Goal: Task Accomplishment & Management: Manage account settings

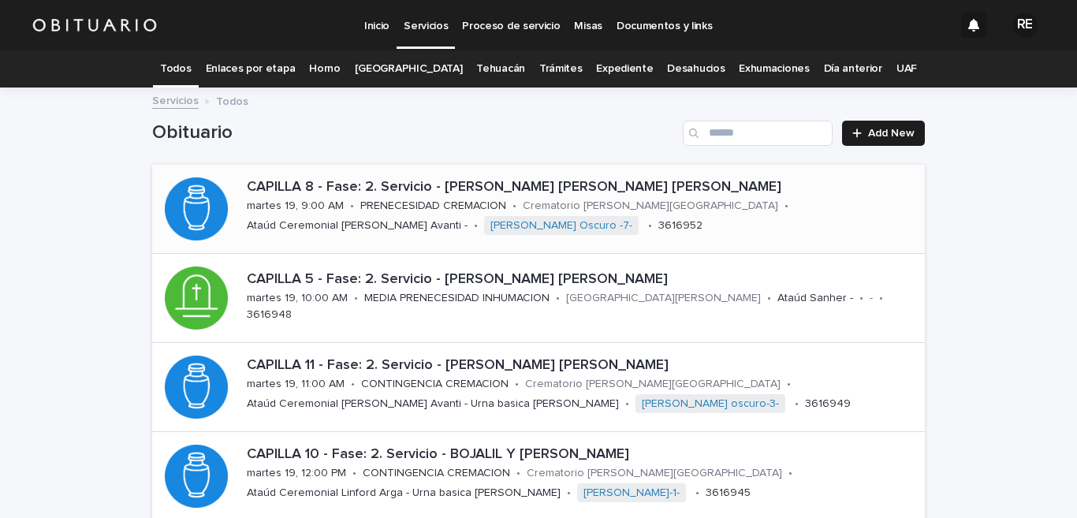
click at [427, 207] on p "PRENECESIDAD CREMACION" at bounding box center [433, 206] width 146 height 13
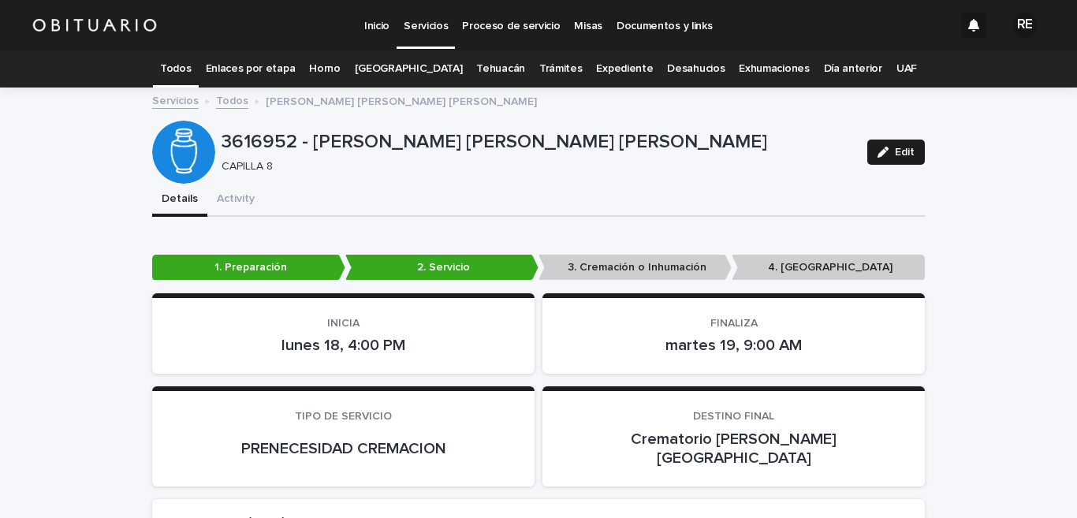
click at [191, 65] on link "Todos" at bounding box center [175, 68] width 31 height 37
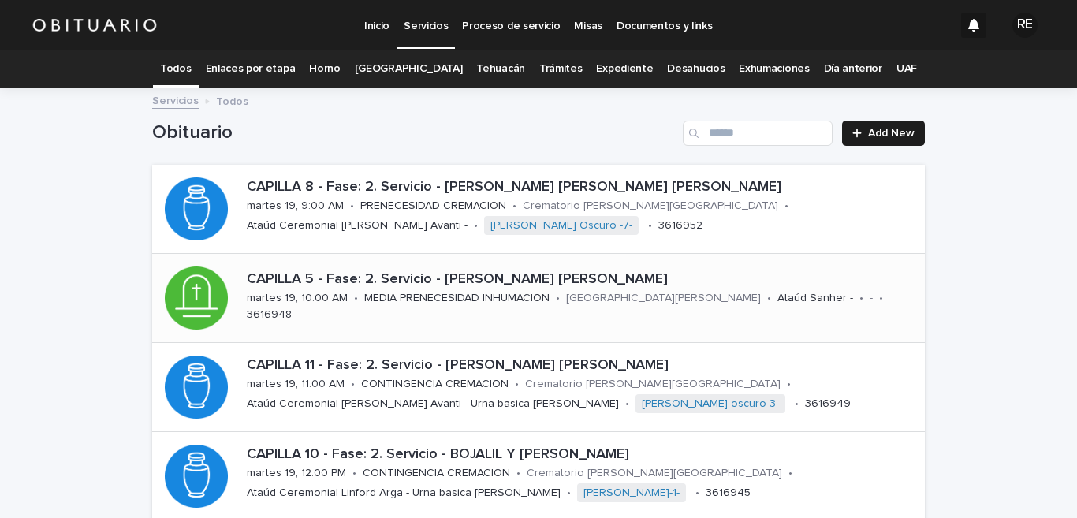
scroll to position [77, 0]
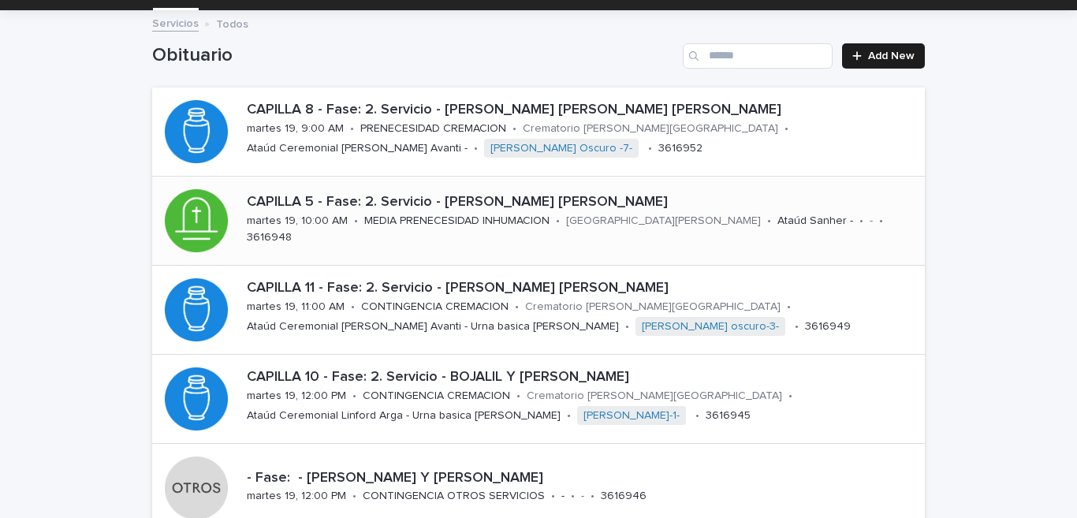
click at [351, 308] on div "CAPILLA 11 - Fase: 2. Servicio - [PERSON_NAME] [PERSON_NAME] [PERSON_NAME] 19, …" at bounding box center [583, 310] width 685 height 72
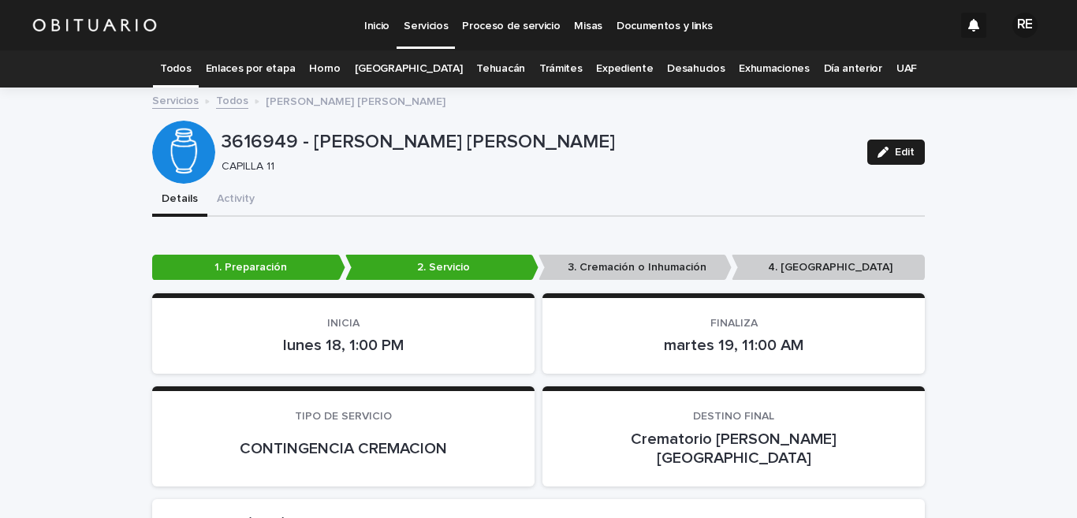
click at [191, 69] on link "Todos" at bounding box center [175, 68] width 31 height 37
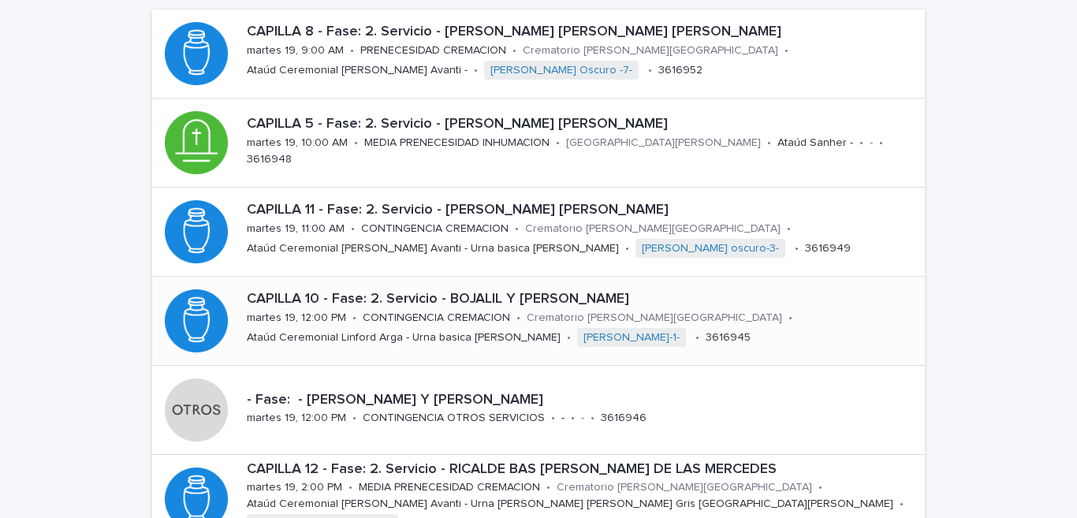
scroll to position [311, 0]
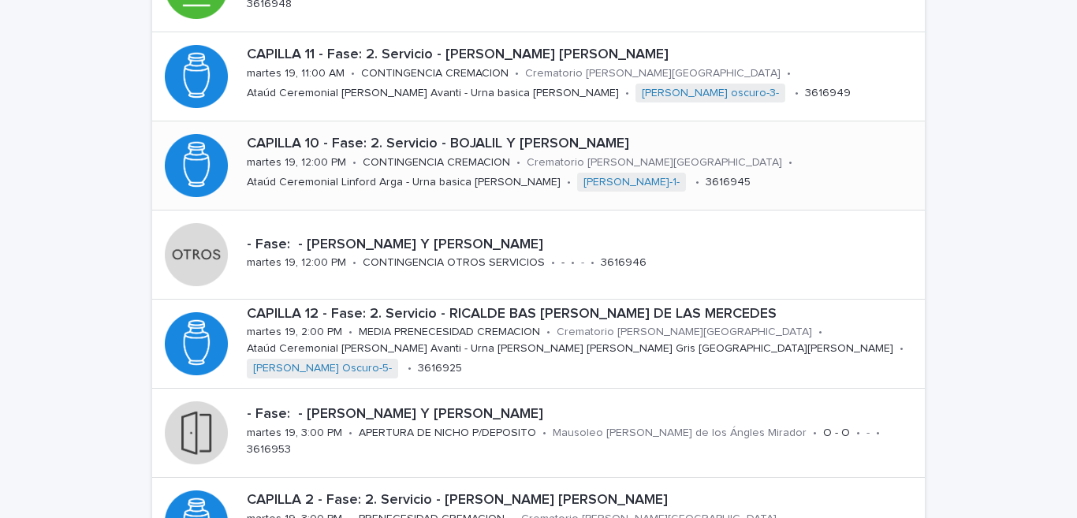
click at [396, 173] on div "Ataúd Ceremonial Linford Arga - Urna basica [PERSON_NAME]" at bounding box center [404, 181] width 314 height 17
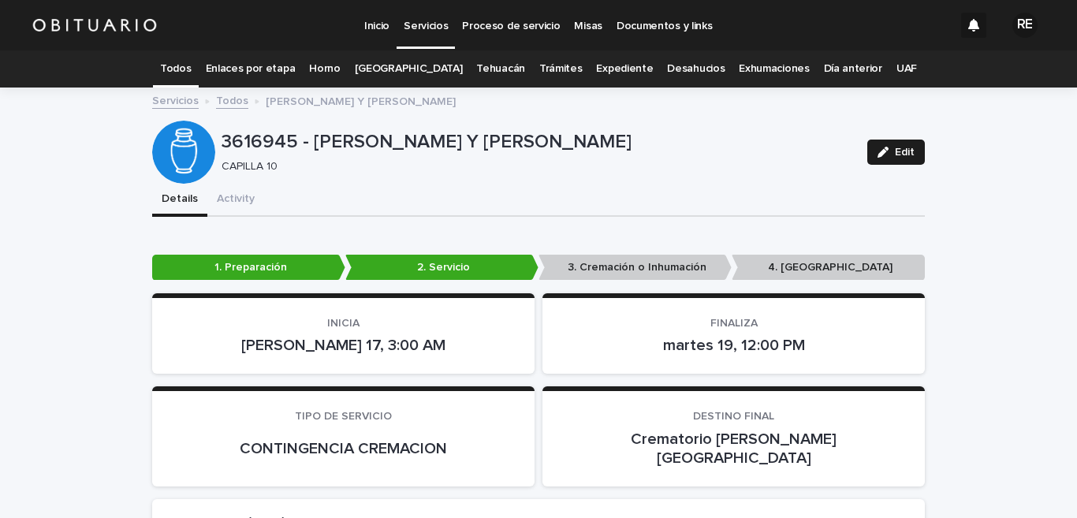
click at [191, 69] on link "Todos" at bounding box center [175, 68] width 31 height 37
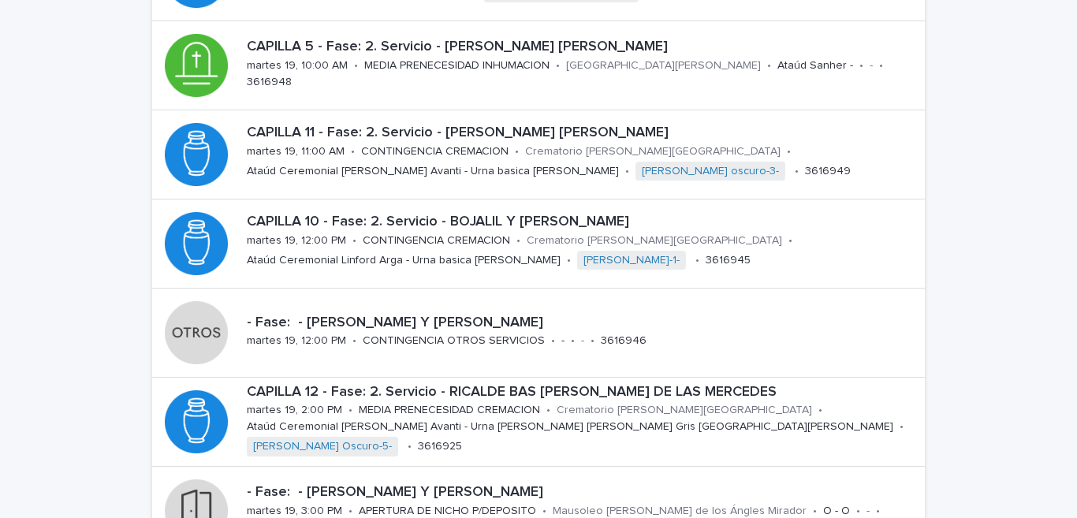
scroll to position [311, 0]
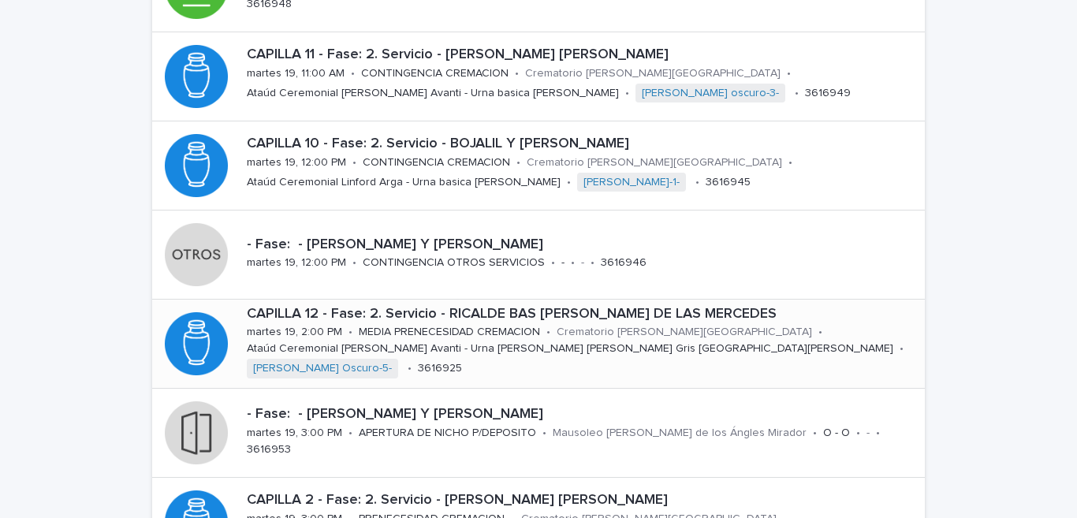
click at [342, 341] on div "CAPILLA 12 - Fase: 2. Servicio - RICALDE BAS [PERSON_NAME] DE LAS [PERSON_NAME]…" at bounding box center [583, 344] width 685 height 88
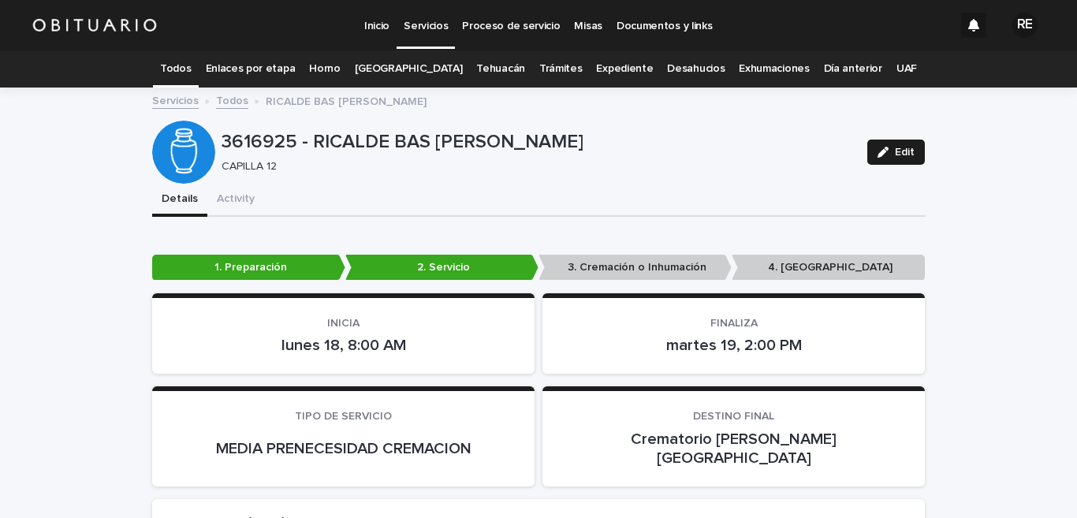
click at [191, 63] on link "Todos" at bounding box center [175, 68] width 31 height 37
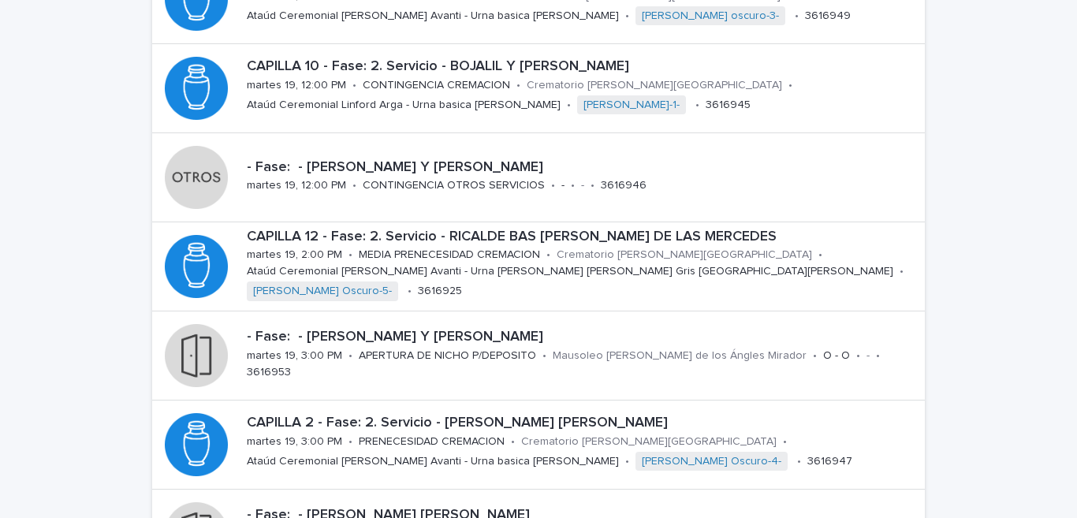
scroll to position [466, 0]
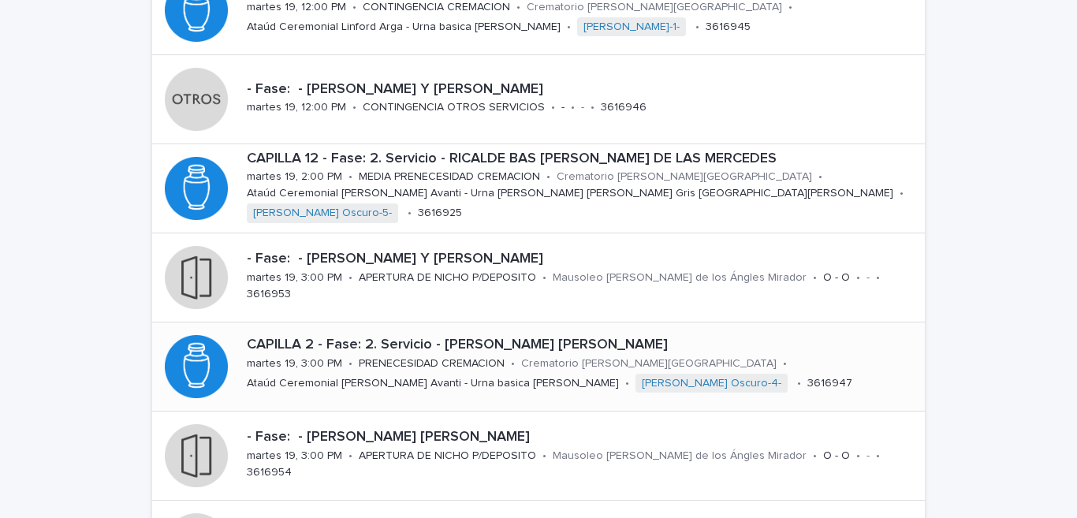
click at [365, 352] on p "CAPILLA 2 - Fase: 2. Servicio - [PERSON_NAME] [PERSON_NAME]" at bounding box center [583, 345] width 672 height 17
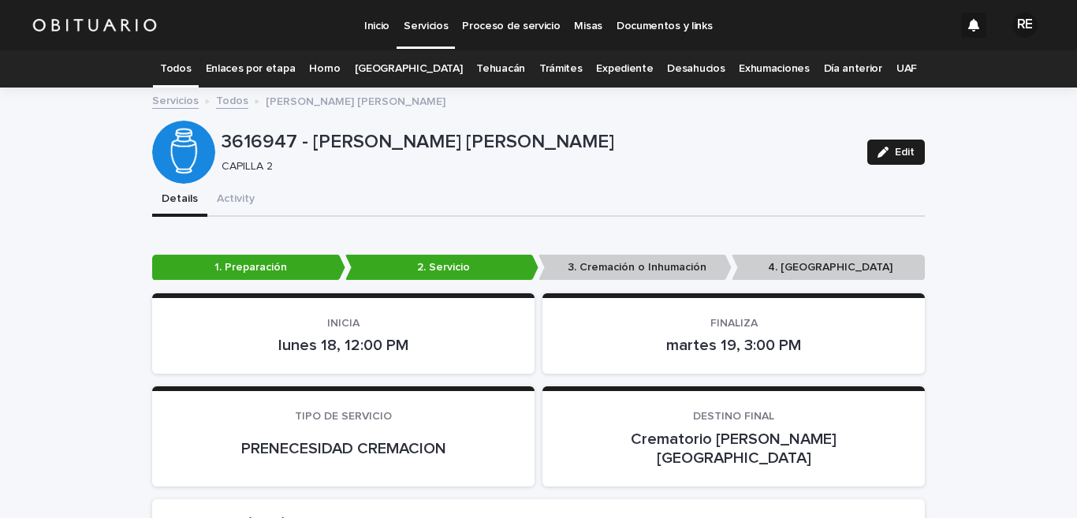
click at [191, 64] on link "Todos" at bounding box center [175, 68] width 31 height 37
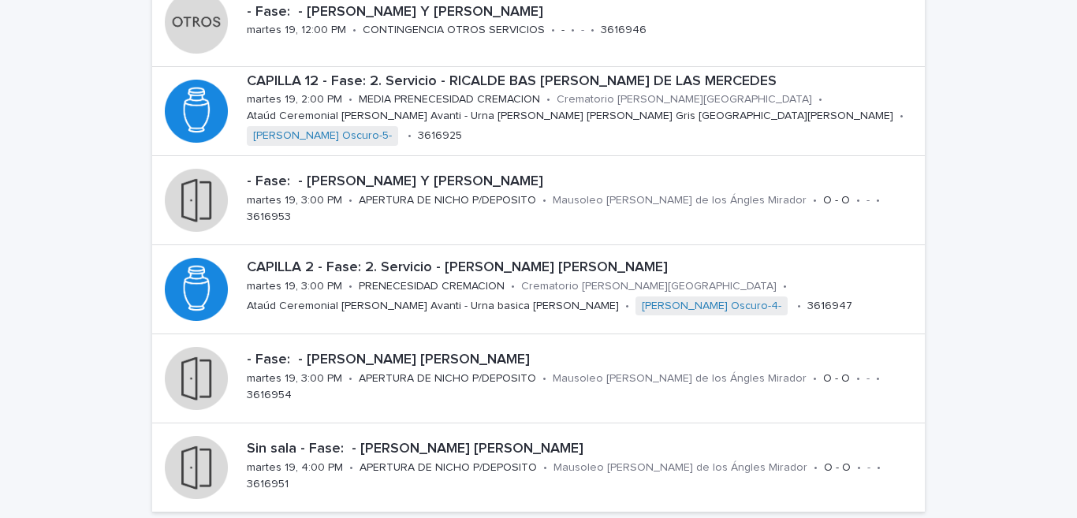
scroll to position [621, 0]
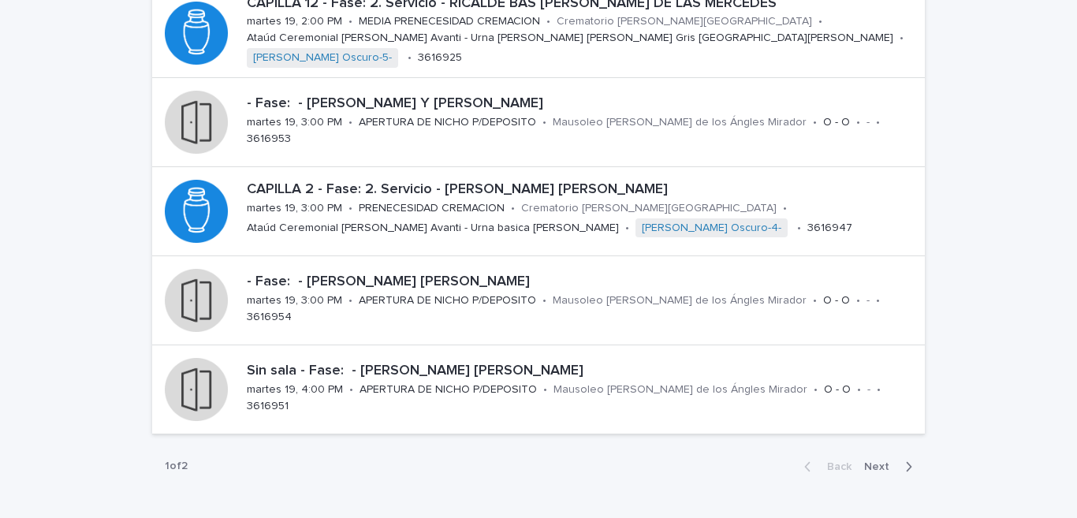
click at [882, 465] on span "Next" at bounding box center [881, 466] width 35 height 11
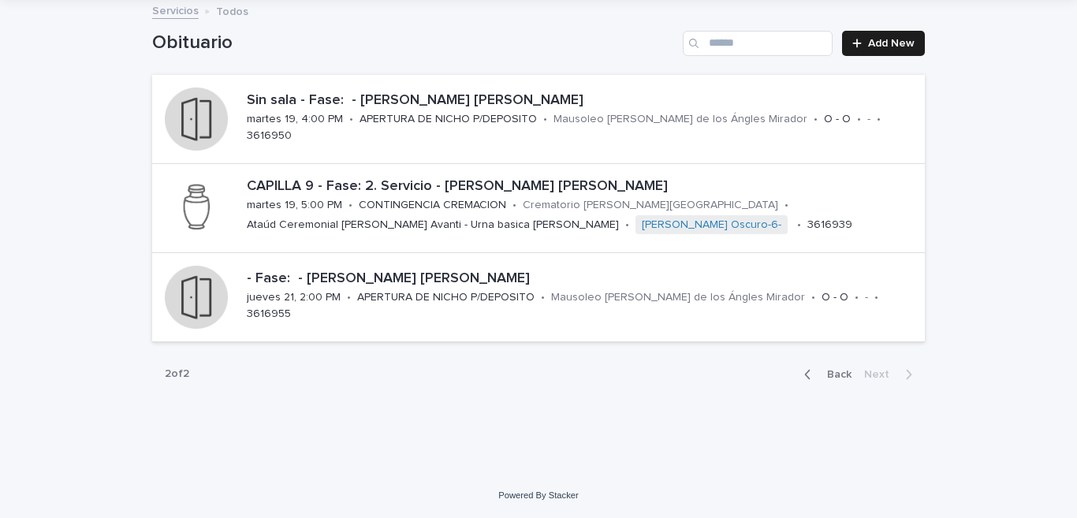
scroll to position [90, 0]
click at [409, 216] on div "Ataúd Ceremonial [PERSON_NAME] Avanti - Urna basica [PERSON_NAME]" at bounding box center [433, 223] width 372 height 17
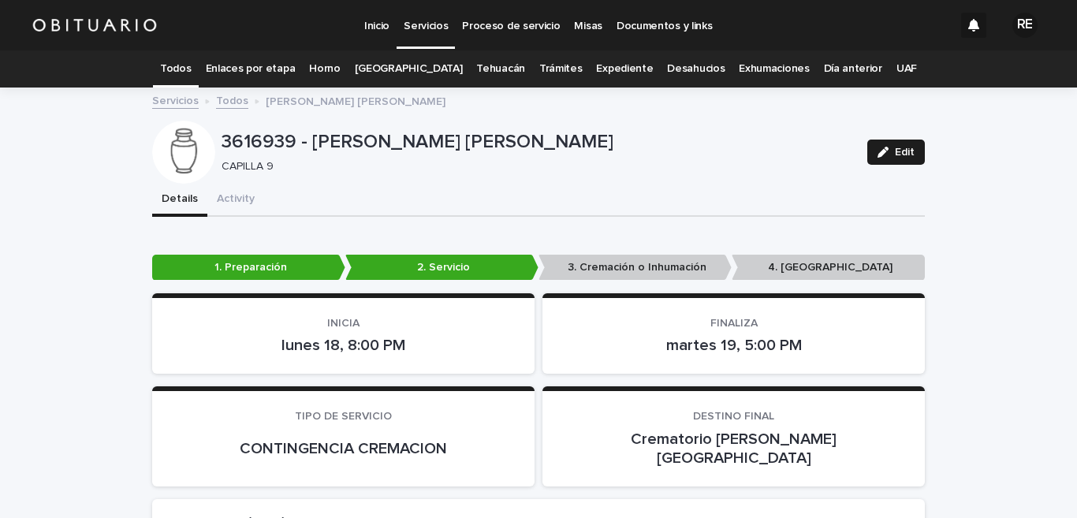
click at [191, 60] on link "Todos" at bounding box center [175, 68] width 31 height 37
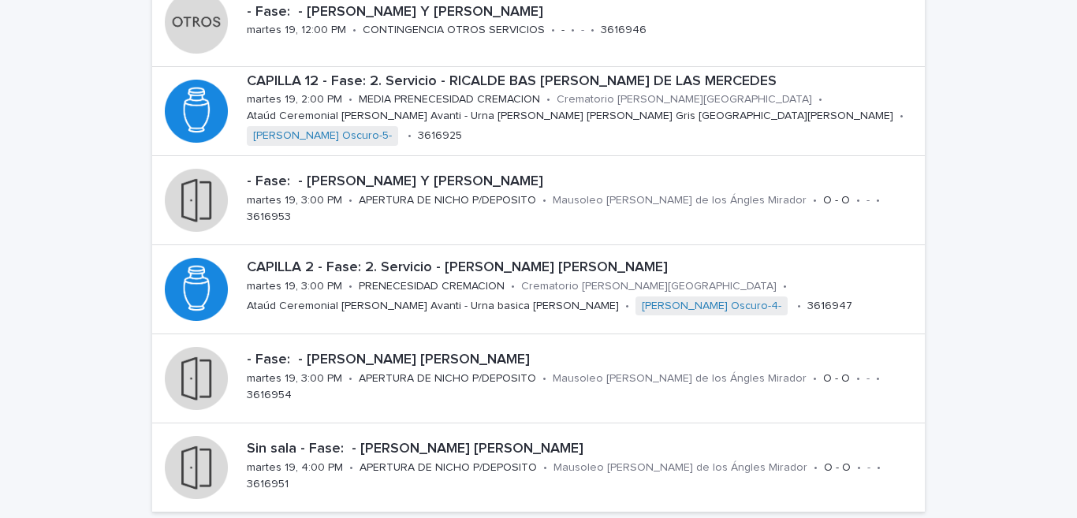
scroll to position [621, 0]
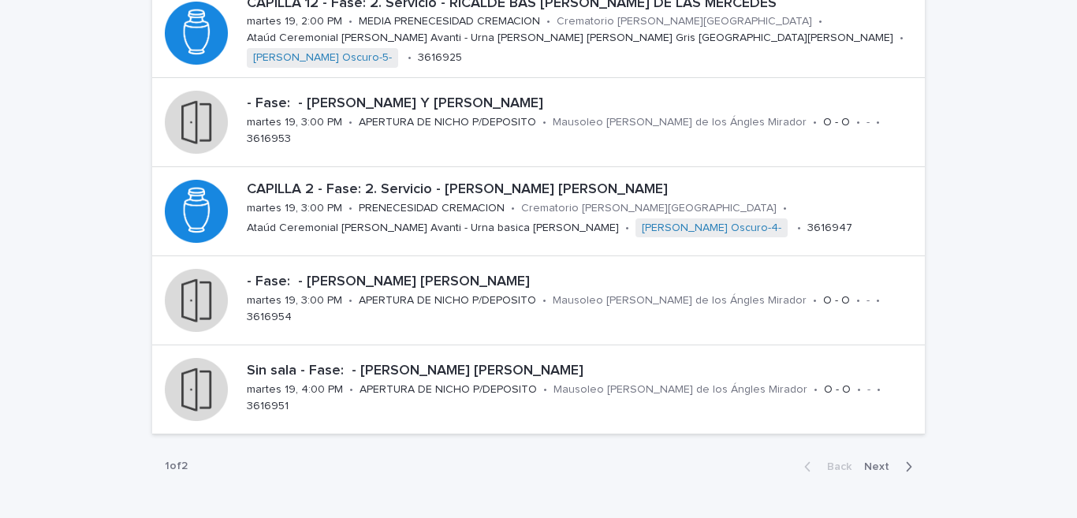
click at [886, 464] on span "Next" at bounding box center [881, 466] width 35 height 11
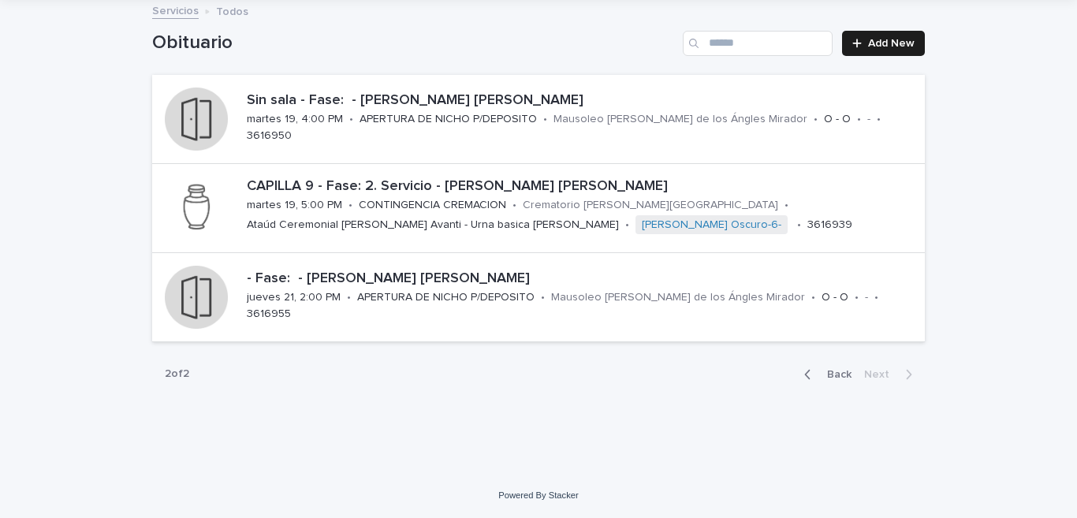
scroll to position [90, 0]
click at [826, 369] on span "Back" at bounding box center [835, 374] width 34 height 11
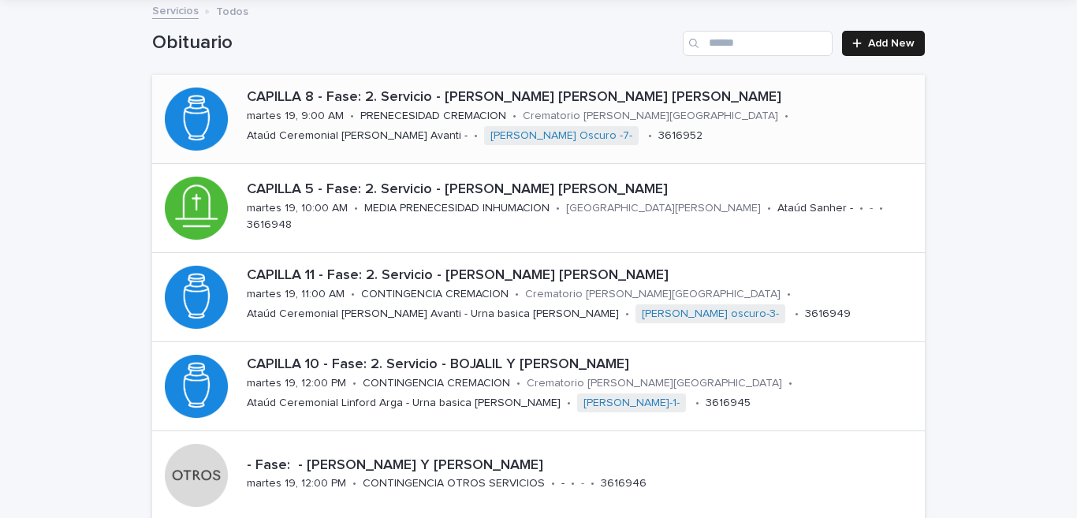
click at [349, 116] on div "CAPILLA 8 - Fase: 2. Servicio - [PERSON_NAME] [PERSON_NAME] [PERSON_NAME] 19, 9…" at bounding box center [583, 119] width 685 height 72
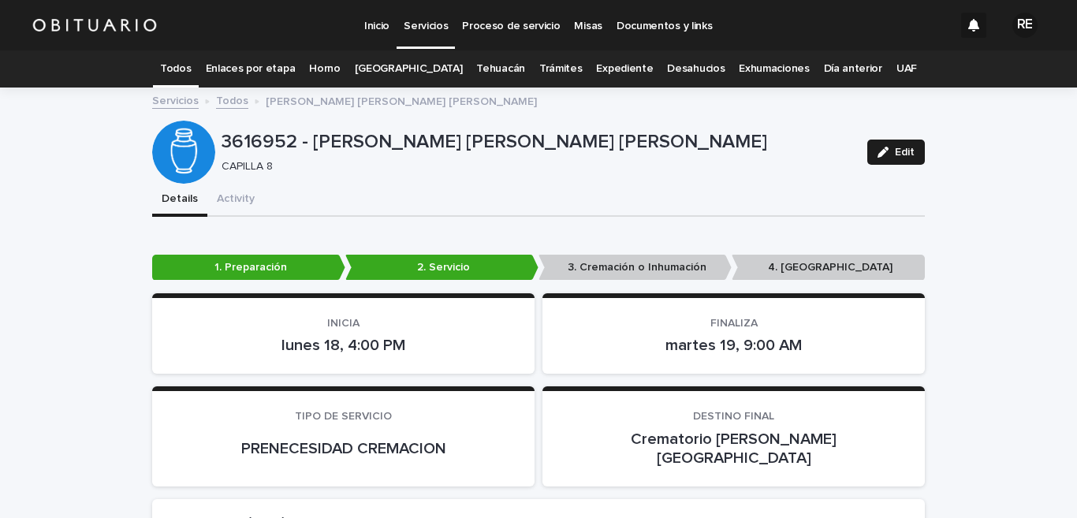
click at [191, 72] on link "Todos" at bounding box center [175, 68] width 31 height 37
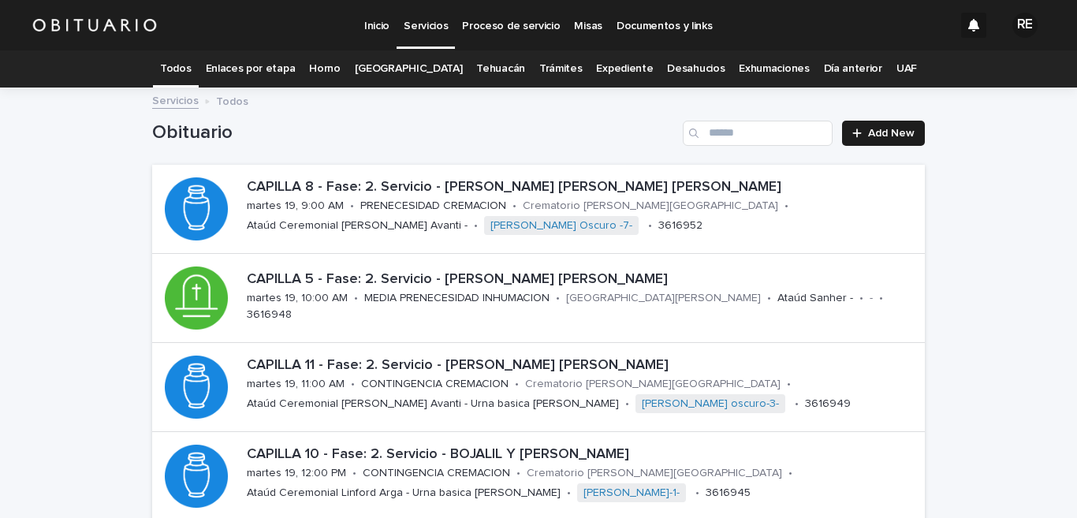
click at [604, 67] on link "Expediente" at bounding box center [624, 68] width 57 height 37
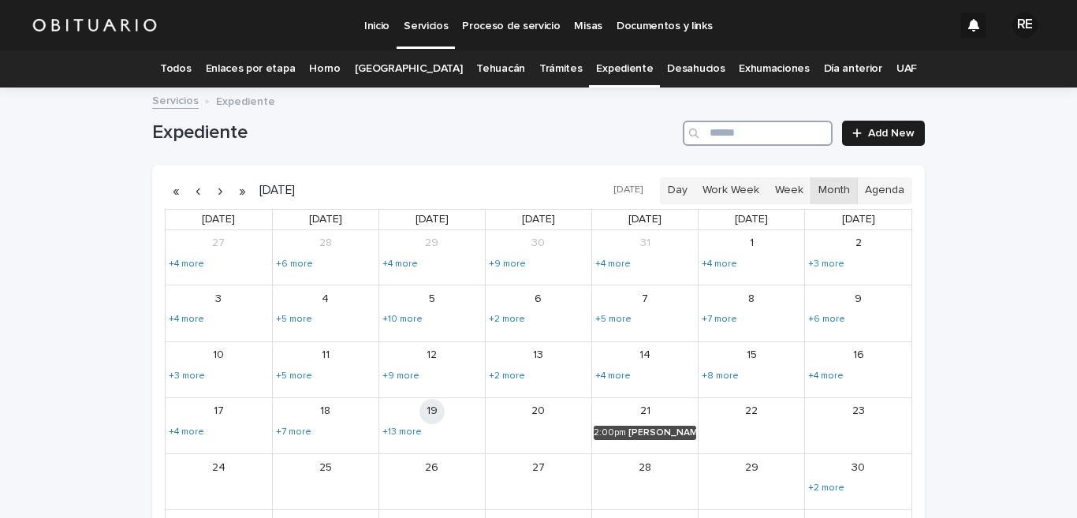
drag, startPoint x: 730, startPoint y: 128, endPoint x: 1032, endPoint y: 67, distance: 308.1
click at [762, 122] on input "Search" at bounding box center [758, 133] width 150 height 25
type input "*******"
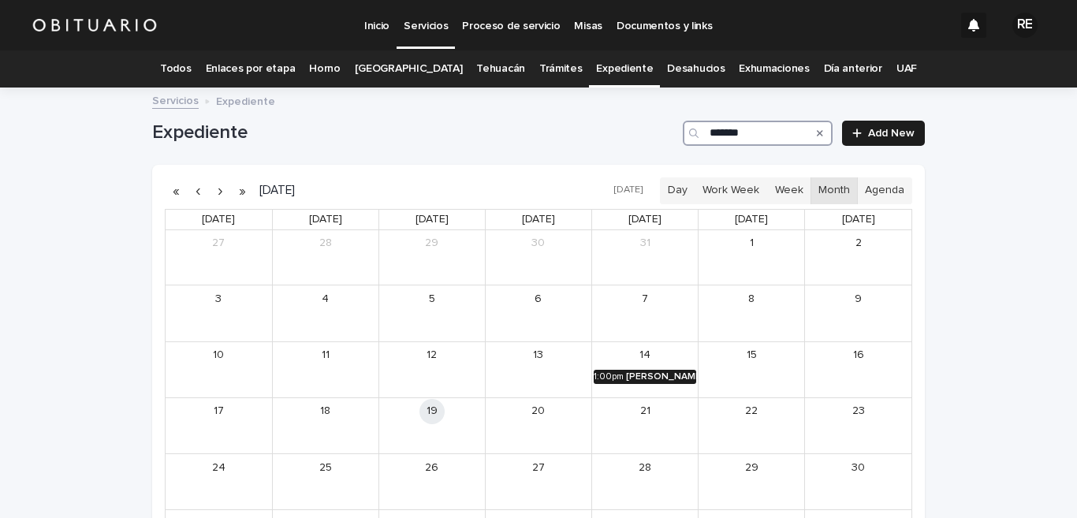
click at [629, 376] on div "[PERSON_NAME] MA. [PERSON_NAME]" at bounding box center [661, 376] width 70 height 11
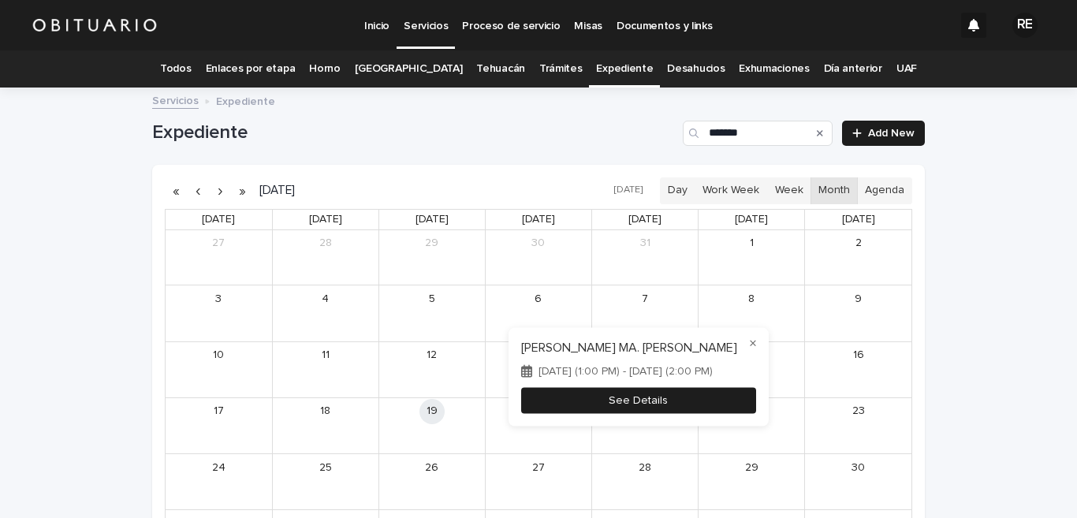
click at [626, 401] on button "See Details" at bounding box center [638, 400] width 235 height 26
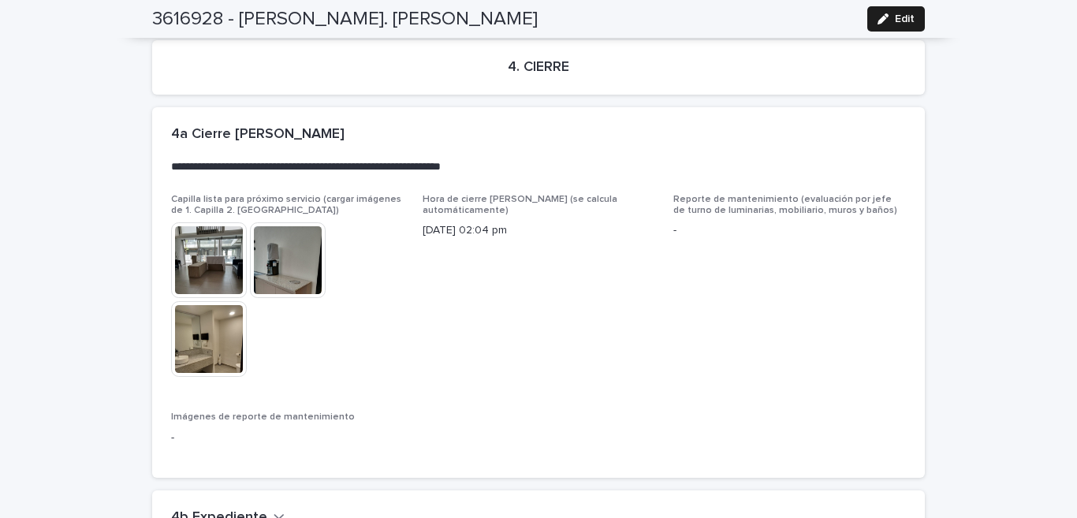
scroll to position [3801, 0]
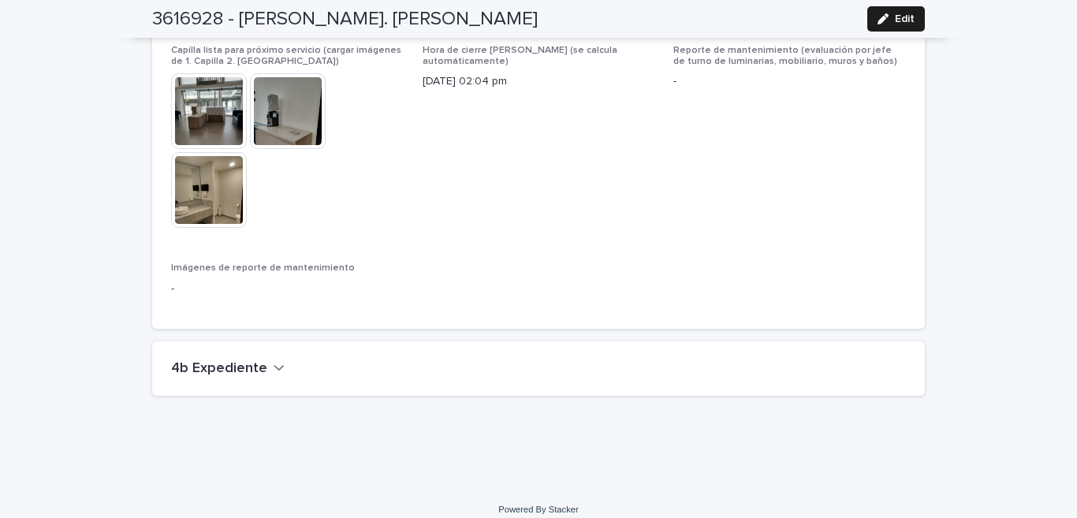
click at [261, 360] on button "4b Expediente" at bounding box center [228, 368] width 114 height 17
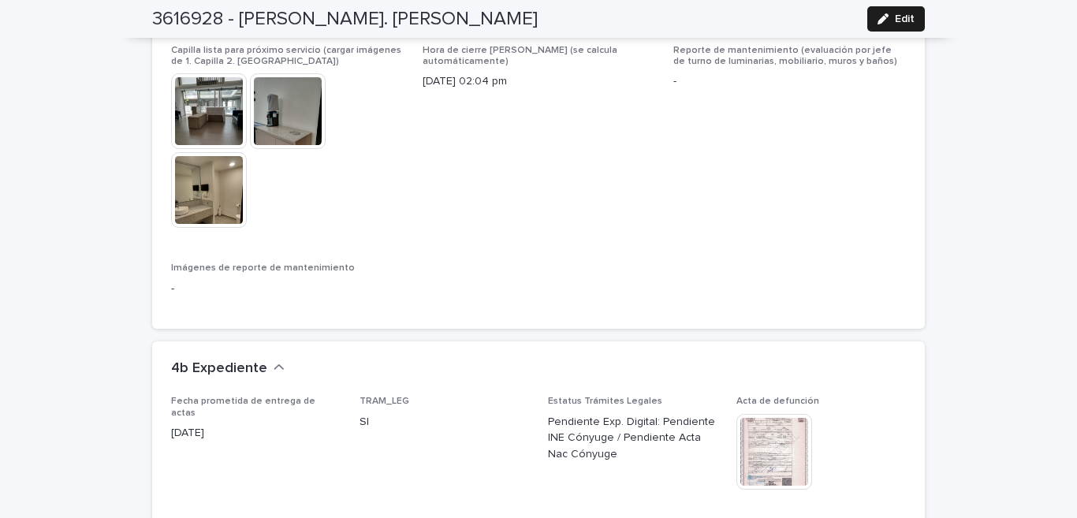
scroll to position [3878, 0]
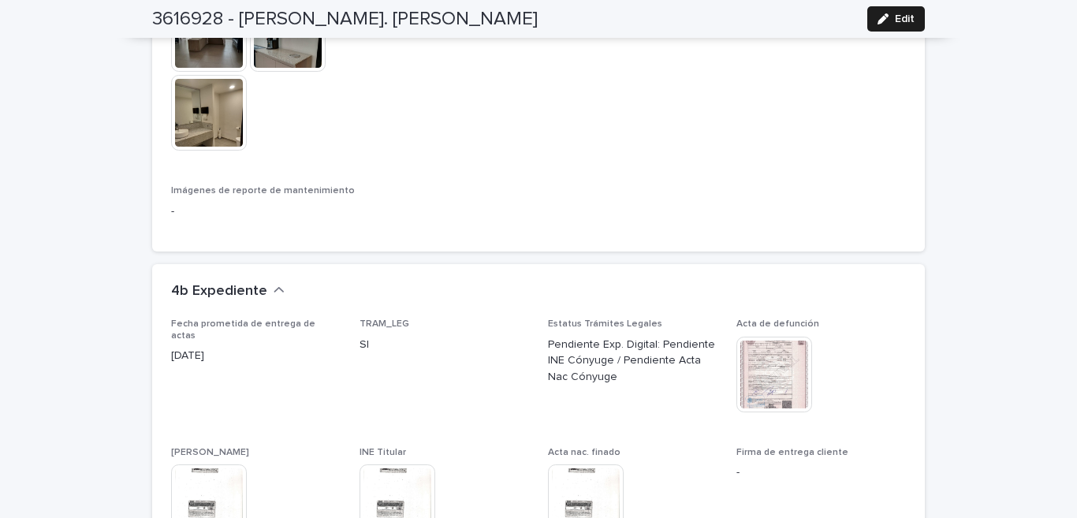
click at [761, 356] on img at bounding box center [775, 375] width 76 height 76
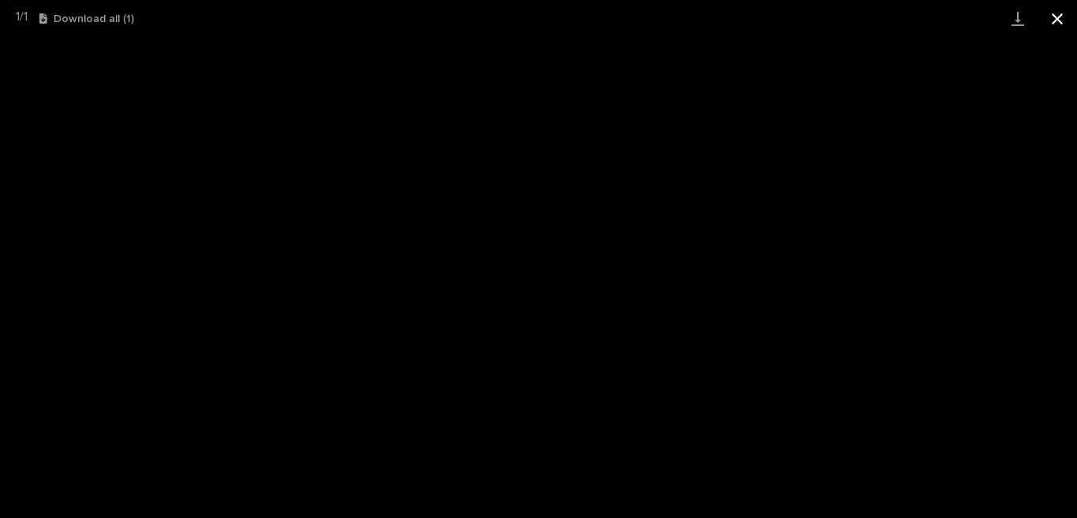
click at [1067, 17] on button "Close gallery" at bounding box center [1057, 18] width 39 height 37
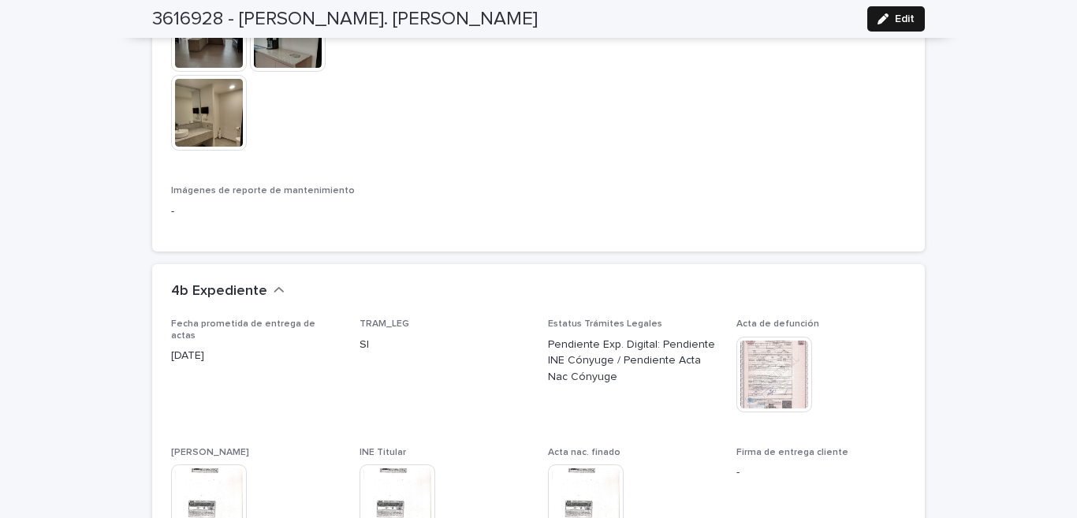
click at [900, 15] on span "Edit" at bounding box center [905, 18] width 20 height 11
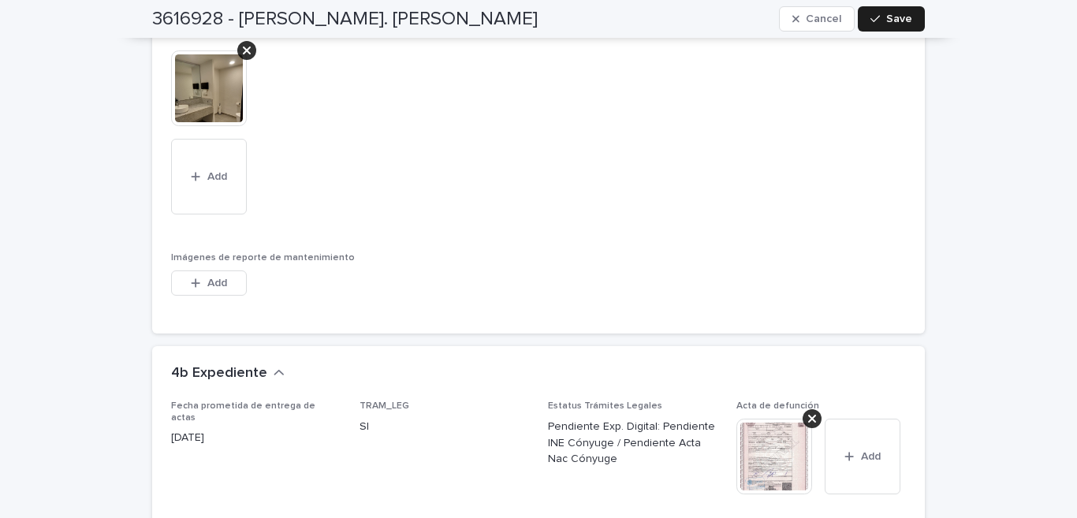
scroll to position [4500, 0]
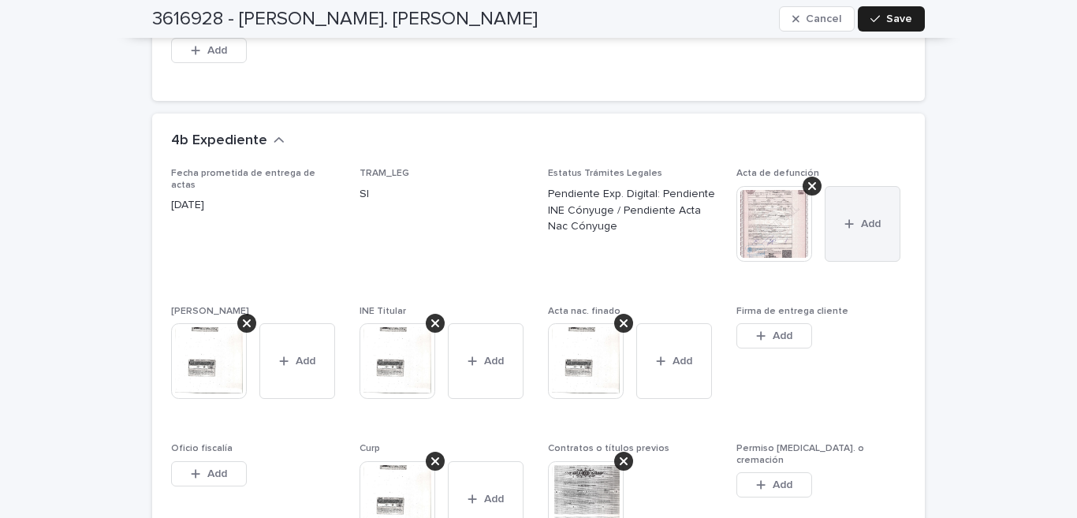
click at [838, 235] on button "Add" at bounding box center [863, 224] width 76 height 76
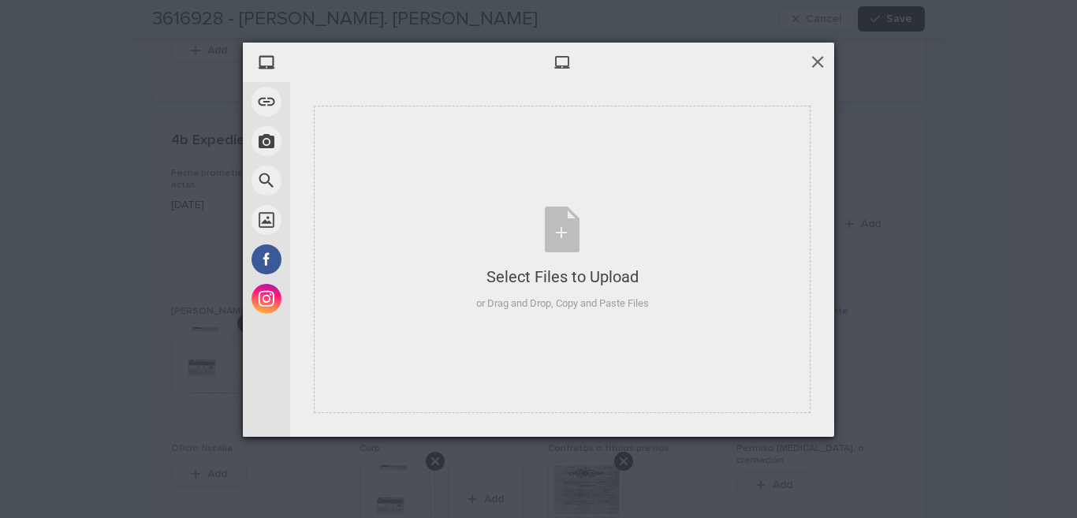
click at [815, 63] on span at bounding box center [817, 61] width 17 height 17
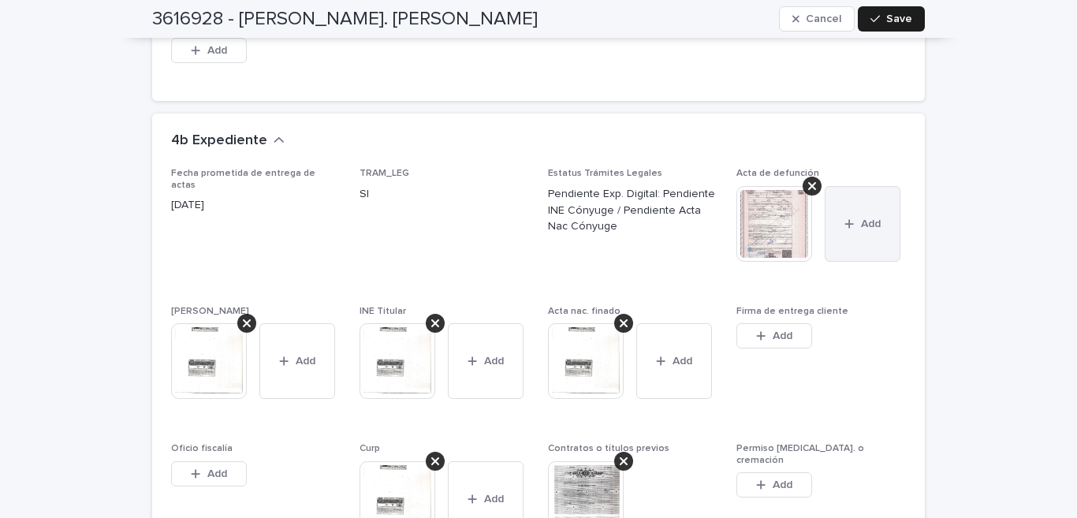
click at [849, 212] on button "Add" at bounding box center [863, 224] width 76 height 76
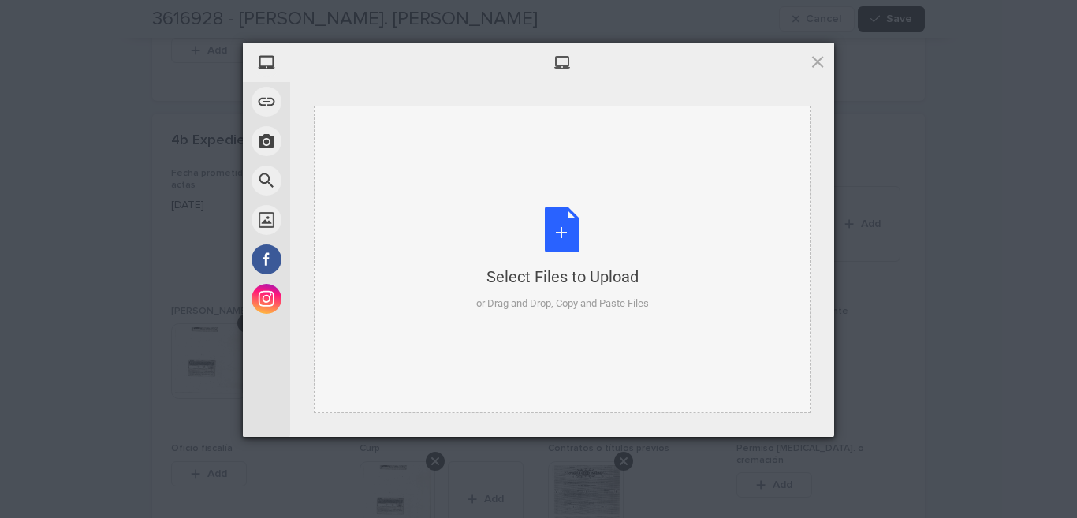
click at [579, 226] on div "Select Files to Upload or Drag and Drop, Copy and Paste Files" at bounding box center [562, 259] width 173 height 105
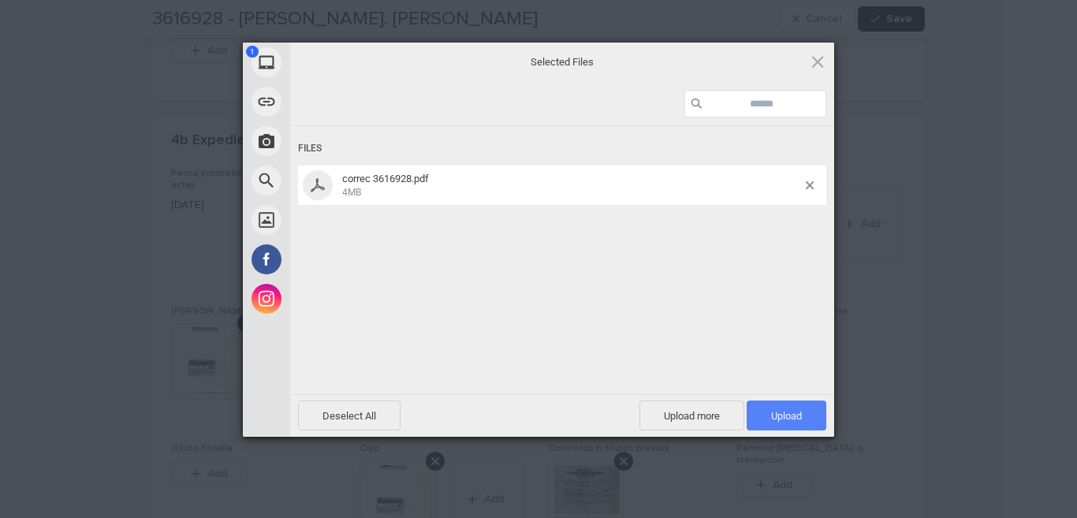
click at [770, 410] on span "Upload 1" at bounding box center [787, 416] width 80 height 30
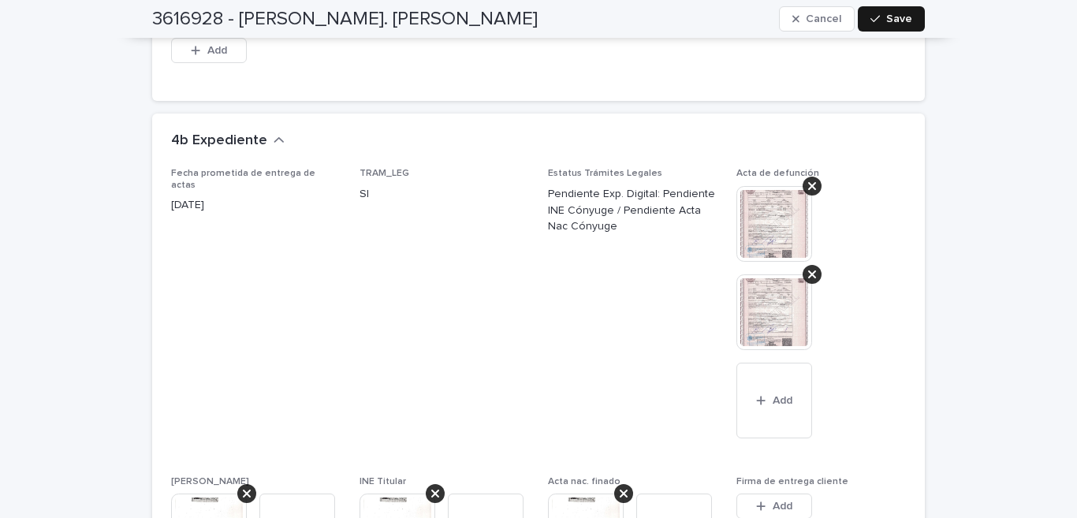
click at [874, 15] on icon "button" at bounding box center [875, 18] width 9 height 11
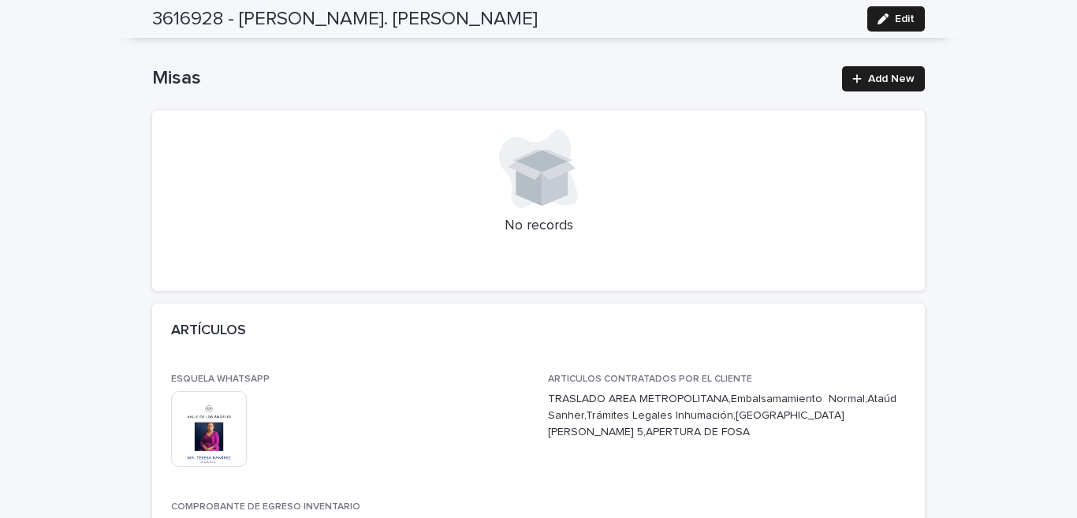
scroll to position [0, 0]
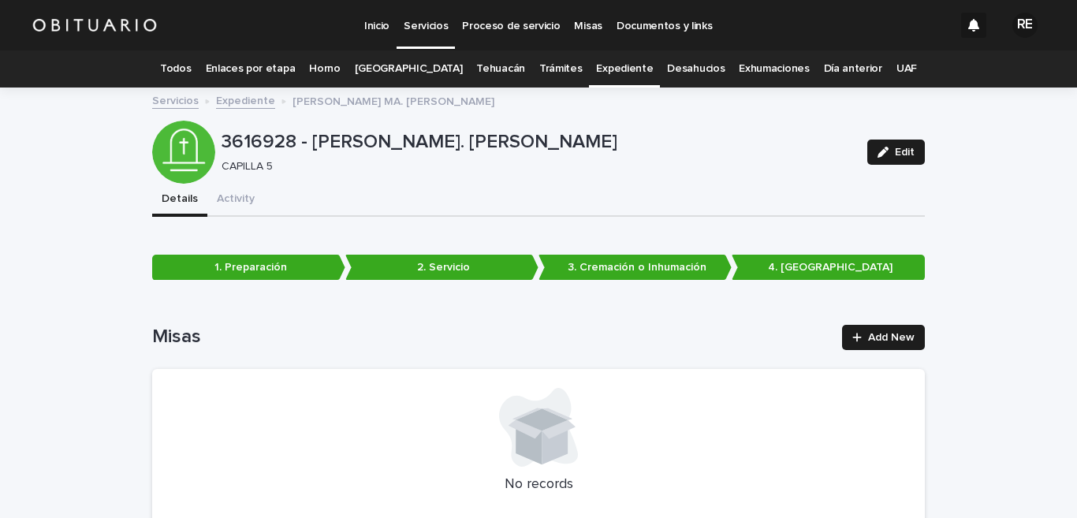
click at [611, 59] on link "Expediente" at bounding box center [624, 68] width 57 height 37
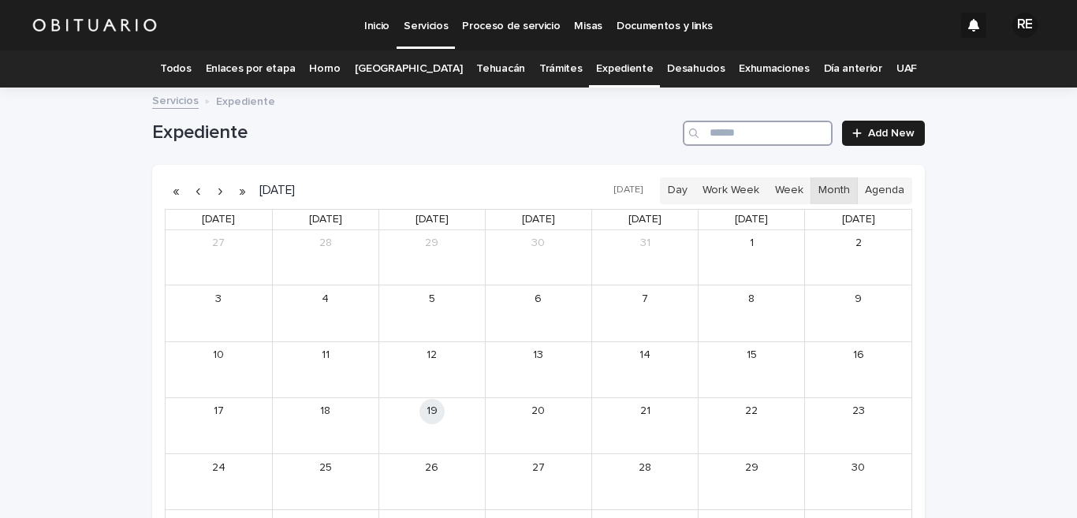
click at [724, 139] on input "Search" at bounding box center [758, 133] width 150 height 25
click at [343, 438] on div "[PERSON_NAME] [PERSON_NAME]" at bounding box center [344, 432] width 66 height 11
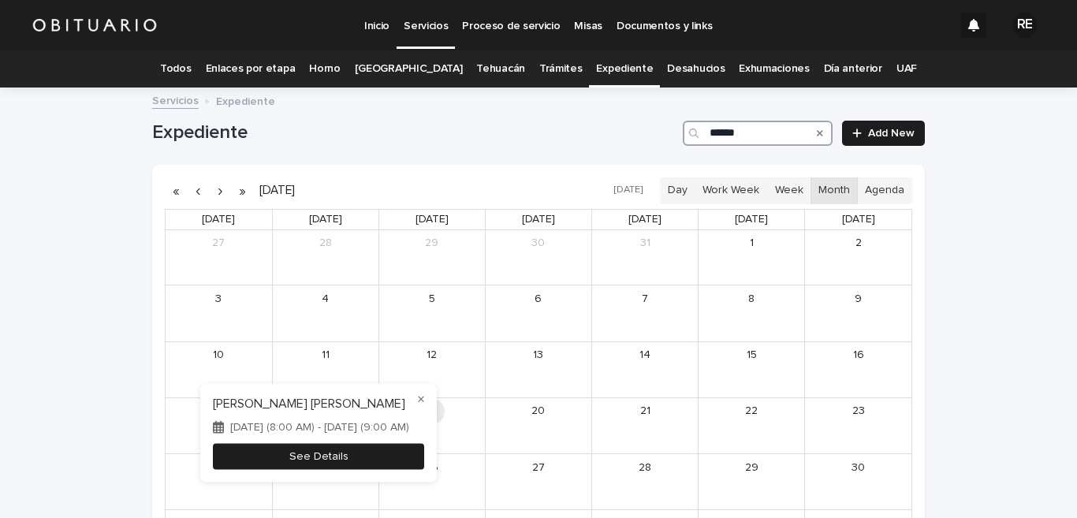
type input "******"
click at [339, 448] on button "See Details" at bounding box center [318, 456] width 211 height 26
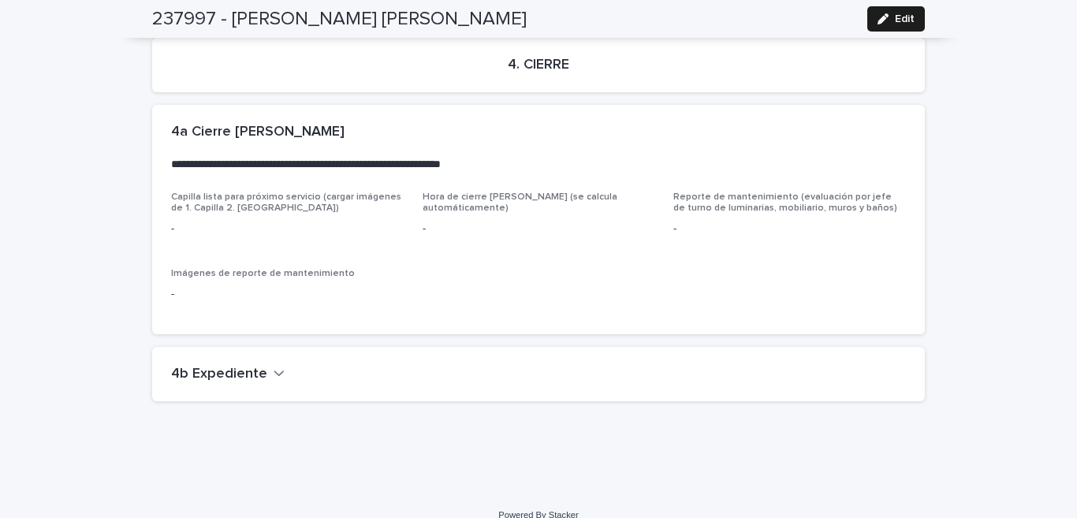
scroll to position [3580, 0]
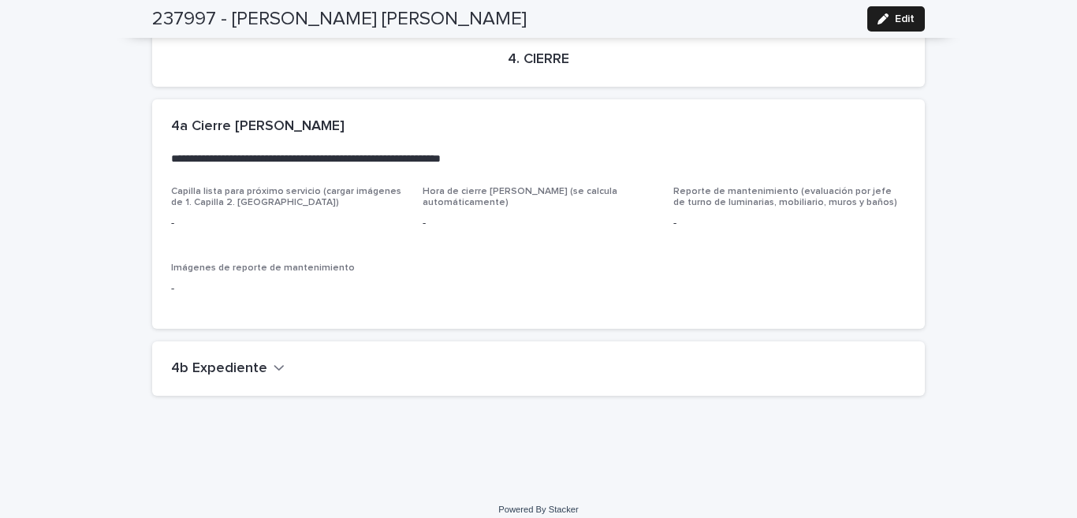
click at [261, 360] on button "4b Expediente" at bounding box center [228, 368] width 114 height 17
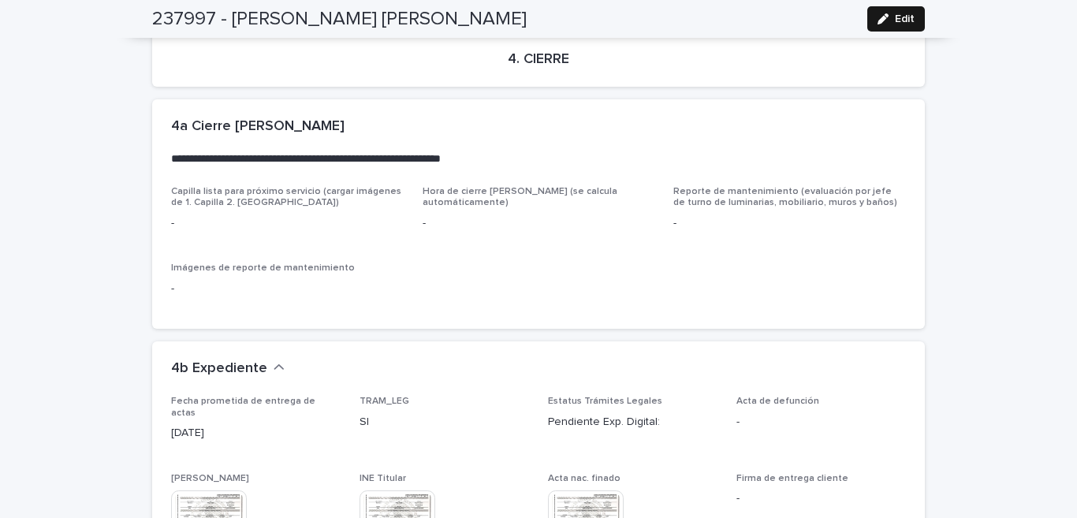
click at [895, 25] on button "Edit" at bounding box center [896, 18] width 58 height 25
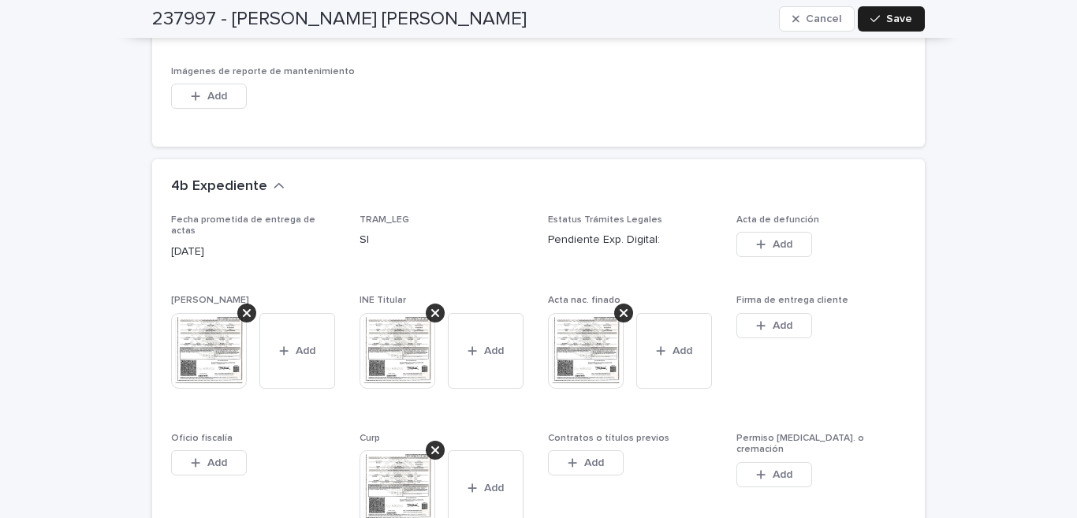
scroll to position [4124, 0]
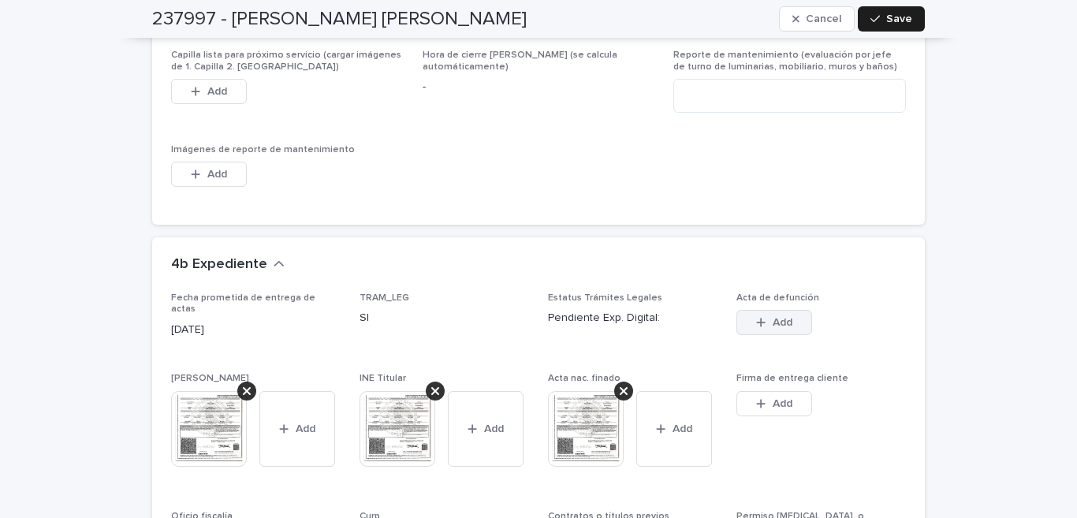
click at [773, 326] on span "Add" at bounding box center [783, 322] width 20 height 11
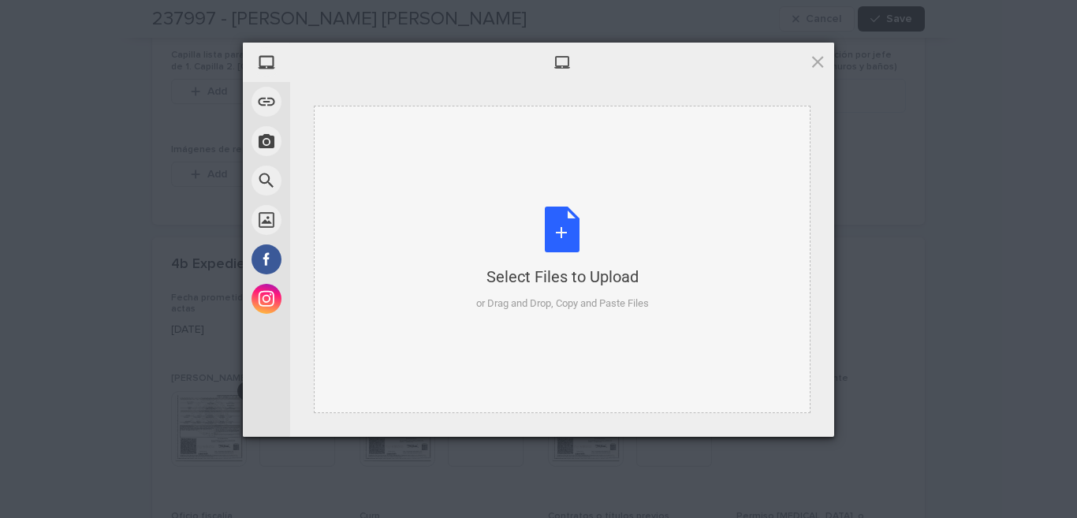
click at [558, 241] on div "Select Files to Upload or Drag and Drop, Copy and Paste Files" at bounding box center [562, 259] width 173 height 105
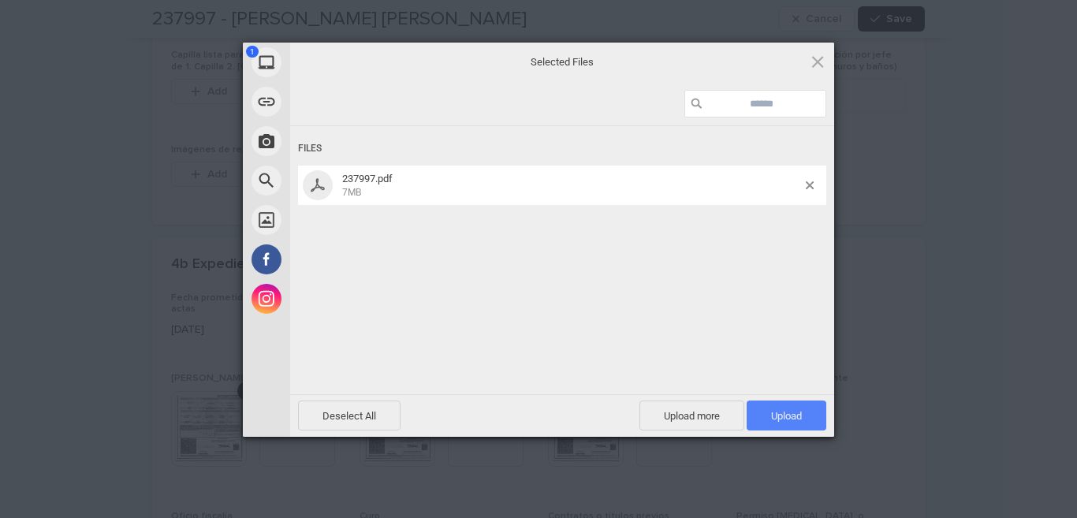
click at [781, 416] on span "Upload 1" at bounding box center [786, 416] width 31 height 12
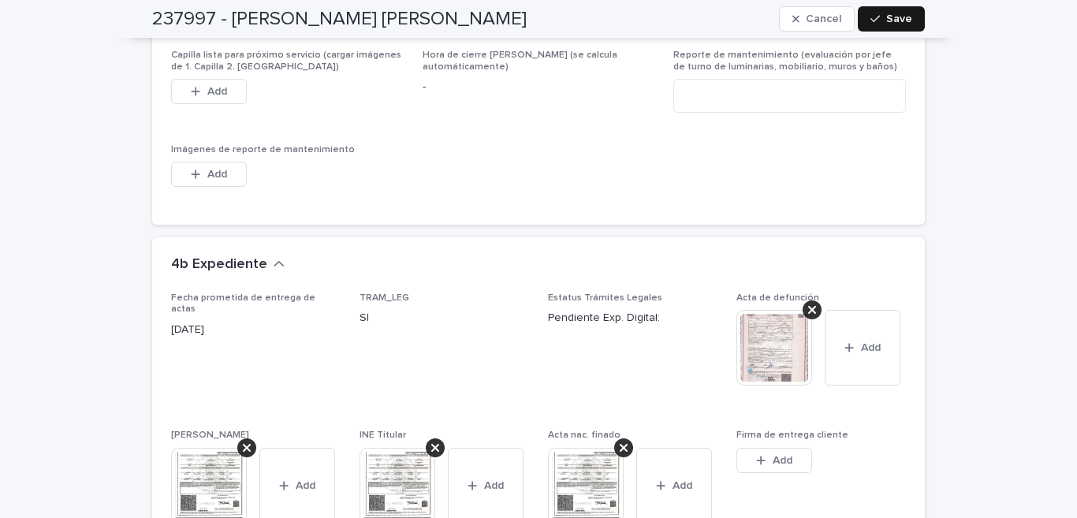
click at [904, 13] on button "Save" at bounding box center [891, 18] width 67 height 25
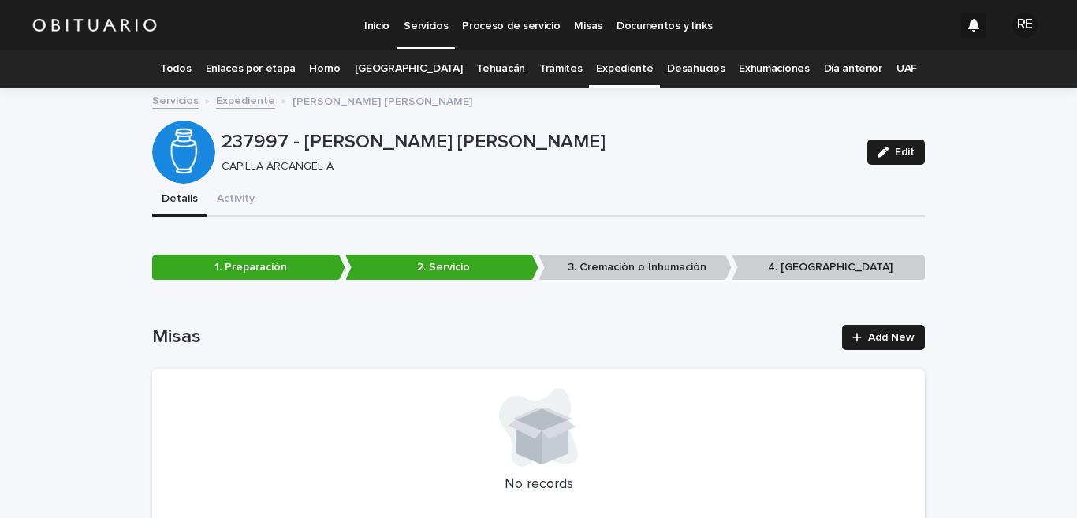
scroll to position [0, 0]
click at [610, 69] on link "Expediente" at bounding box center [624, 68] width 57 height 37
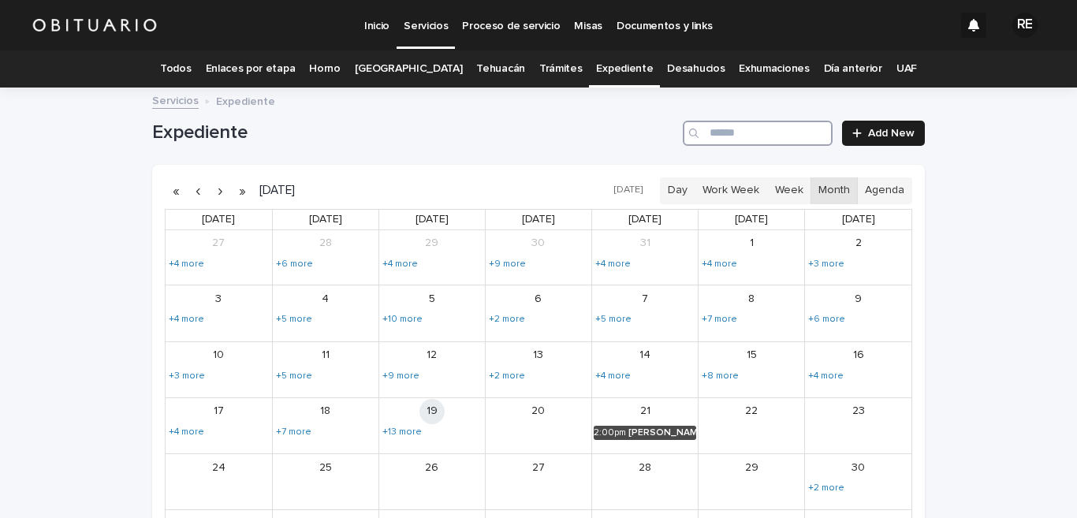
click at [721, 136] on input "Search" at bounding box center [758, 133] width 150 height 25
type input "*"
type input "******"
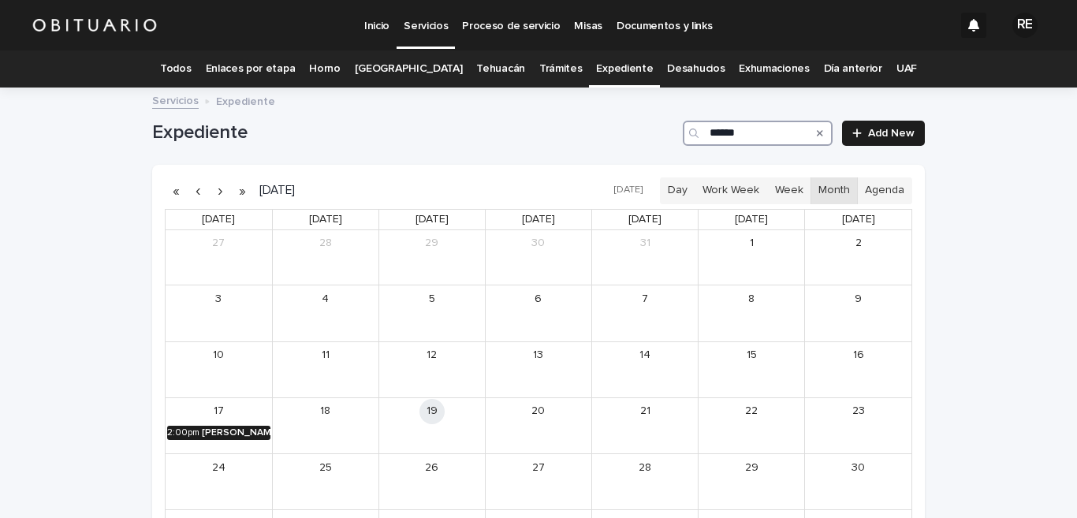
click at [255, 431] on div "[PERSON_NAME] [PERSON_NAME]" at bounding box center [236, 432] width 69 height 11
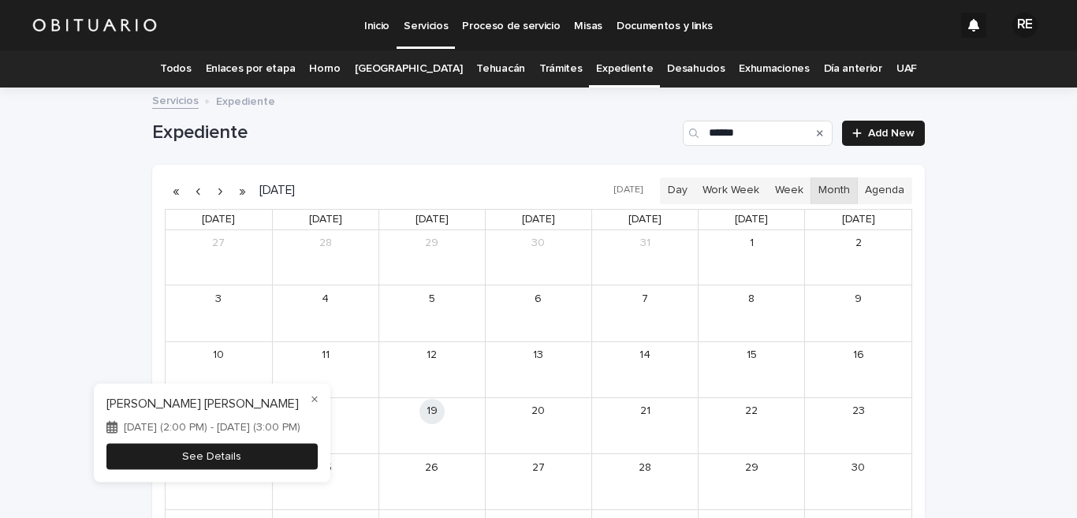
click at [270, 457] on button "See Details" at bounding box center [211, 456] width 211 height 26
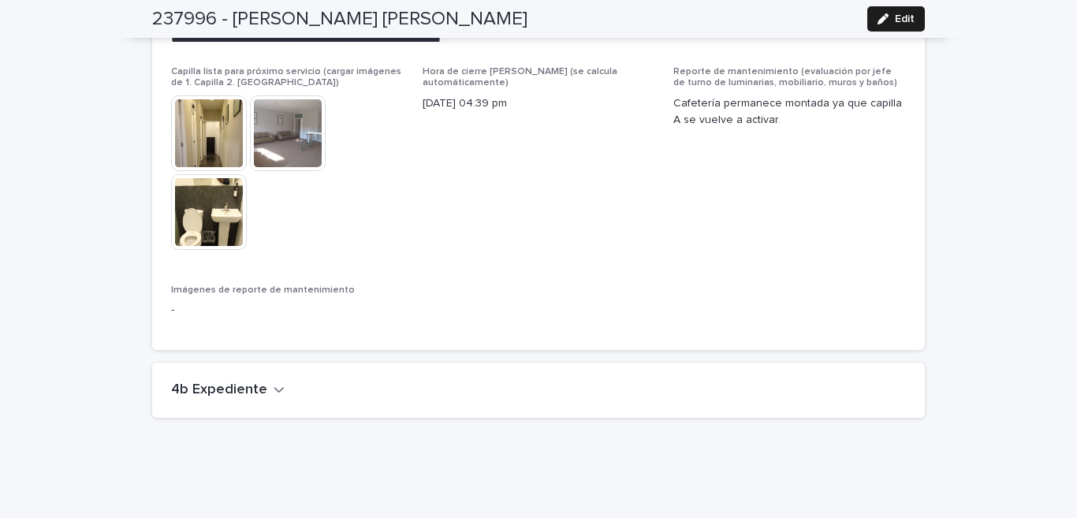
scroll to position [3923, 0]
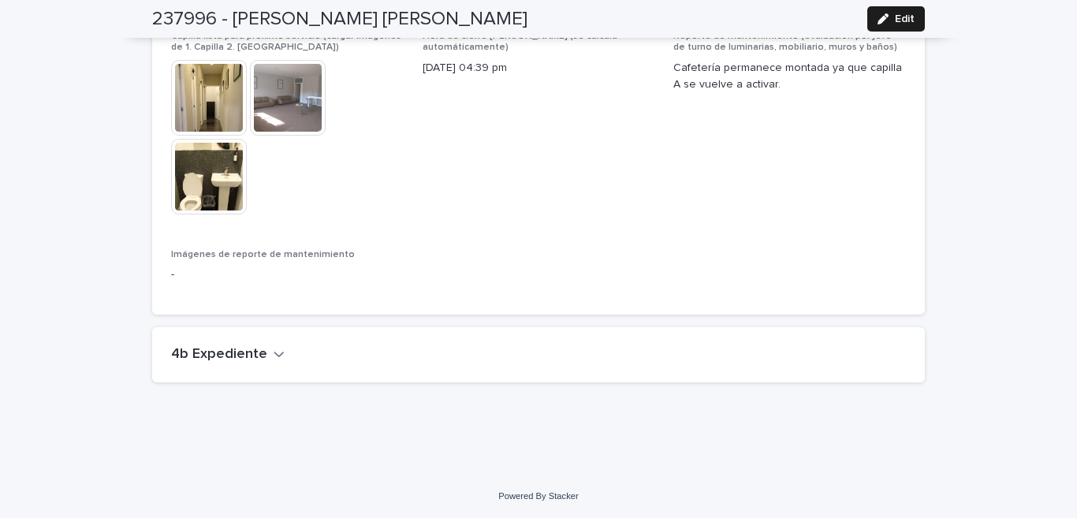
click at [259, 352] on button "4b Expediente" at bounding box center [228, 354] width 114 height 17
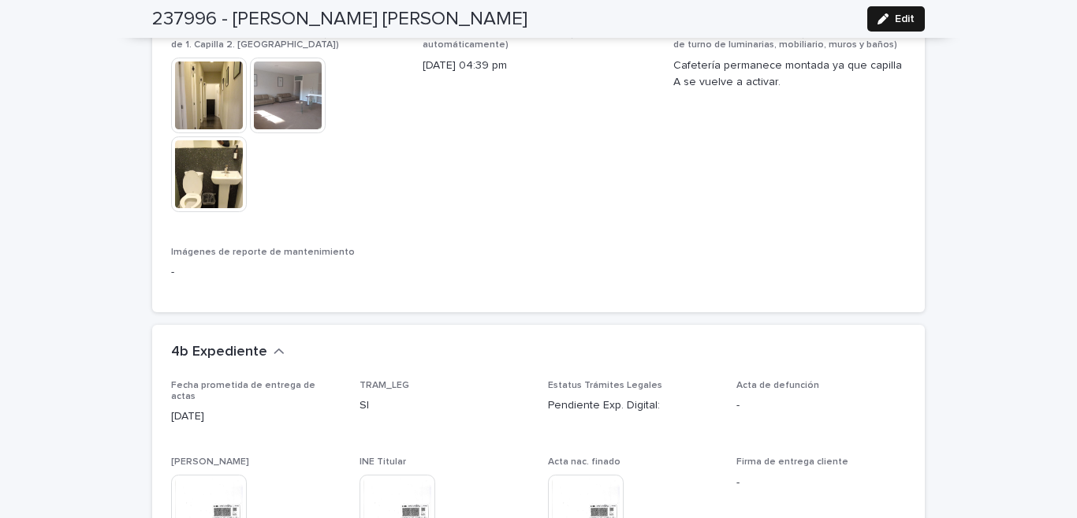
click at [895, 17] on span "Edit" at bounding box center [905, 18] width 20 height 11
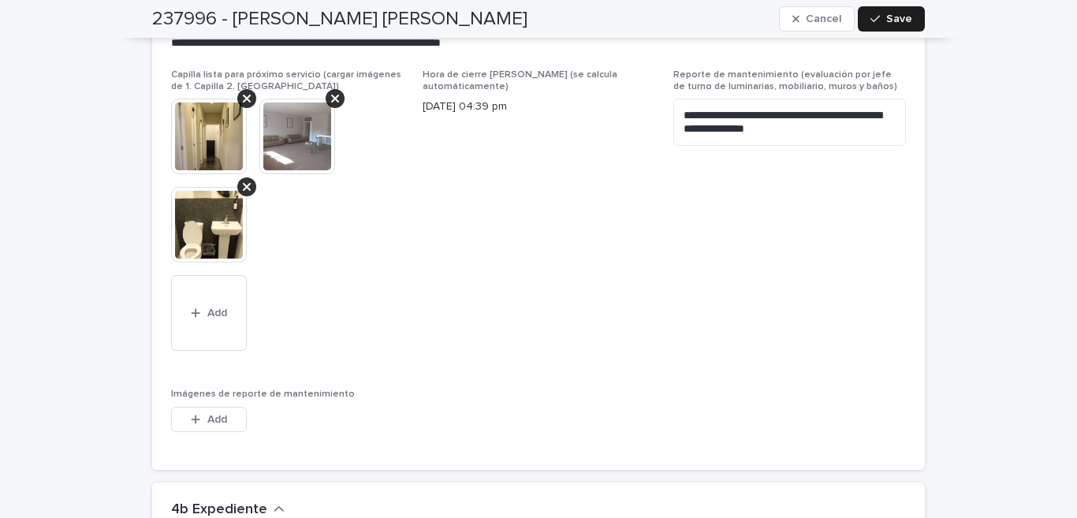
scroll to position [4778, 0]
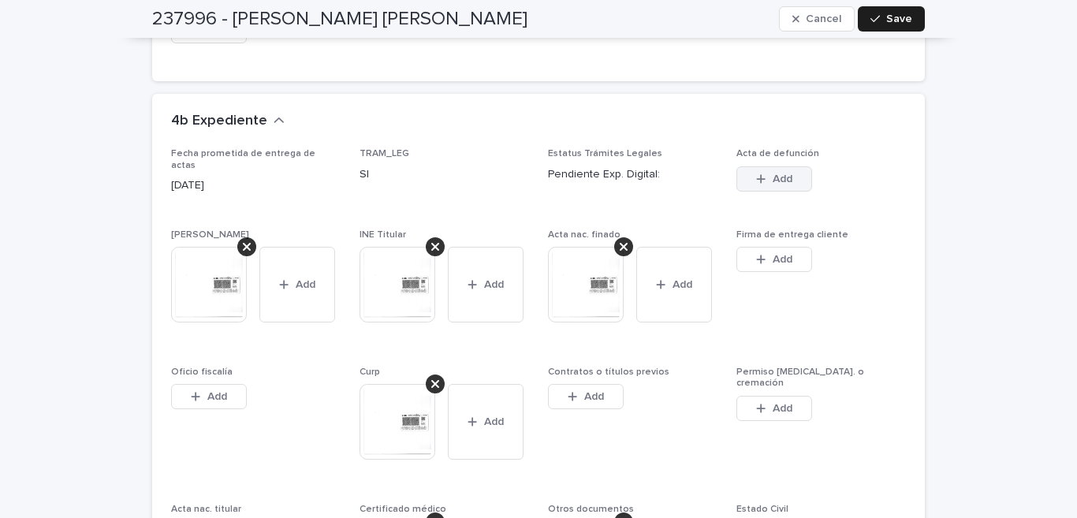
click at [773, 173] on span "Add" at bounding box center [783, 178] width 20 height 11
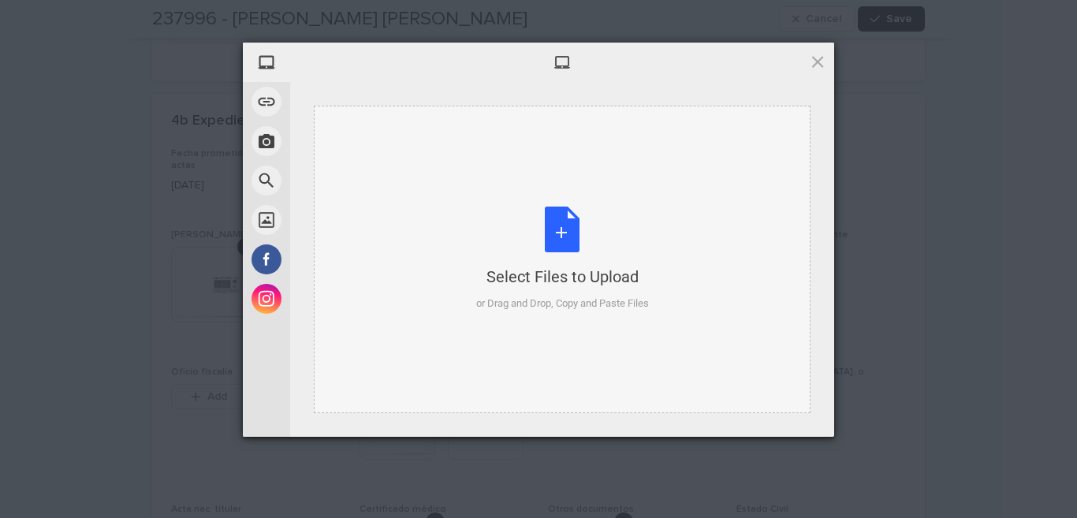
click at [577, 225] on div "Select Files to Upload or Drag and Drop, Copy and Paste Files" at bounding box center [562, 259] width 173 height 105
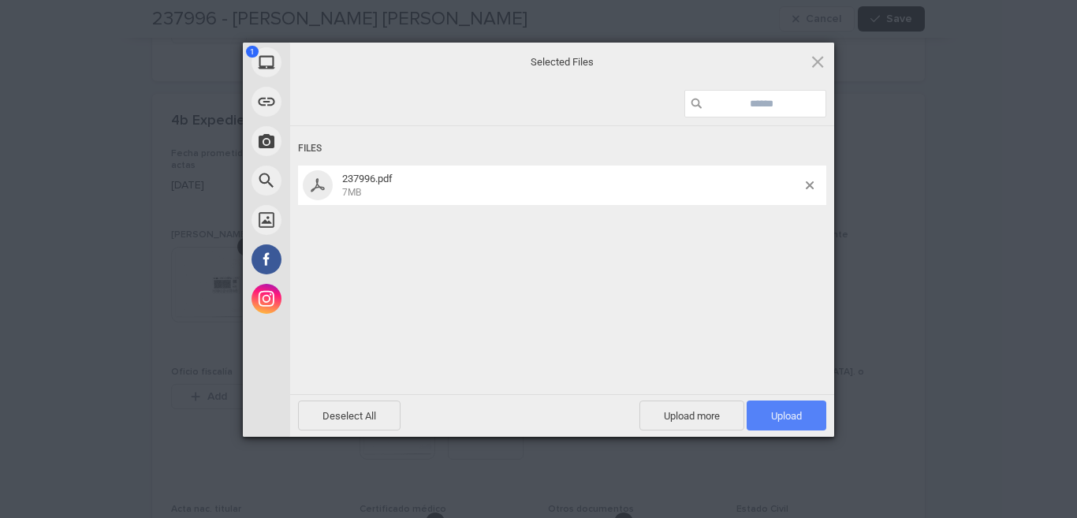
click at [798, 416] on span "Upload 1" at bounding box center [786, 416] width 31 height 12
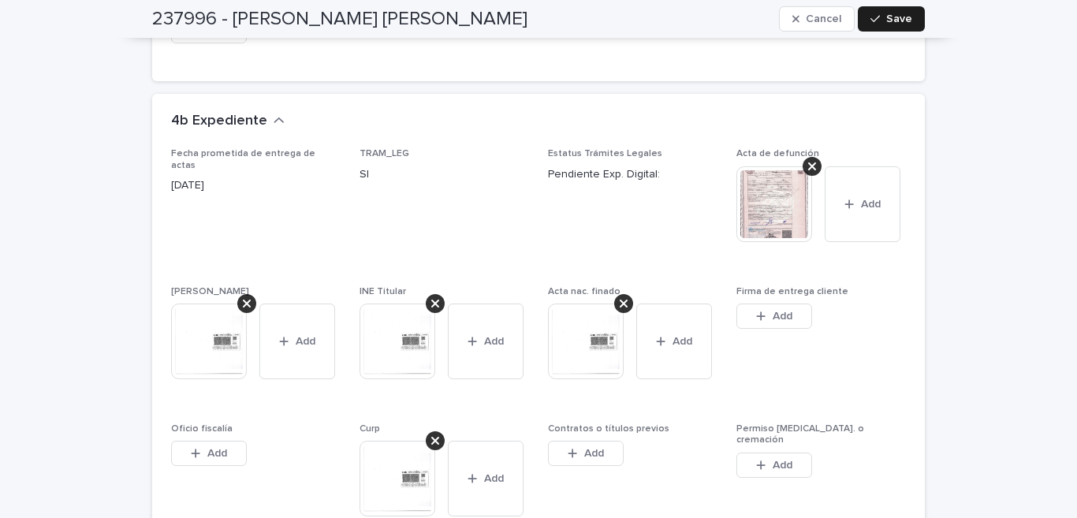
scroll to position [4700, 0]
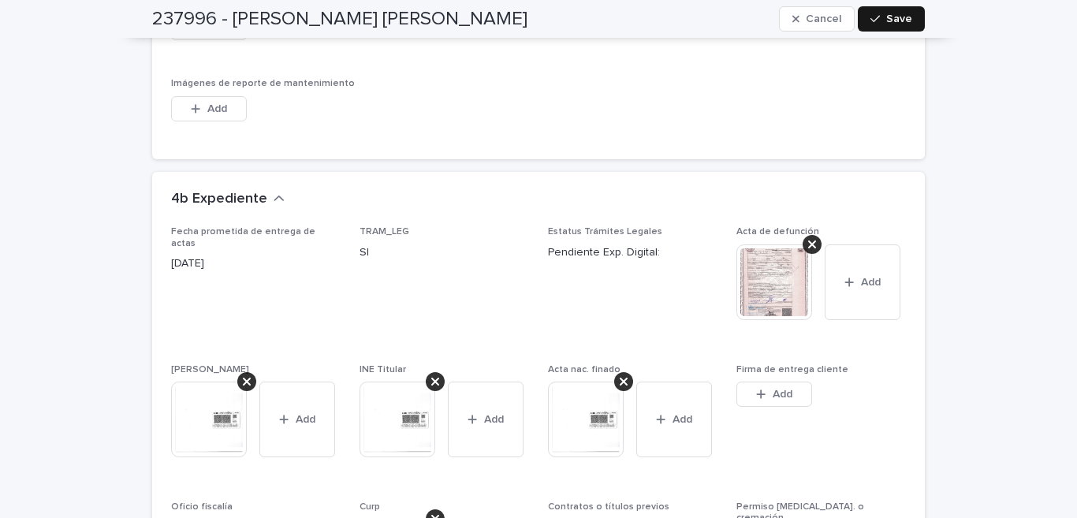
click at [899, 14] on span "Save" at bounding box center [899, 18] width 26 height 11
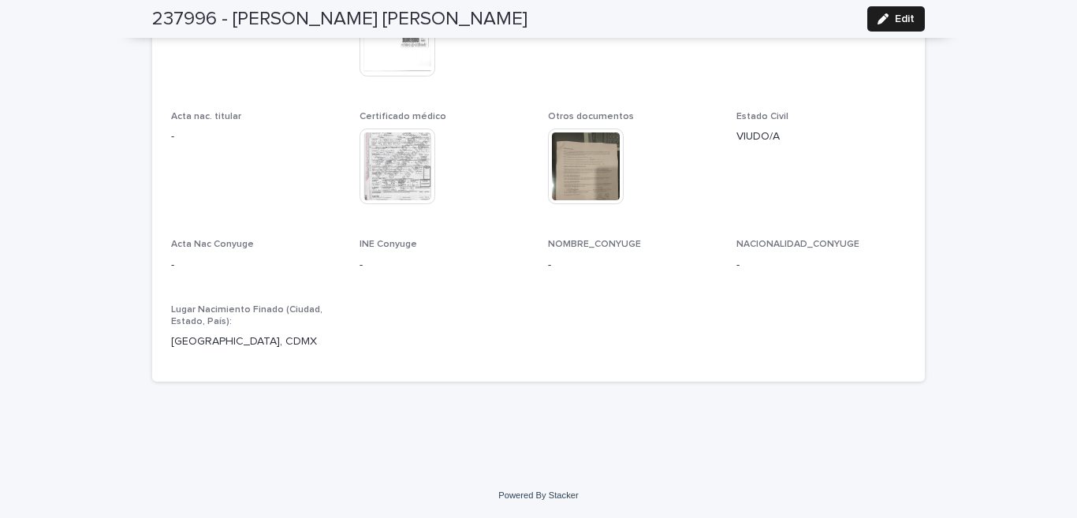
scroll to position [4578, 0]
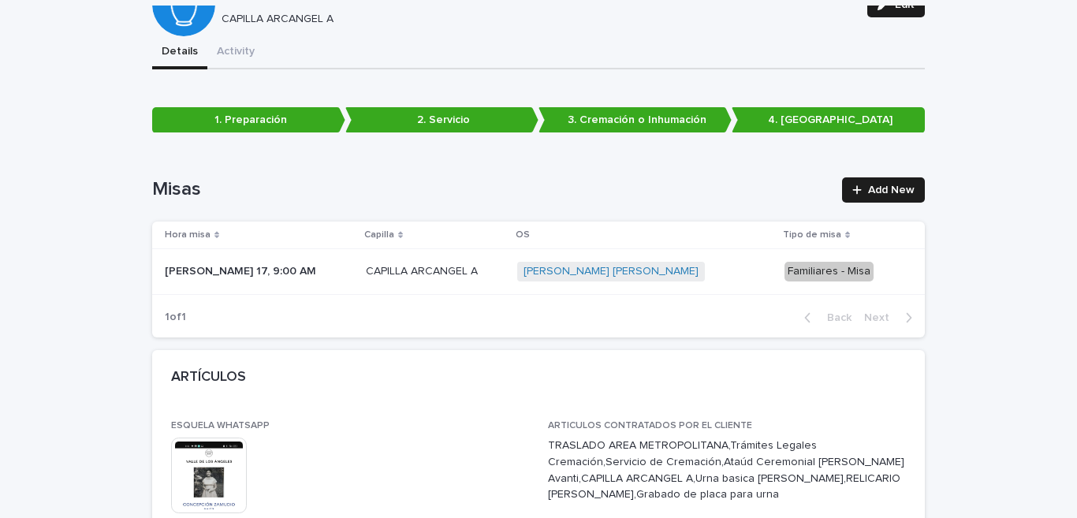
scroll to position [0, 0]
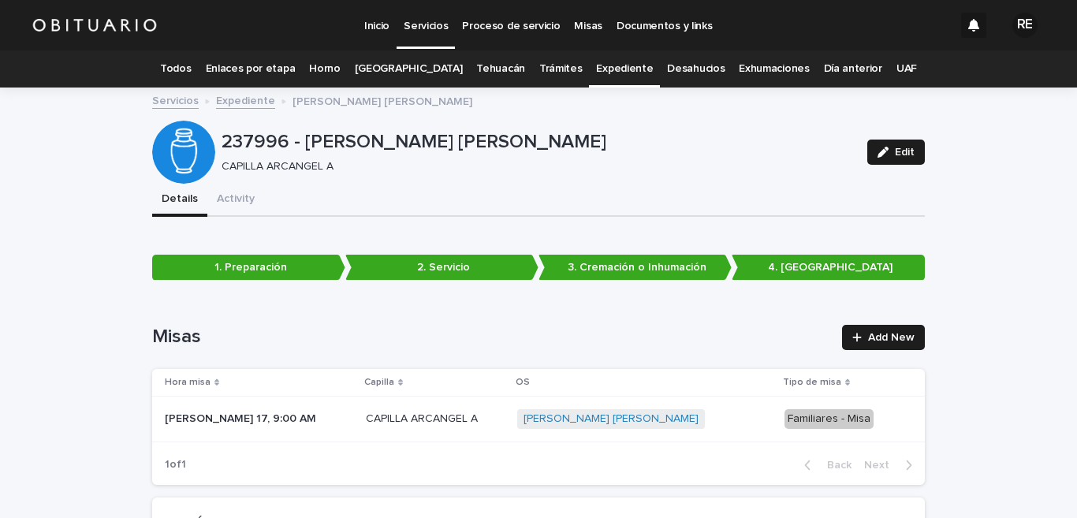
click at [617, 70] on link "Expediente" at bounding box center [624, 68] width 57 height 37
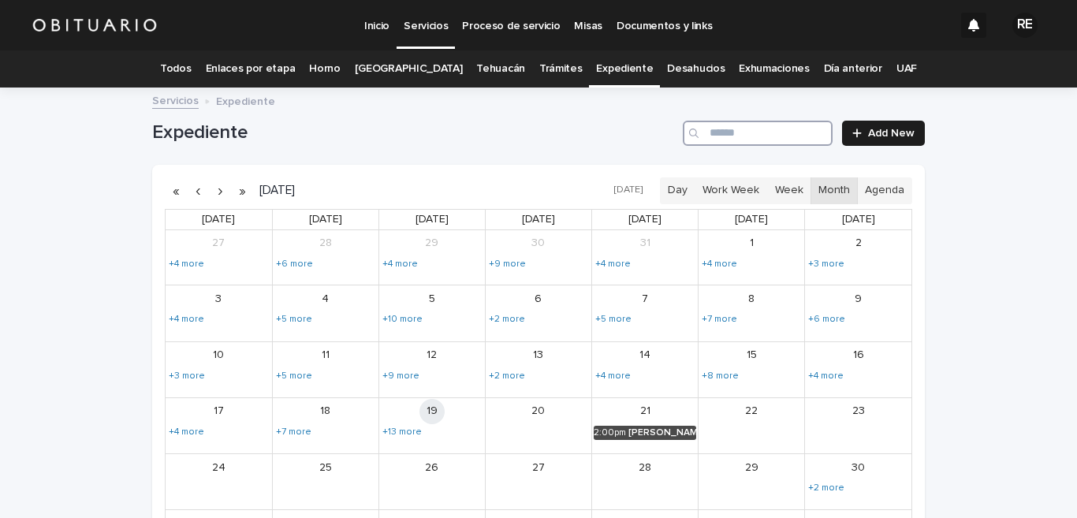
click at [786, 130] on input "Search" at bounding box center [758, 133] width 150 height 25
type input "*"
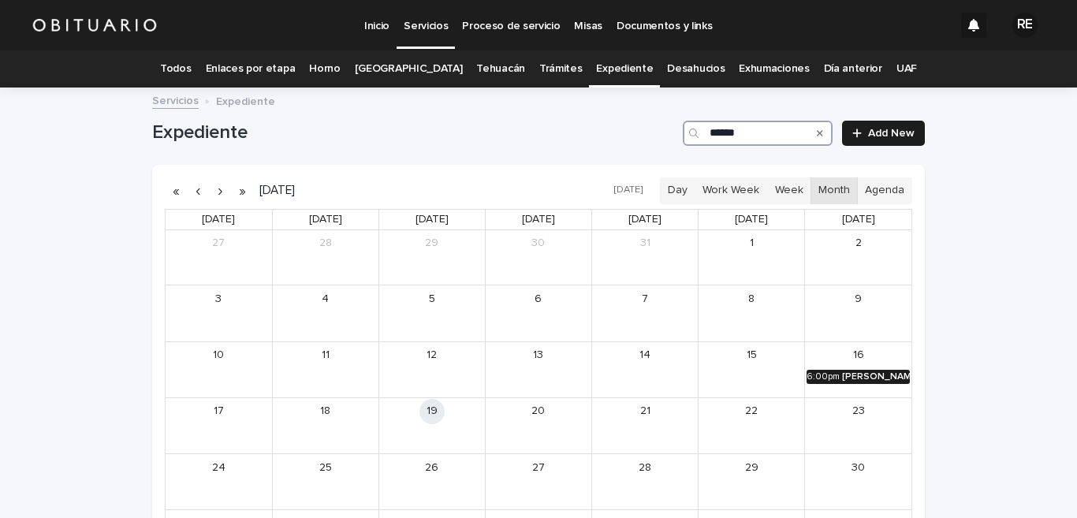
click at [842, 371] on div "[PERSON_NAME] [PERSON_NAME]" at bounding box center [876, 376] width 68 height 11
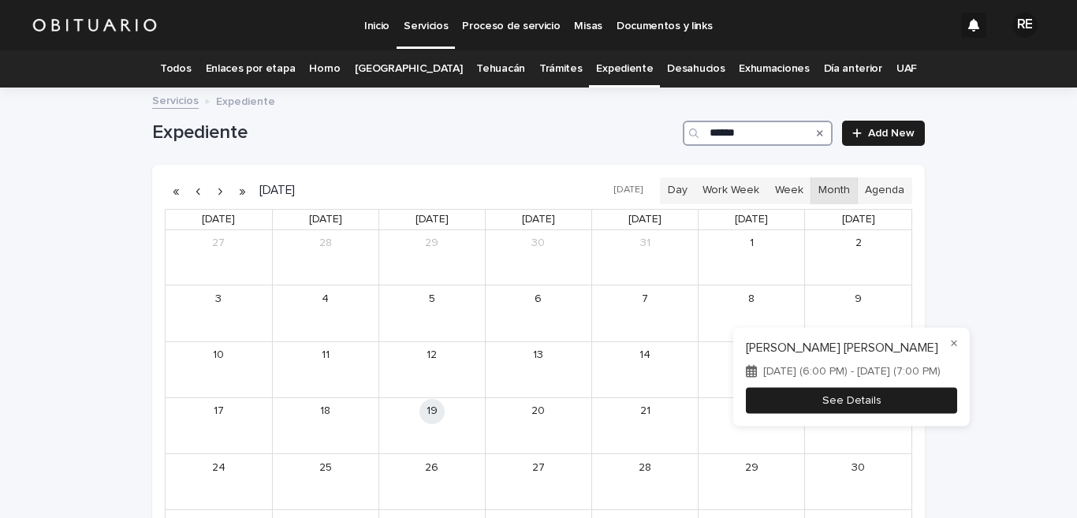
type input "******"
click at [850, 408] on button "See Details" at bounding box center [851, 400] width 211 height 26
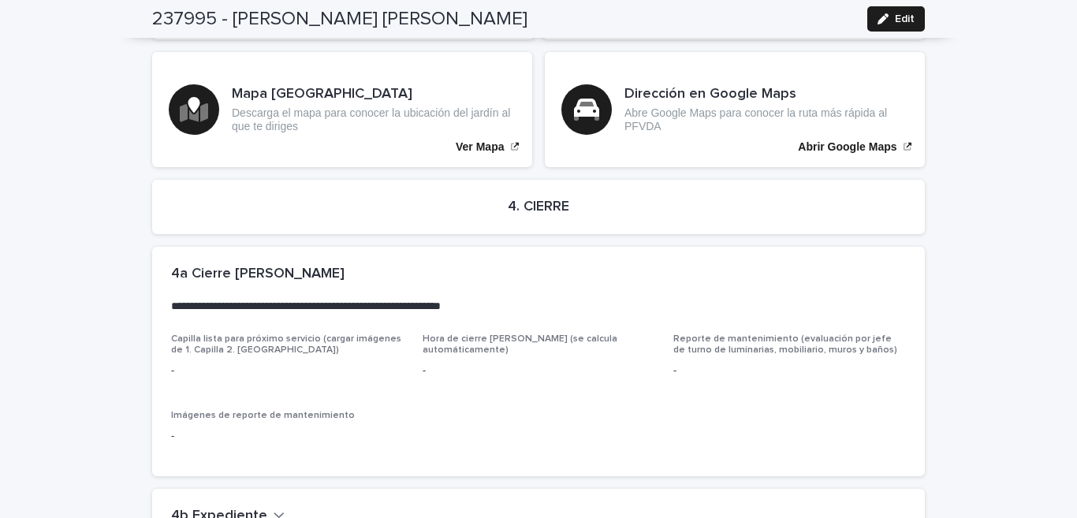
scroll to position [3472, 0]
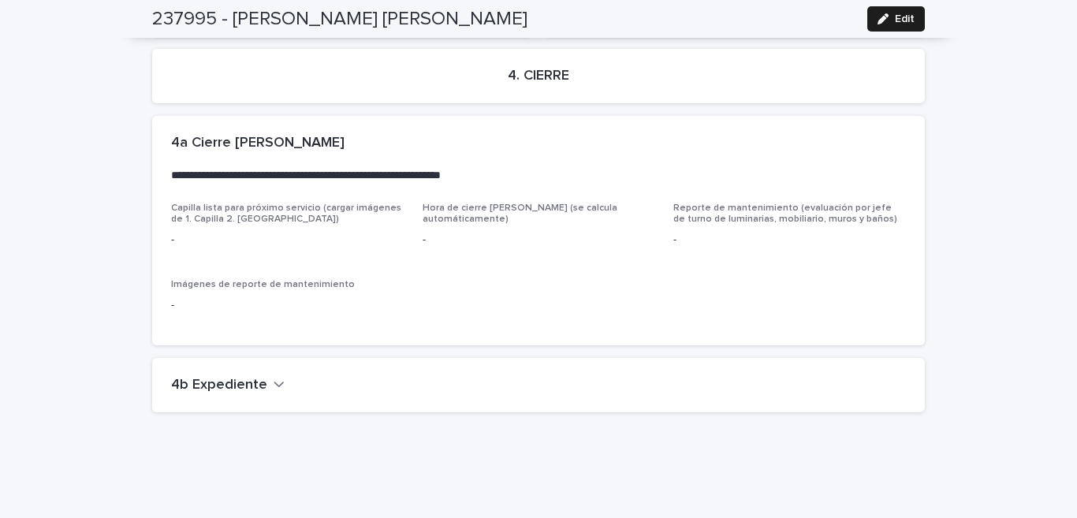
click at [274, 377] on icon "button" at bounding box center [279, 384] width 11 height 14
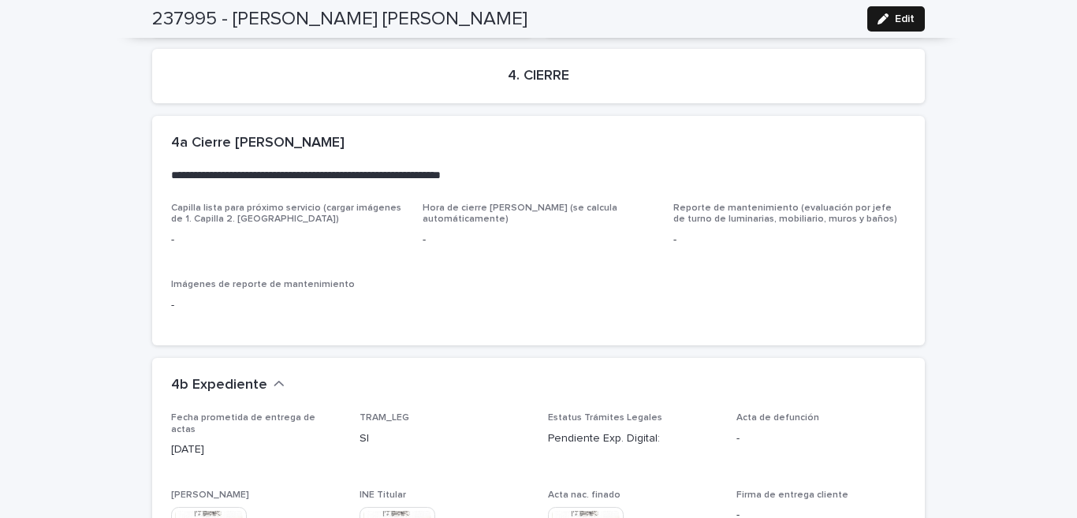
click at [886, 18] on div "button" at bounding box center [886, 18] width 17 height 11
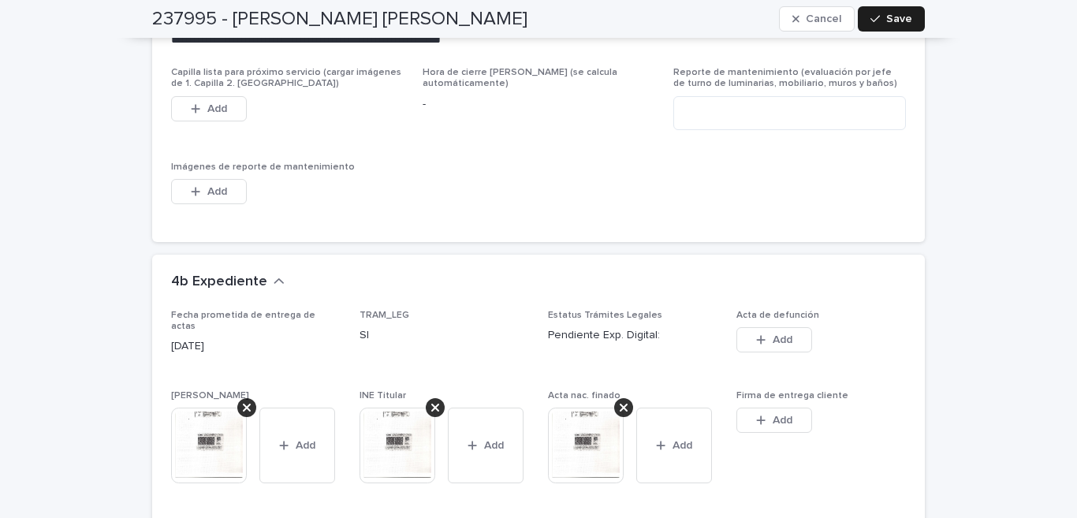
scroll to position [3938, 0]
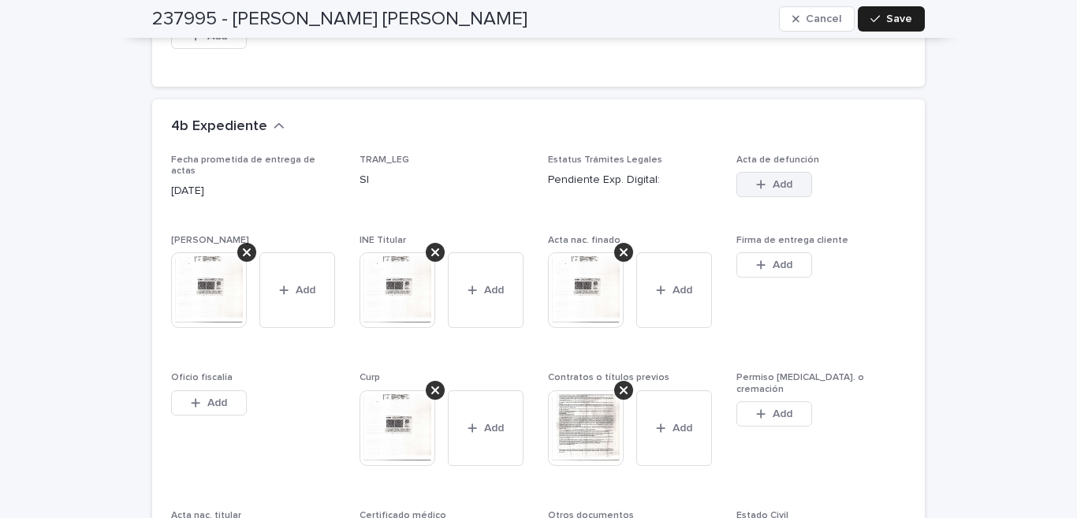
click at [775, 176] on button "Add" at bounding box center [775, 184] width 76 height 25
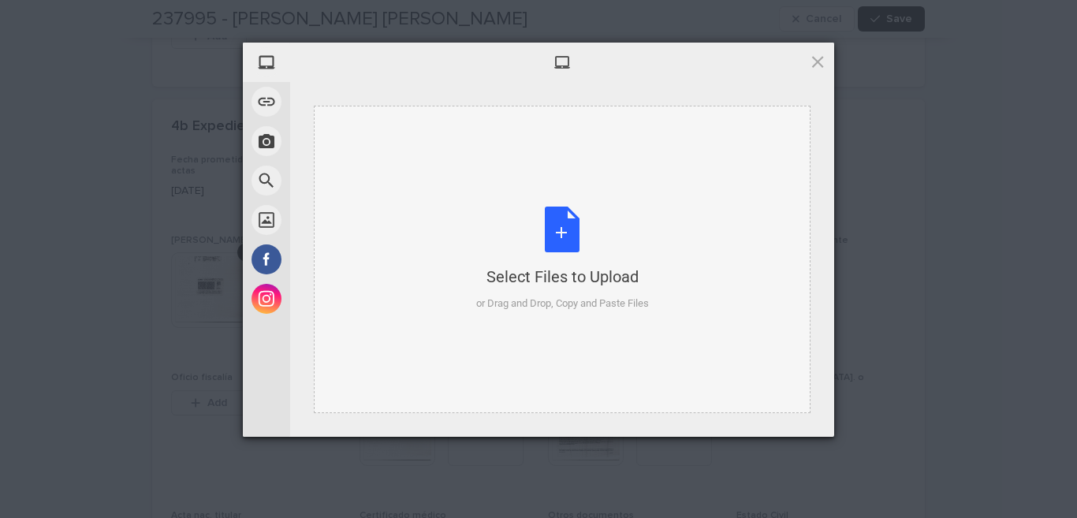
click at [566, 226] on div "Select Files to Upload or Drag and Drop, Copy and Paste Files" at bounding box center [562, 259] width 173 height 105
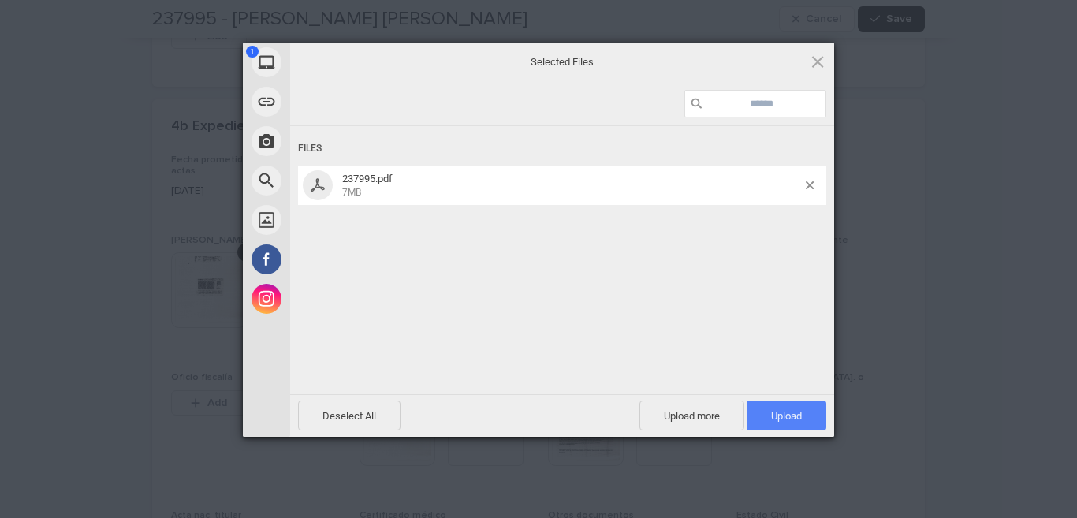
click at [807, 412] on span "Upload 1" at bounding box center [787, 416] width 80 height 30
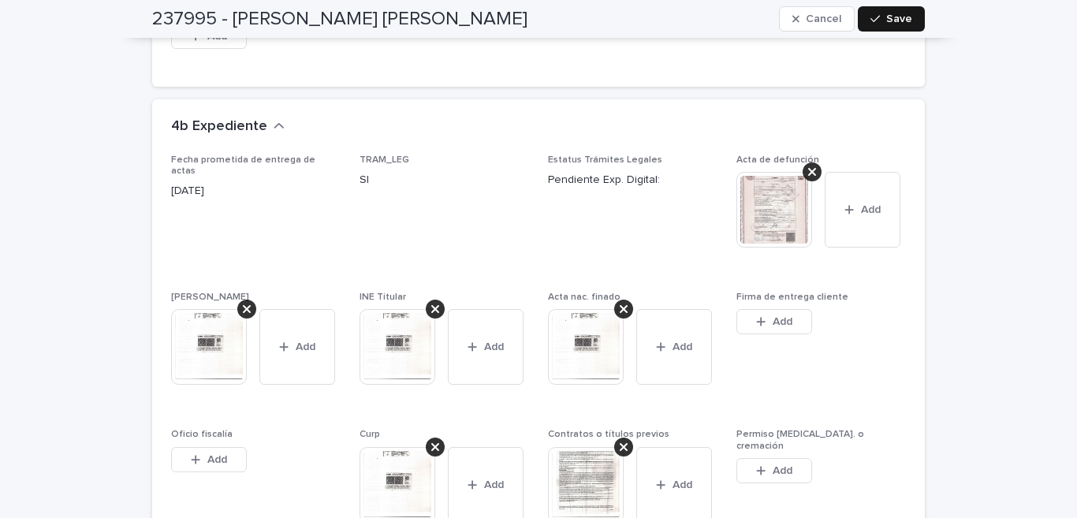
click at [891, 17] on span "Save" at bounding box center [899, 18] width 26 height 11
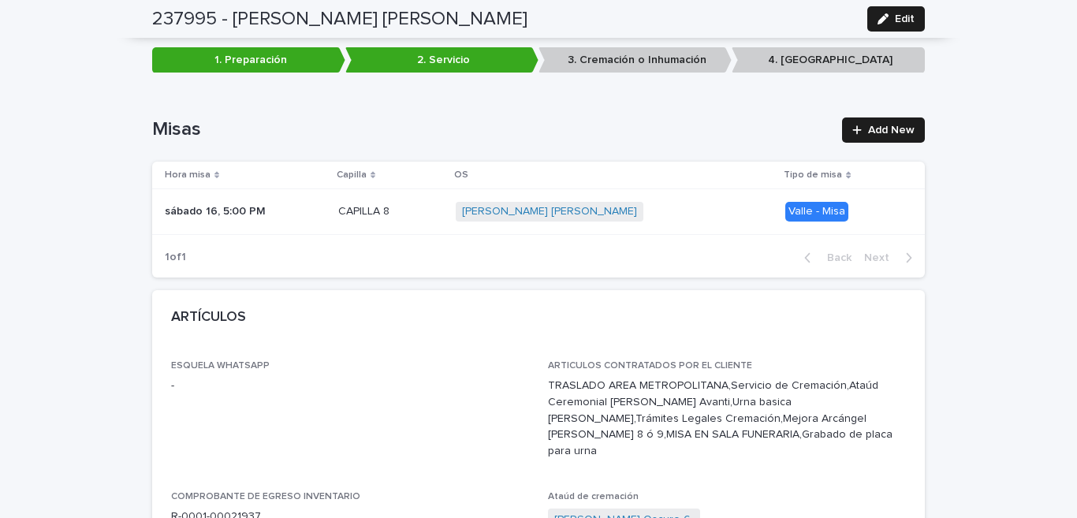
scroll to position [0, 0]
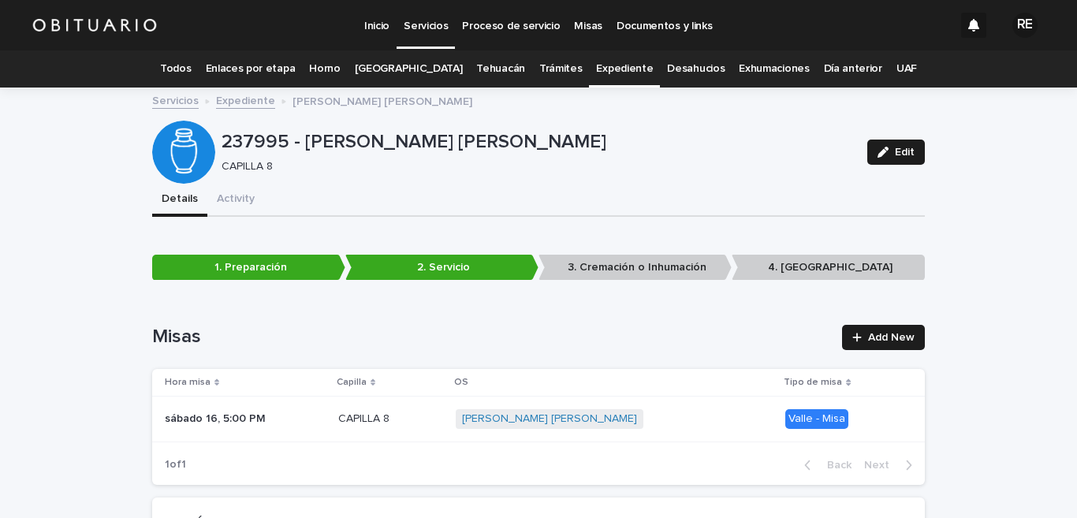
click at [184, 63] on link "Todos" at bounding box center [175, 68] width 31 height 37
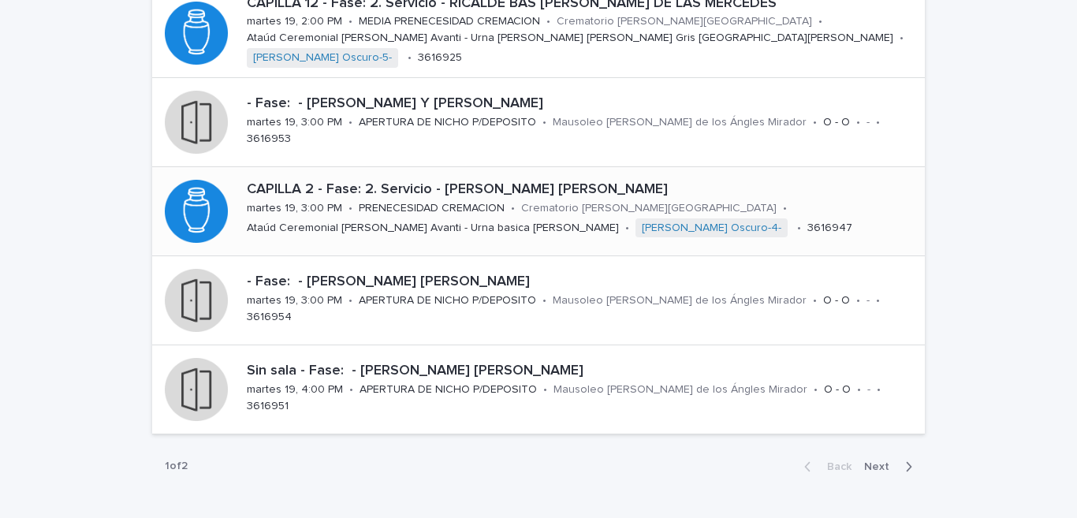
scroll to position [699, 0]
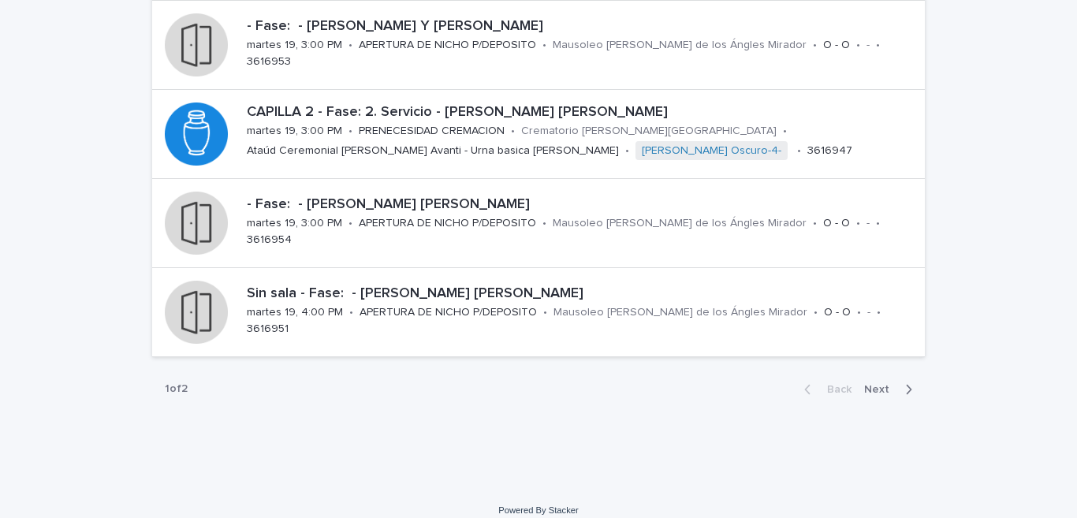
click at [878, 391] on span "Next" at bounding box center [881, 389] width 35 height 11
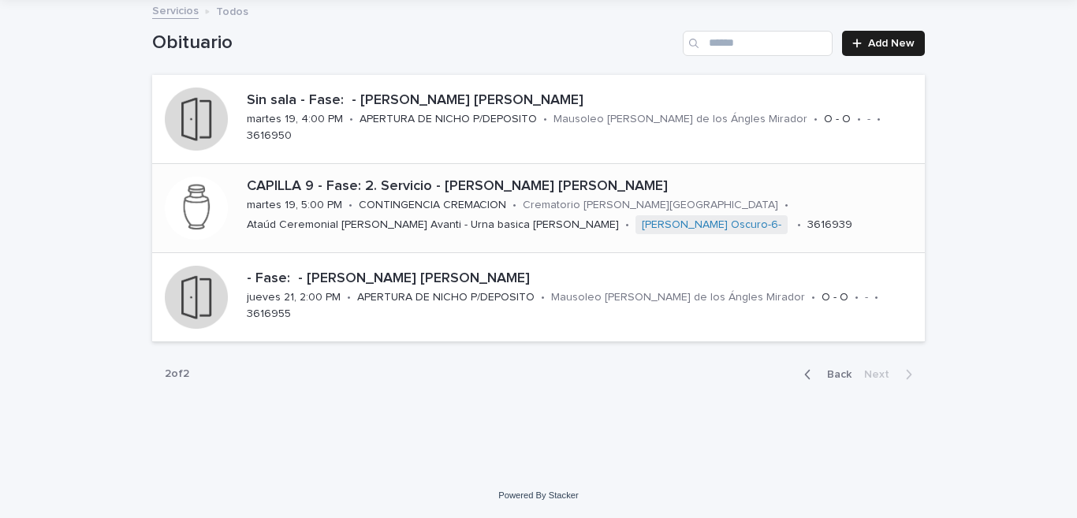
scroll to position [12, 0]
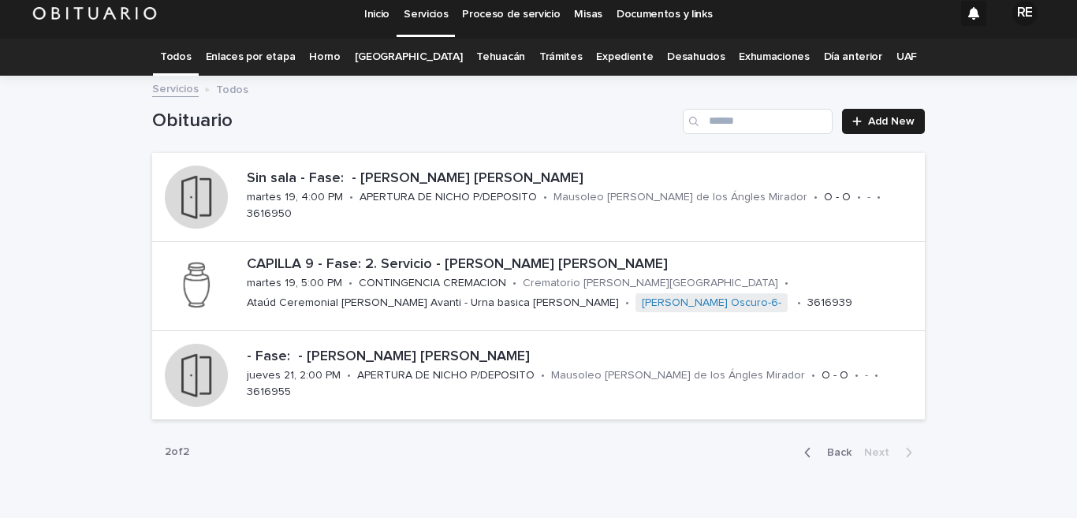
click at [836, 451] on span "Back" at bounding box center [835, 452] width 34 height 11
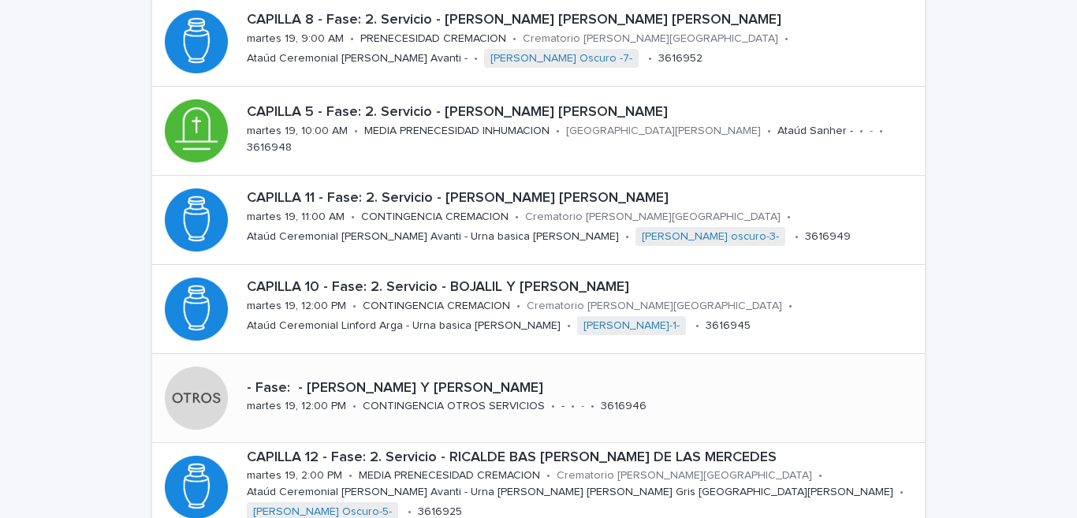
scroll to position [12, 0]
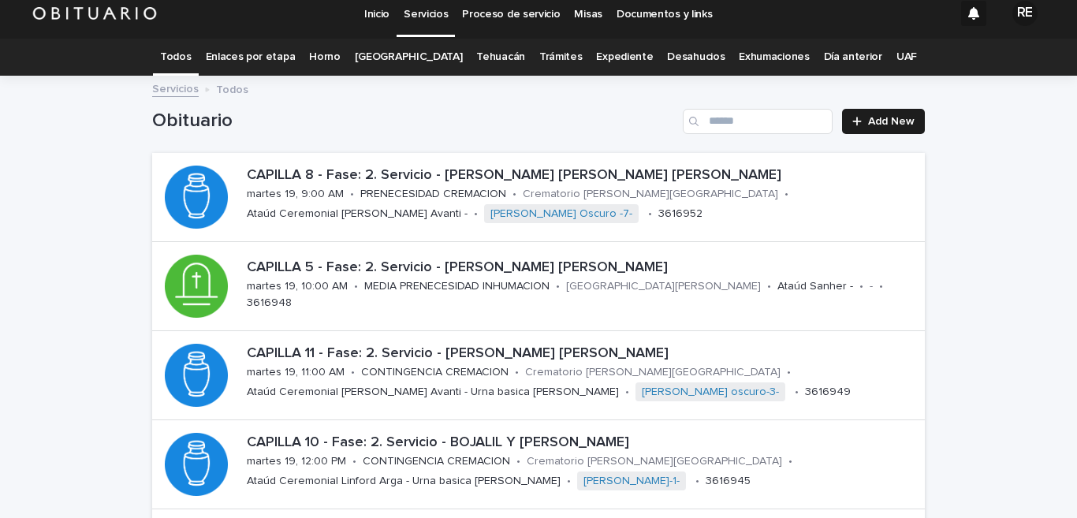
click at [601, 57] on link "Expediente" at bounding box center [624, 57] width 57 height 37
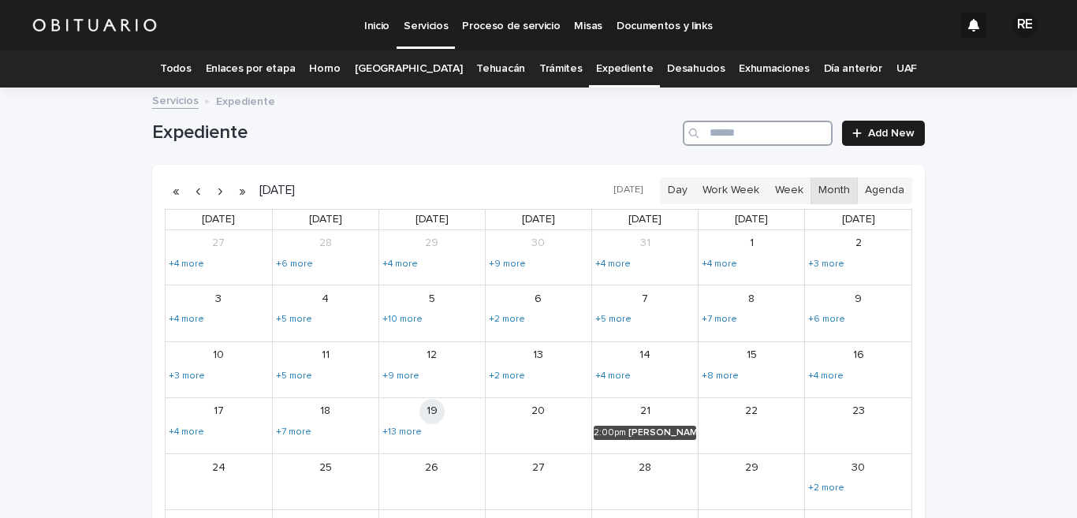
click at [749, 137] on input "Search" at bounding box center [758, 133] width 150 height 25
type input "******"
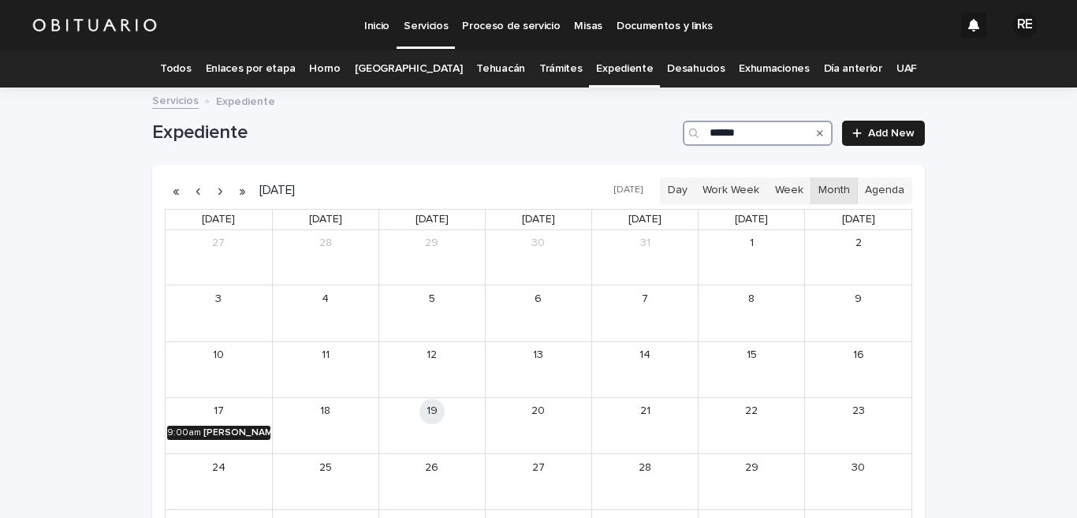
click at [206, 438] on div "[PERSON_NAME] [PERSON_NAME]" at bounding box center [236, 432] width 67 height 11
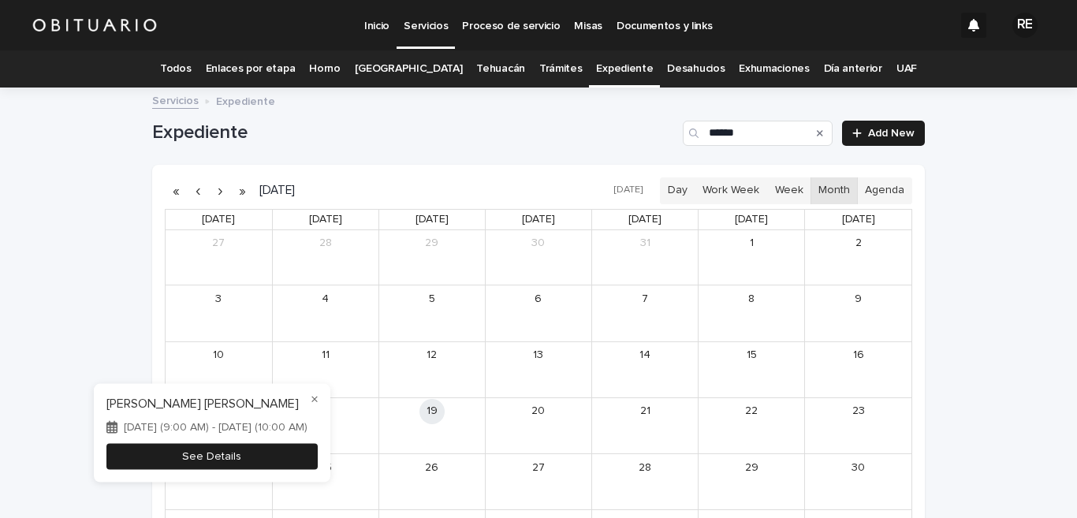
click at [204, 450] on button "See Details" at bounding box center [211, 456] width 211 height 26
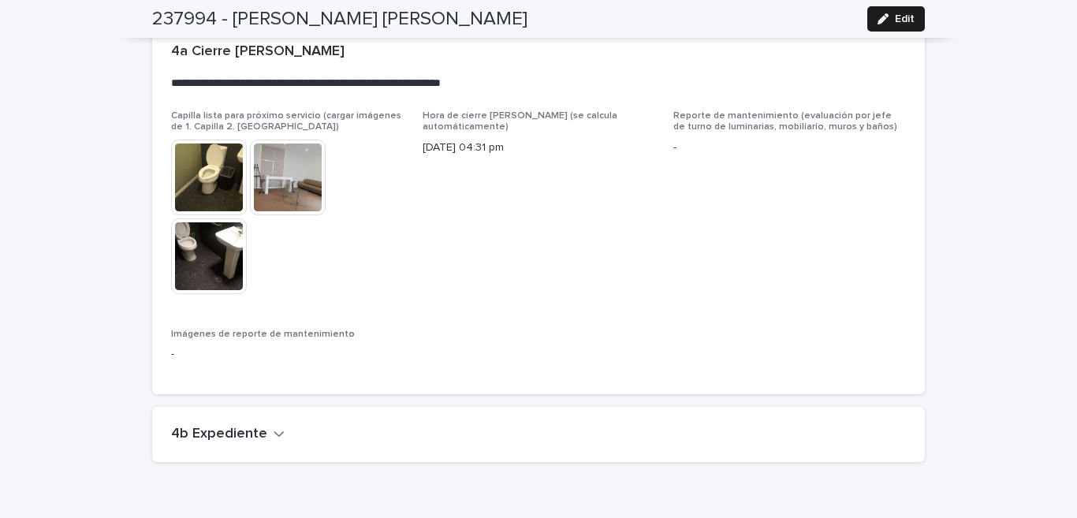
scroll to position [3889, 0]
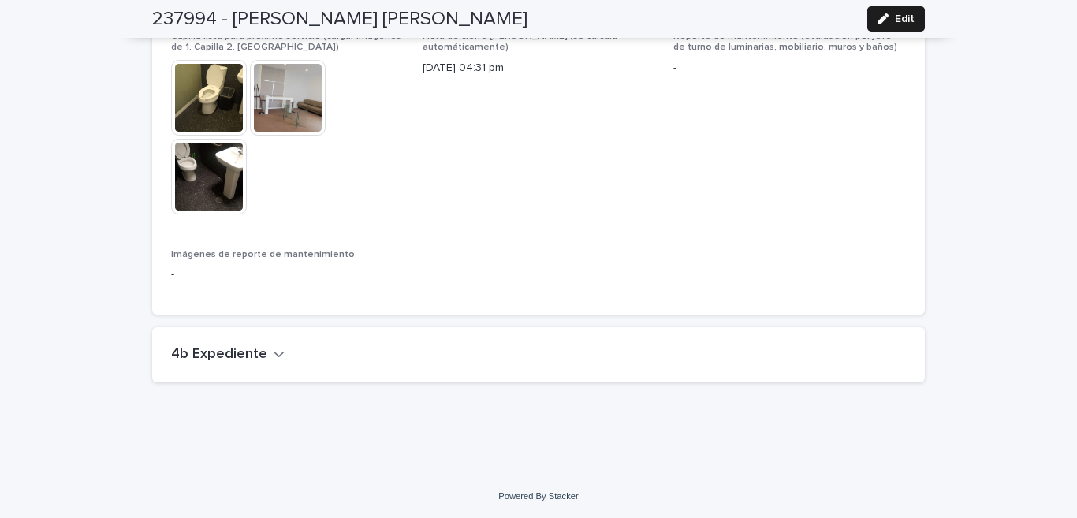
click at [274, 351] on icon "button" at bounding box center [279, 354] width 11 height 14
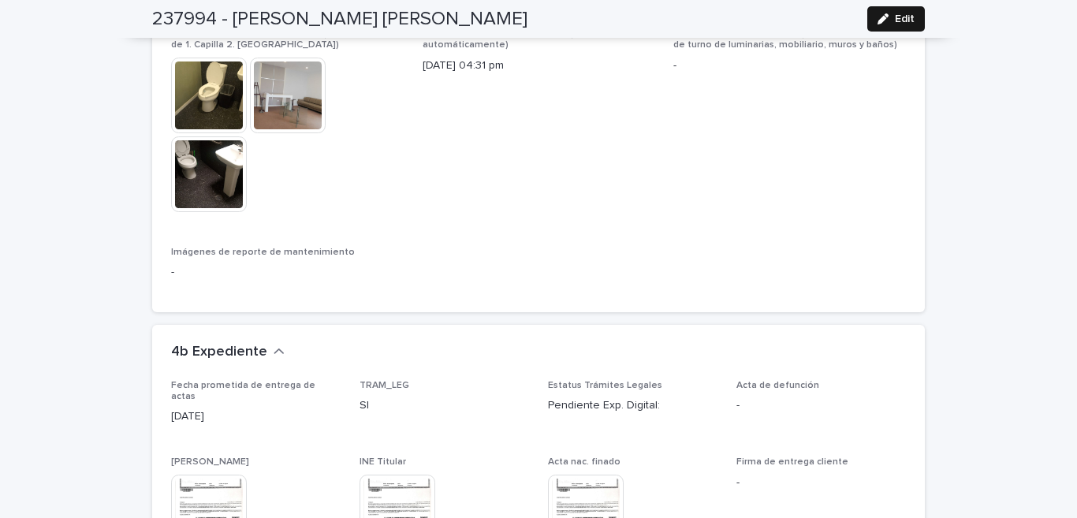
click at [878, 17] on icon "button" at bounding box center [883, 18] width 11 height 11
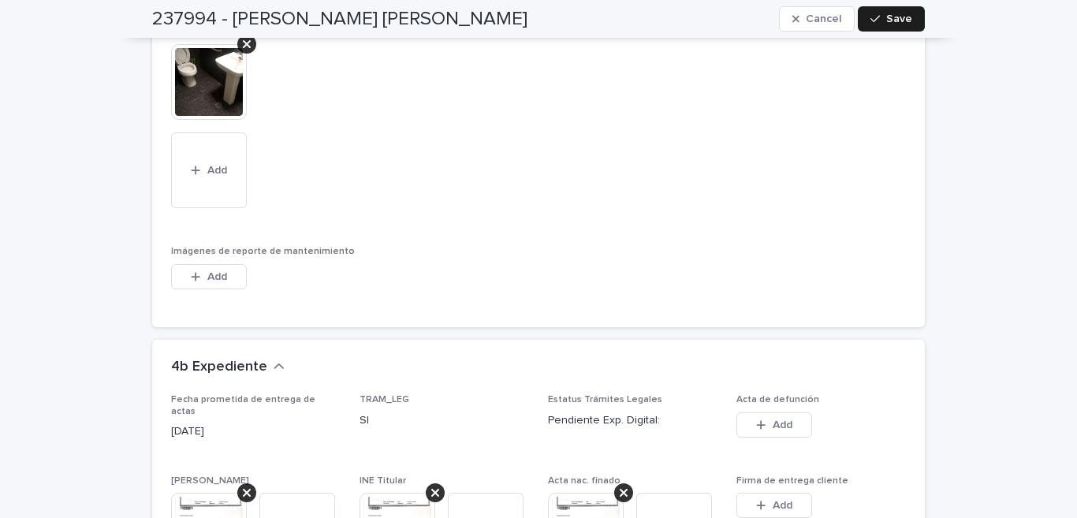
scroll to position [4822, 0]
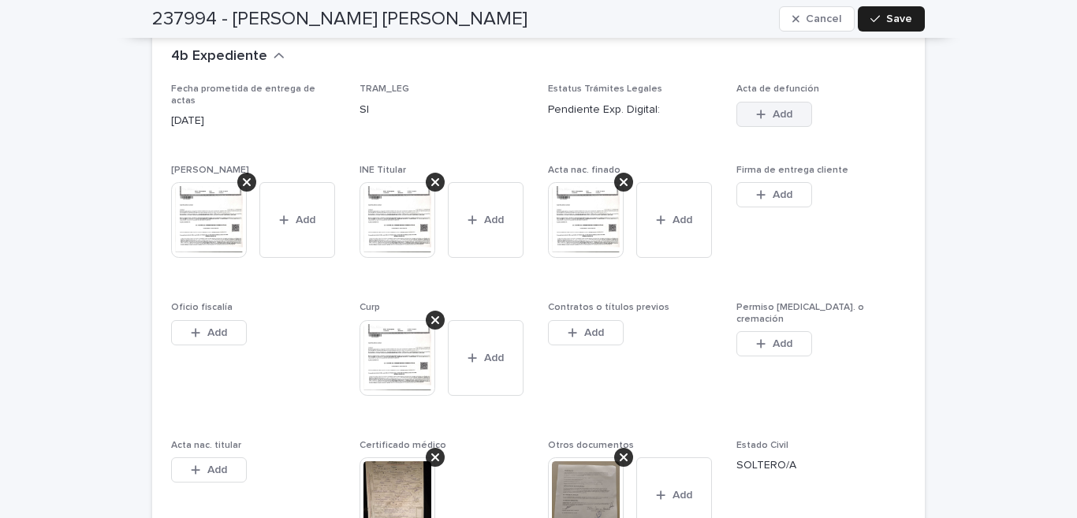
click at [780, 110] on span "Add" at bounding box center [783, 114] width 20 height 11
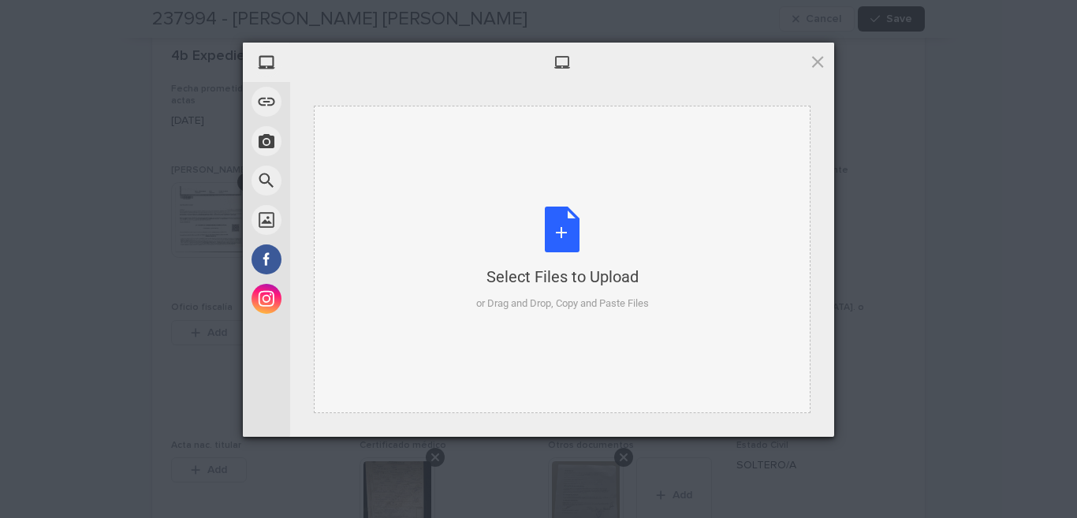
click at [559, 226] on div "Select Files to Upload or Drag and Drop, Copy and Paste Files" at bounding box center [562, 259] width 173 height 105
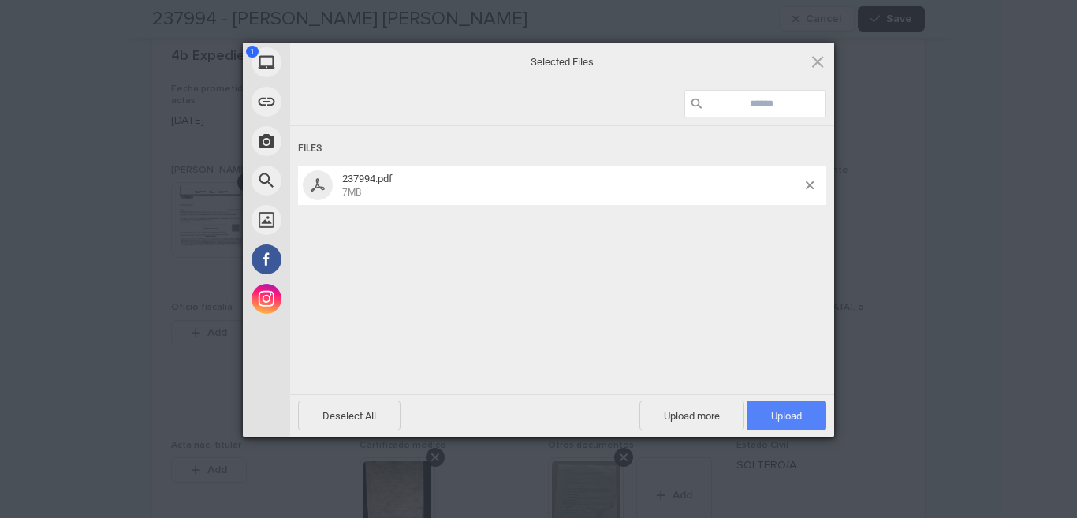
click at [767, 408] on span "Upload 1" at bounding box center [787, 416] width 80 height 30
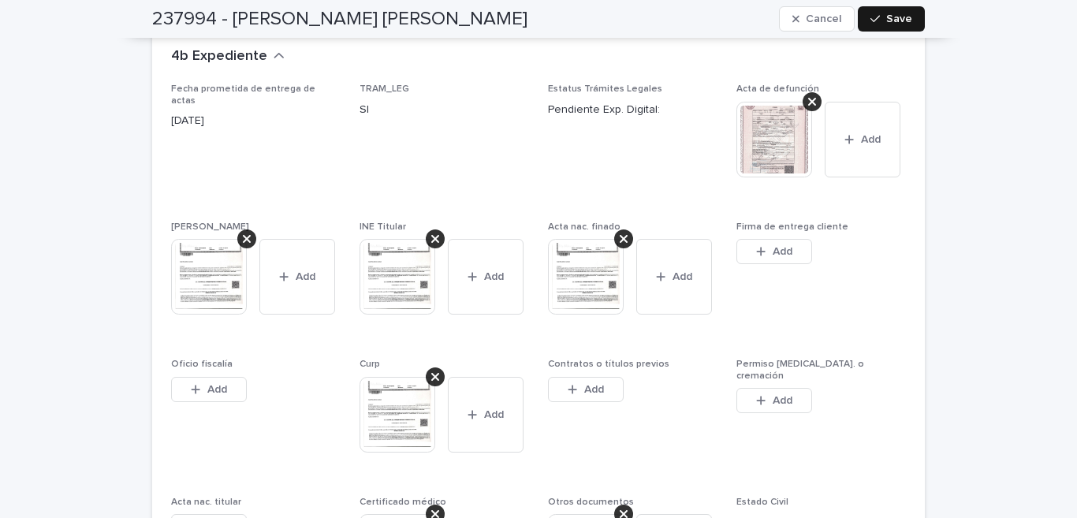
click at [895, 13] on span "Save" at bounding box center [899, 18] width 26 height 11
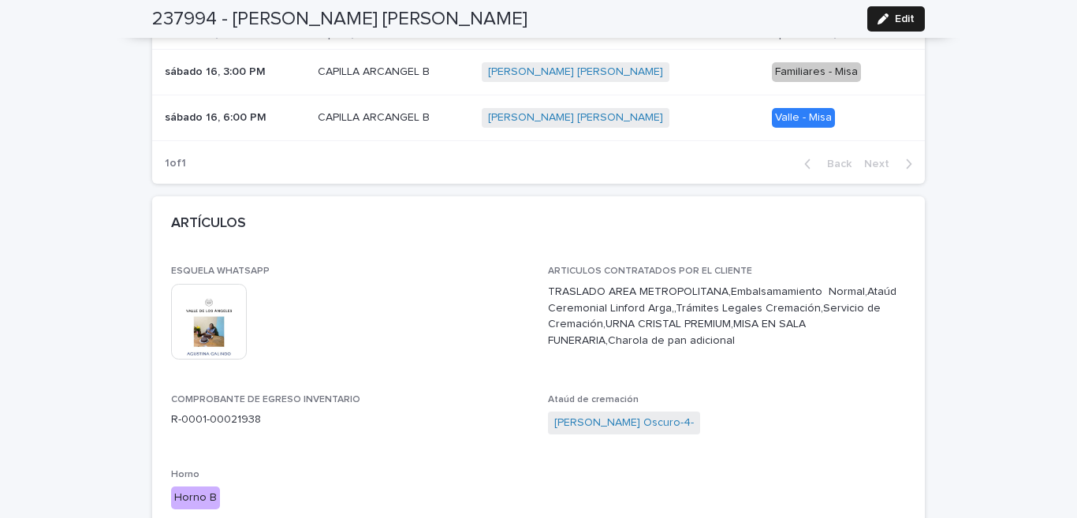
scroll to position [0, 0]
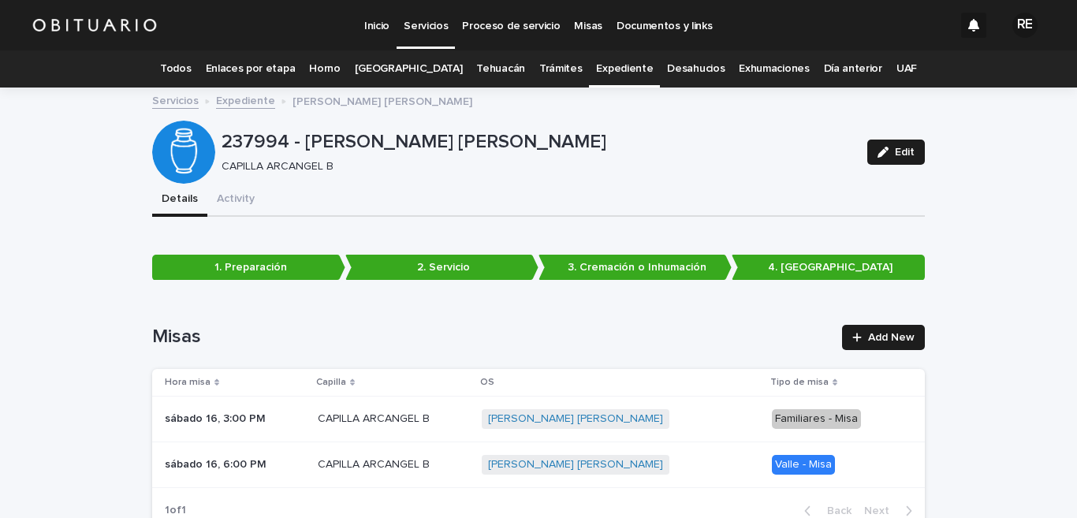
click at [606, 71] on link "Expediente" at bounding box center [624, 68] width 57 height 37
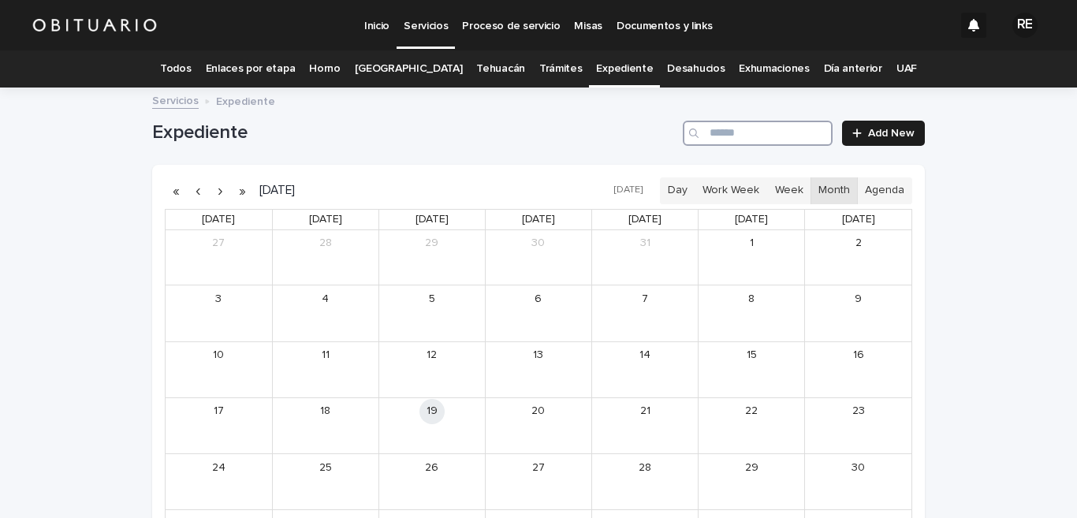
click at [776, 126] on input "Search" at bounding box center [758, 133] width 150 height 25
click at [756, 382] on div "[PERSON_NAME] Y [PERSON_NAME] DEL [PERSON_NAME]" at bounding box center [770, 376] width 66 height 11
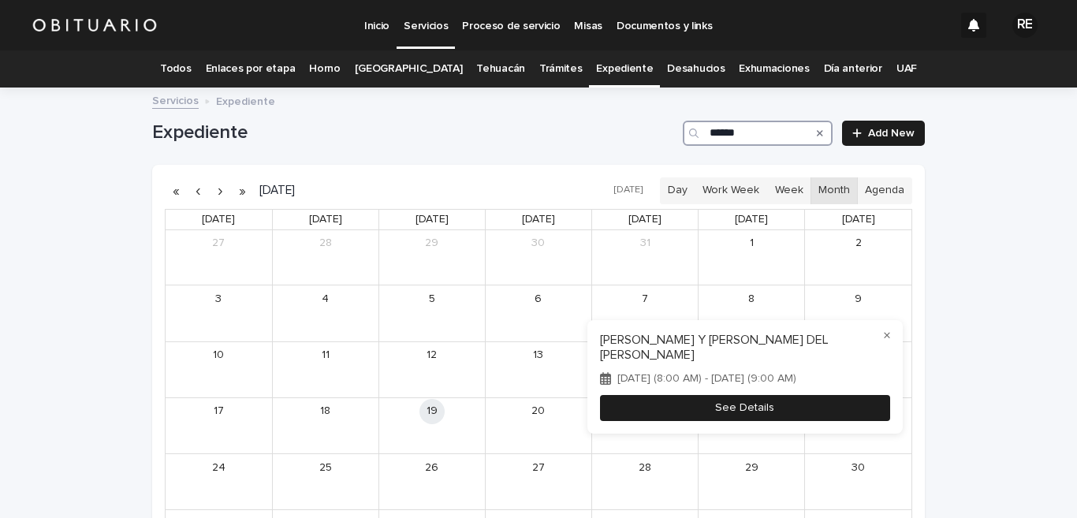
type input "******"
click at [760, 410] on button "See Details" at bounding box center [745, 408] width 290 height 26
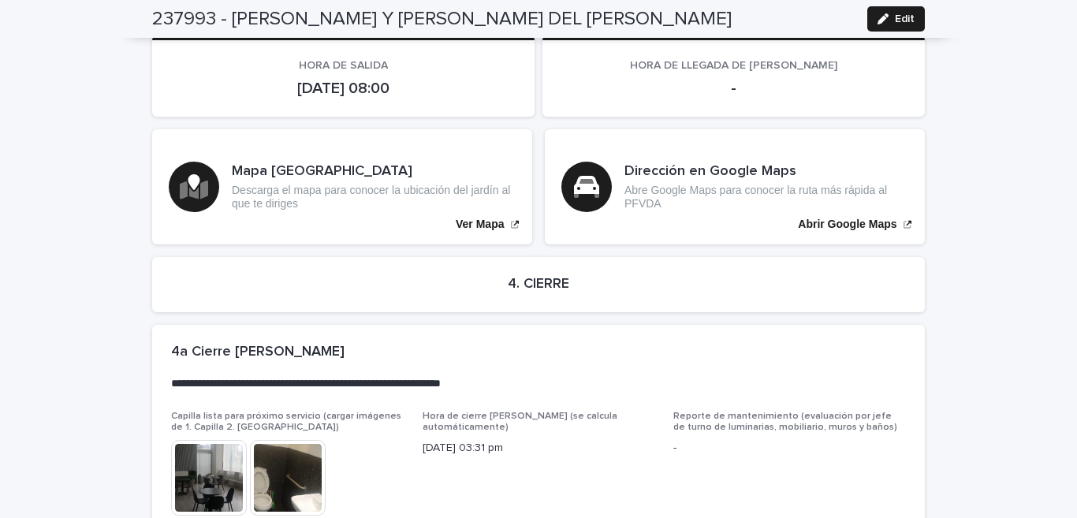
scroll to position [3879, 0]
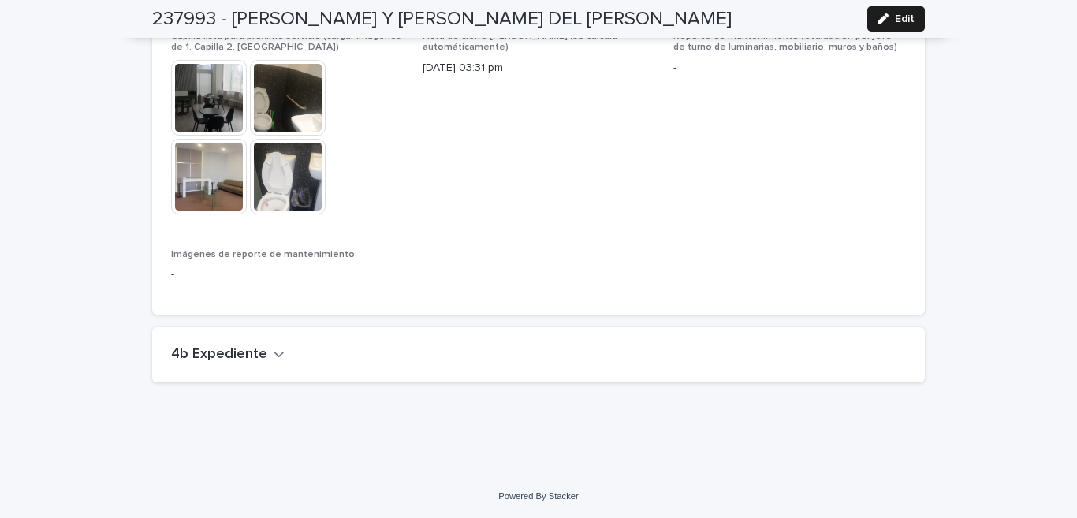
drag, startPoint x: 264, startPoint y: 357, endPoint x: 649, endPoint y: 516, distance: 416.2
click at [274, 357] on icon "button" at bounding box center [279, 354] width 11 height 14
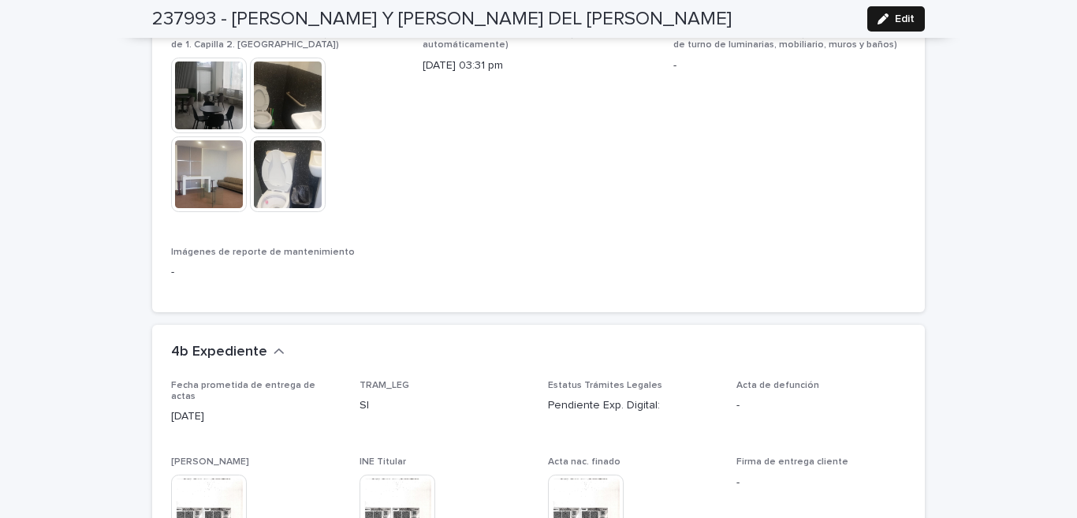
click at [908, 24] on span "Edit" at bounding box center [905, 18] width 20 height 11
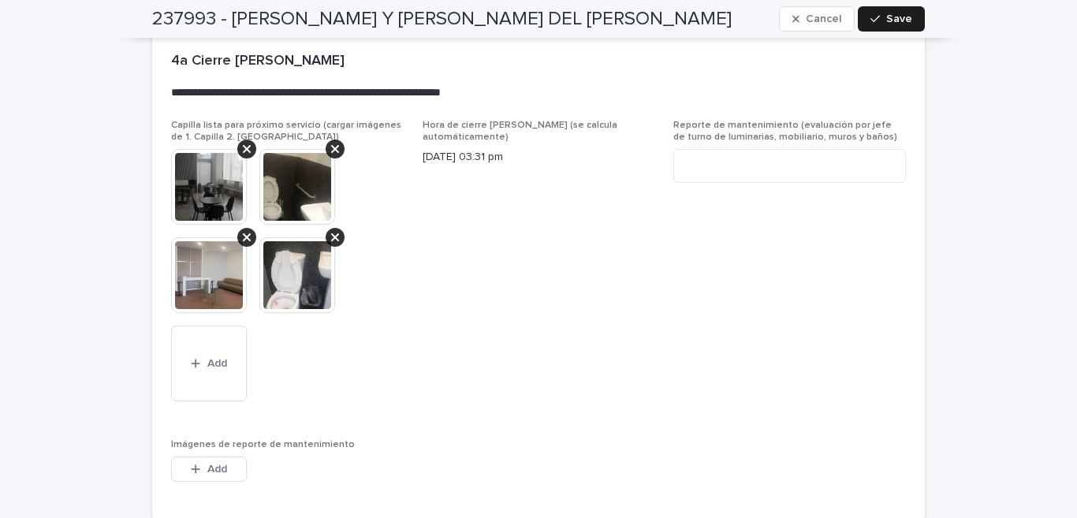
scroll to position [4578, 0]
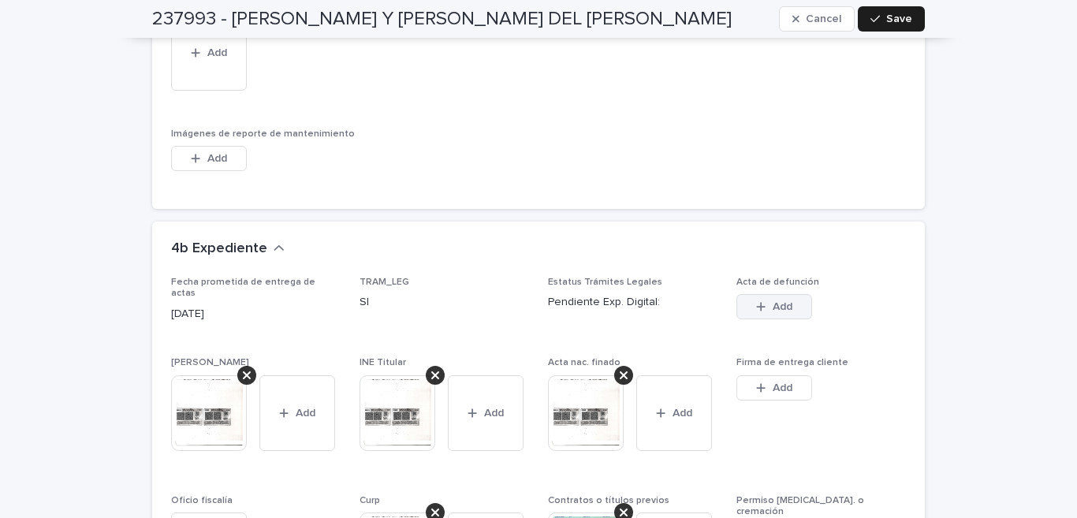
click at [778, 301] on span "Add" at bounding box center [783, 306] width 20 height 11
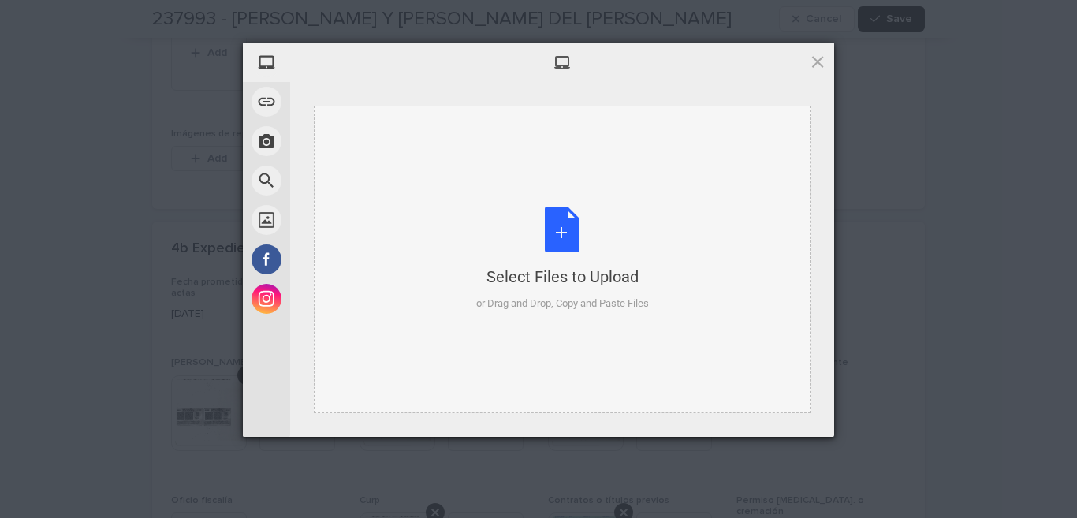
click at [569, 219] on div "Select Files to Upload or Drag and Drop, Copy and Paste Files" at bounding box center [562, 259] width 173 height 105
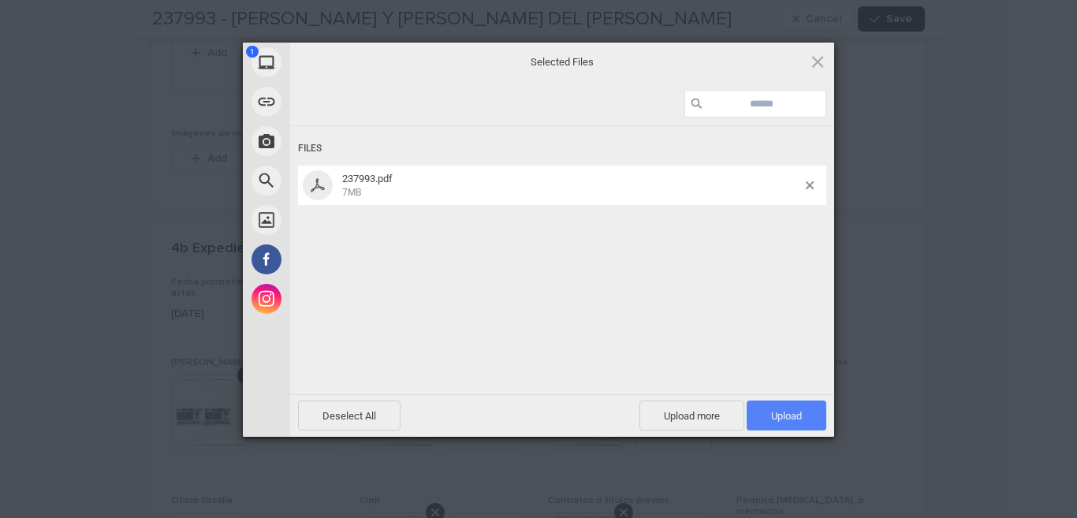
click at [819, 427] on span "Upload 1" at bounding box center [787, 416] width 80 height 30
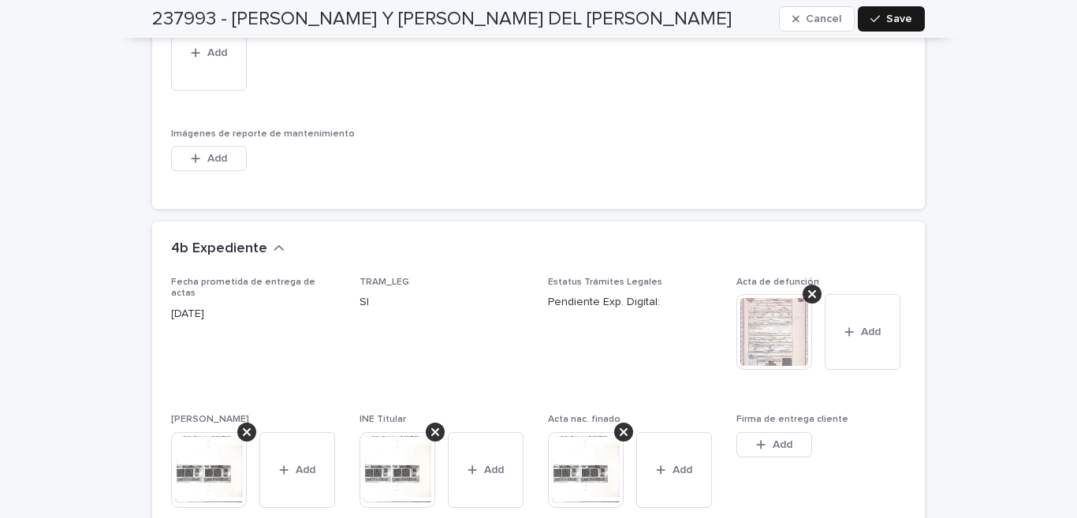
click at [890, 25] on button "Save" at bounding box center [891, 18] width 67 height 25
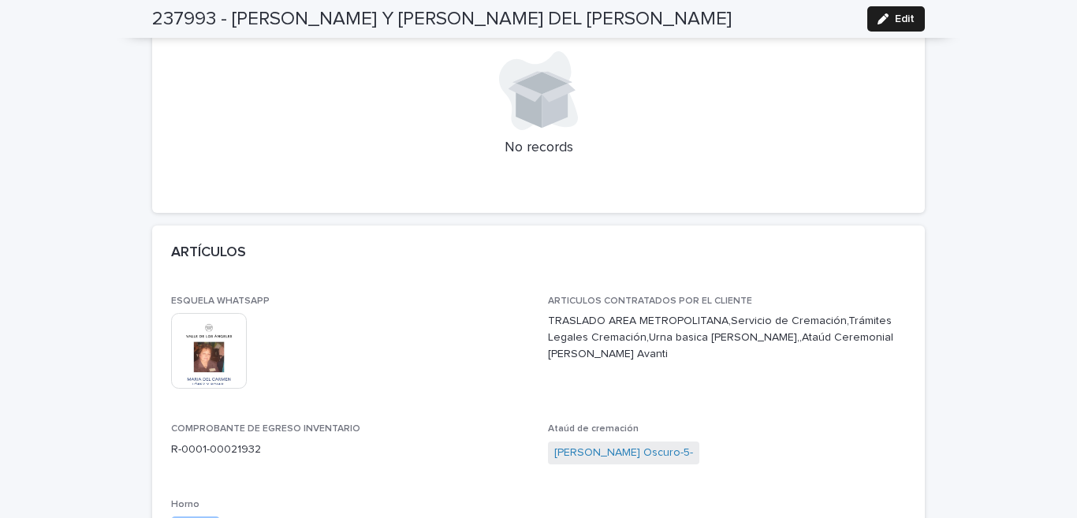
scroll to position [0, 0]
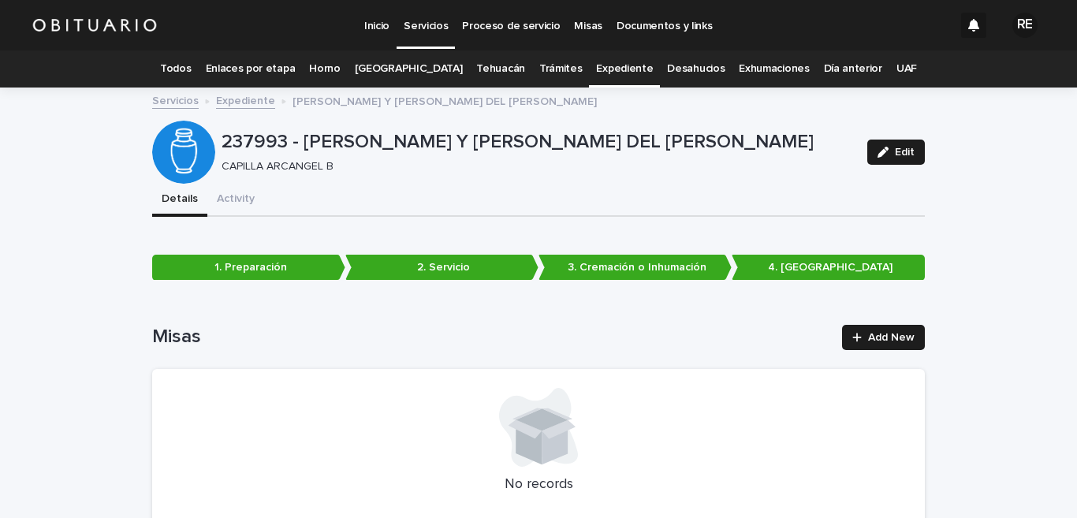
click at [602, 75] on link "Expediente" at bounding box center [624, 68] width 57 height 37
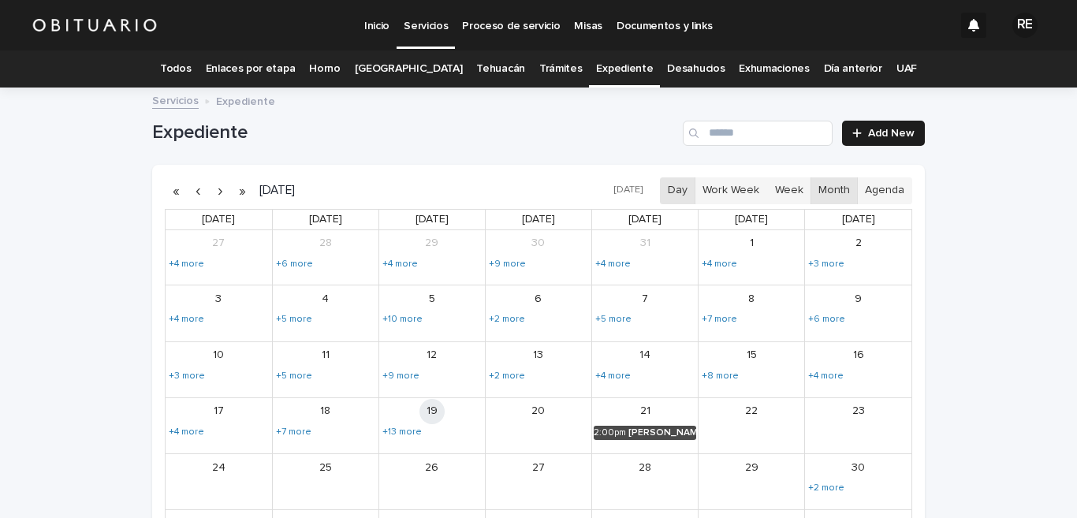
drag, startPoint x: 1005, startPoint y: 263, endPoint x: 677, endPoint y: 203, distance: 332.9
click at [1002, 262] on div "Loading... Saving… Loading... Saving… Expediente Add New [DATE] [DATE] Day Work…" at bounding box center [538, 373] width 1077 height 569
click at [714, 136] on input "Search" at bounding box center [758, 133] width 150 height 25
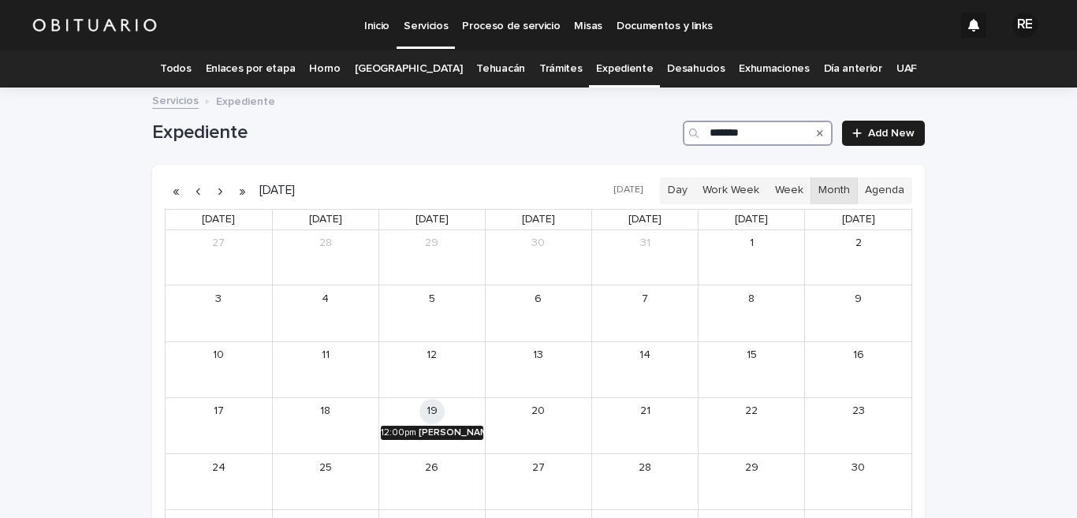
click at [439, 435] on div "[PERSON_NAME] Y [PERSON_NAME]" at bounding box center [451, 432] width 65 height 11
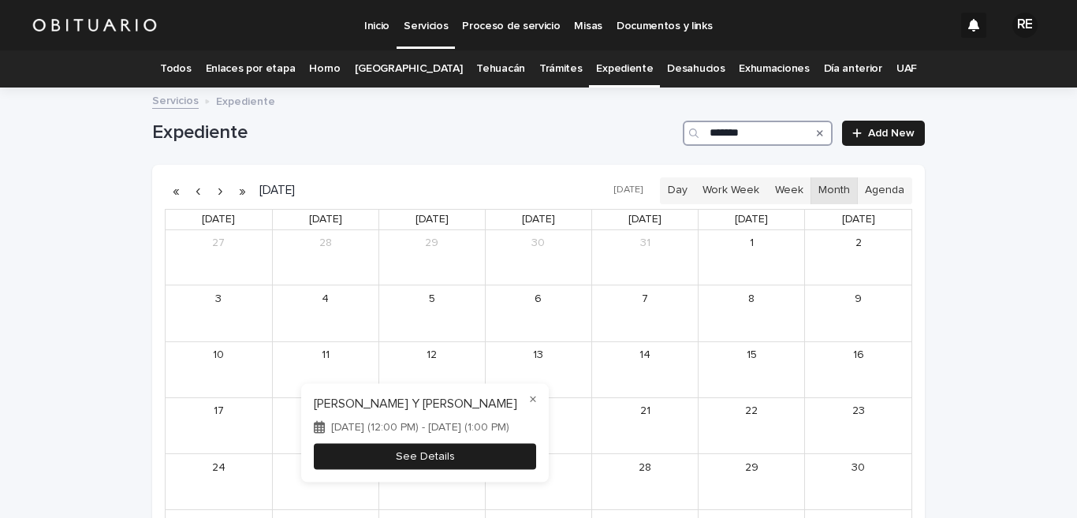
type input "*******"
click at [439, 453] on button "See Details" at bounding box center [425, 456] width 222 height 26
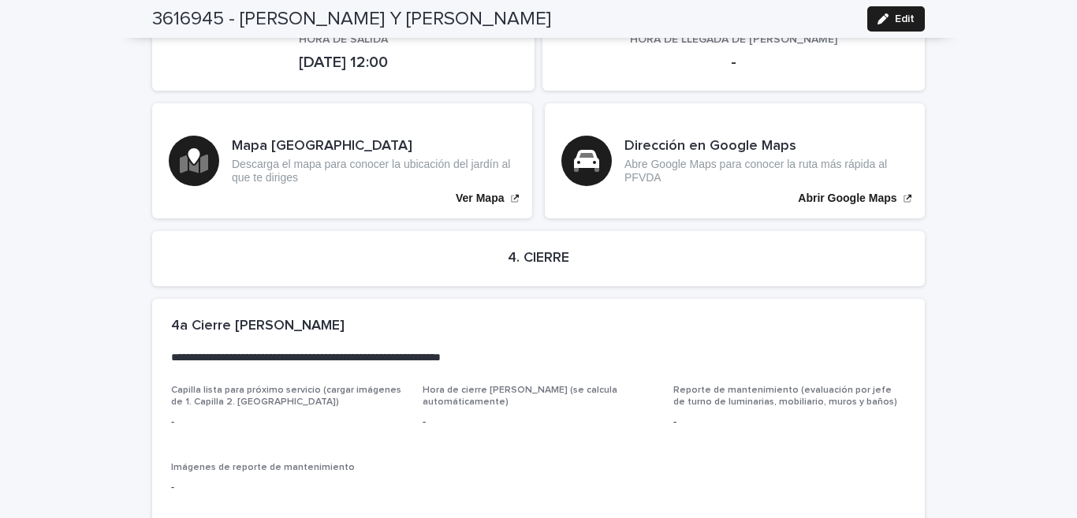
scroll to position [3832, 0]
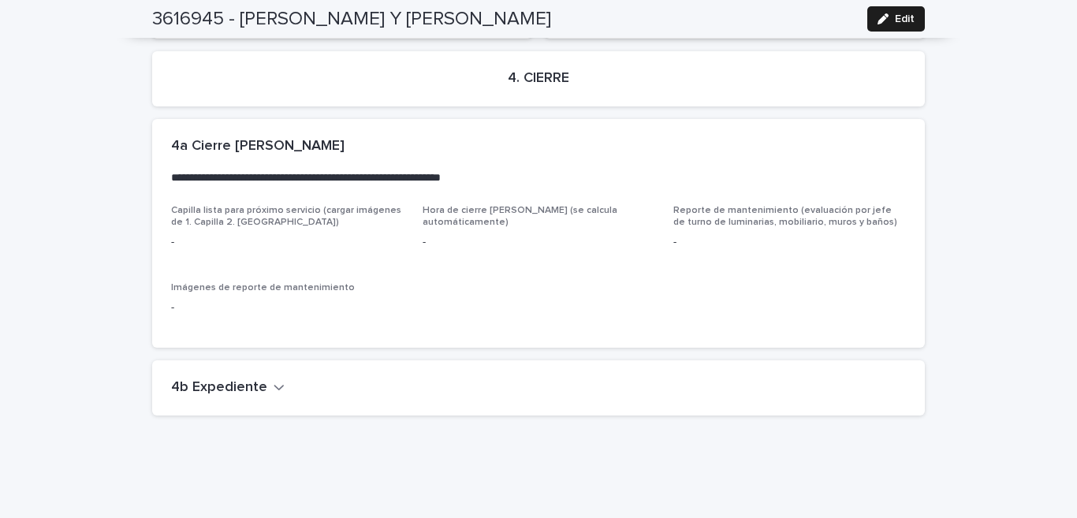
click at [274, 380] on icon "button" at bounding box center [279, 387] width 11 height 14
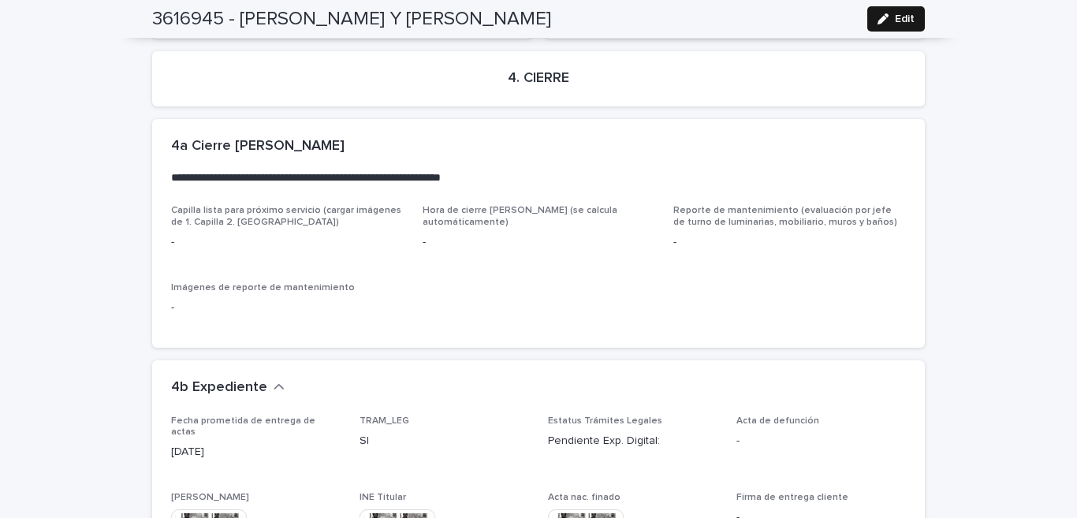
click at [895, 18] on span "Edit" at bounding box center [905, 18] width 20 height 11
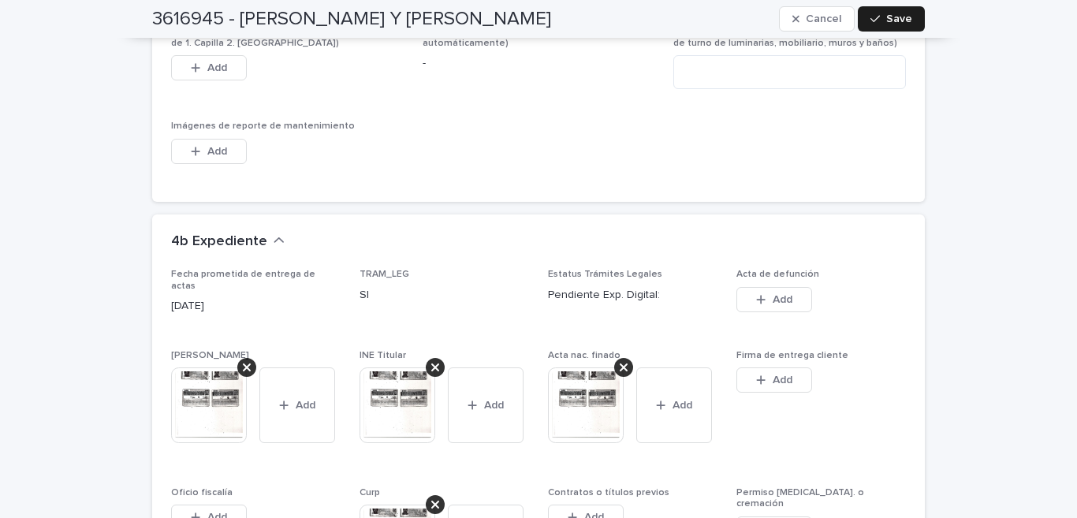
scroll to position [4375, 0]
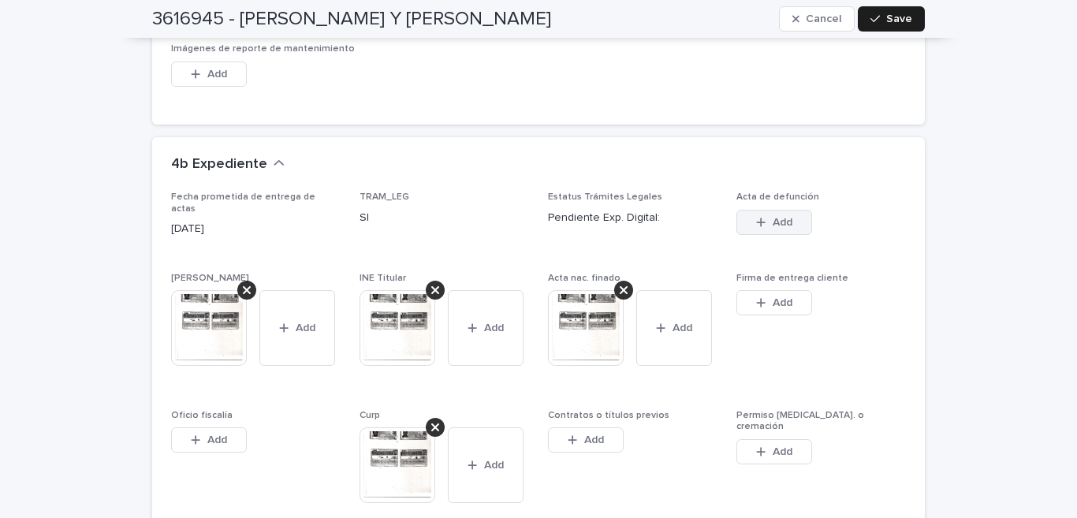
click at [793, 210] on button "Add" at bounding box center [775, 222] width 76 height 25
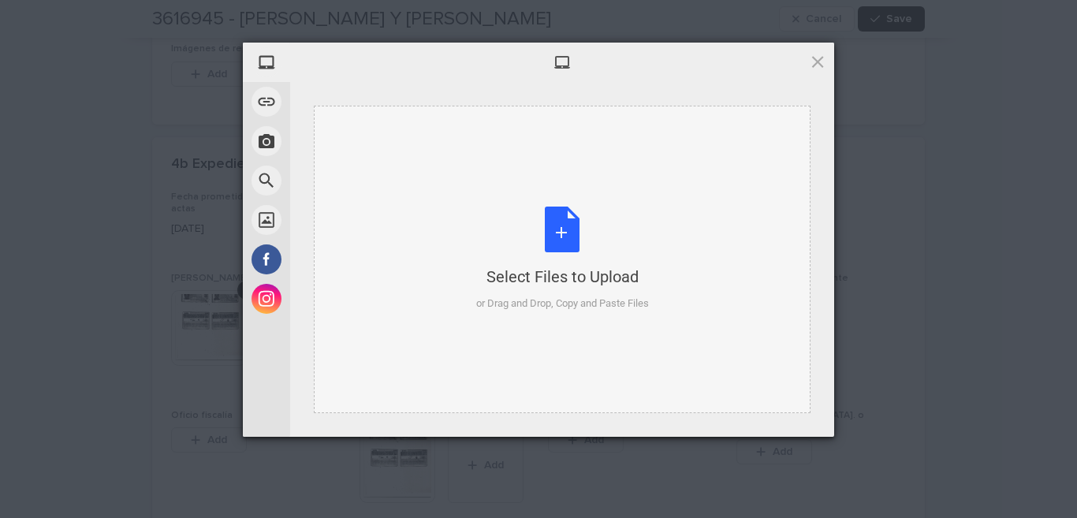
click at [549, 244] on div "Select Files to Upload or Drag and Drop, Copy and Paste Files" at bounding box center [562, 259] width 173 height 105
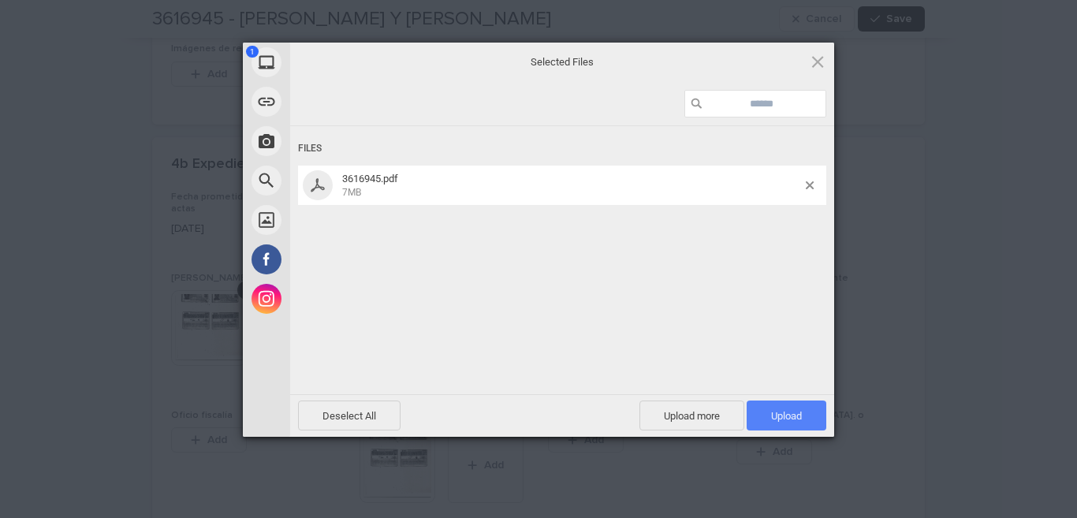
click at [826, 420] on span "Upload 1" at bounding box center [787, 416] width 80 height 30
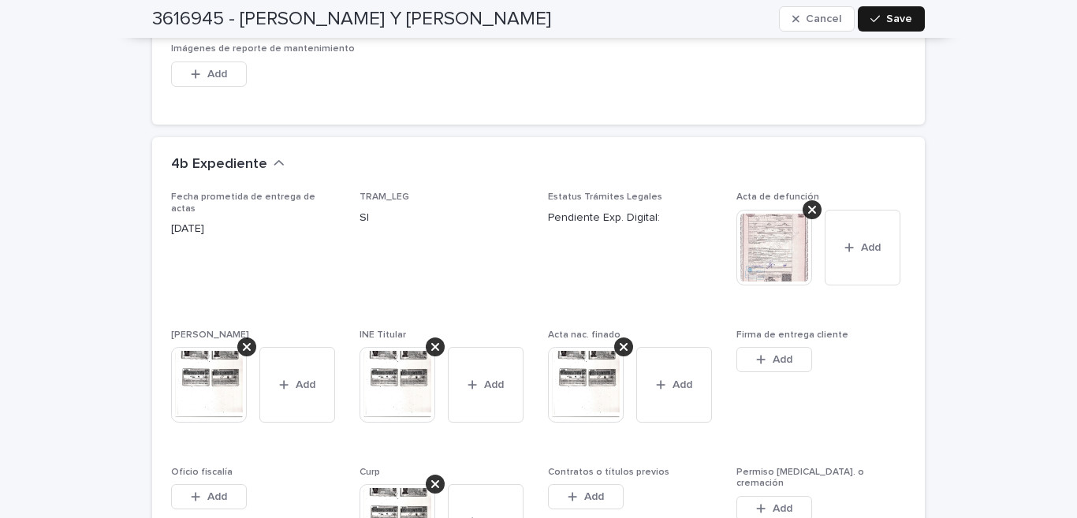
click at [905, 14] on span "Save" at bounding box center [899, 18] width 26 height 11
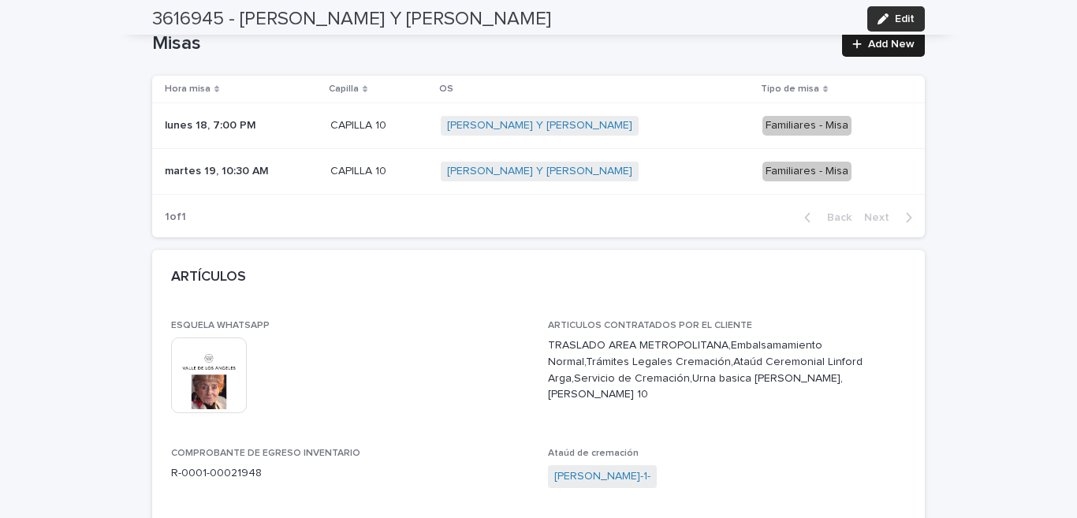
scroll to position [0, 0]
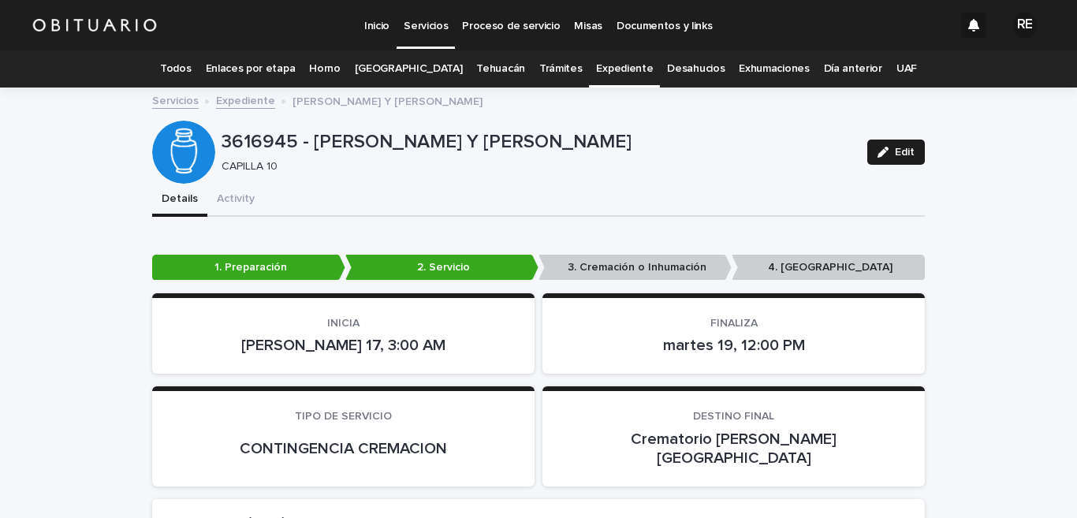
click at [607, 74] on link "Expediente" at bounding box center [624, 68] width 57 height 37
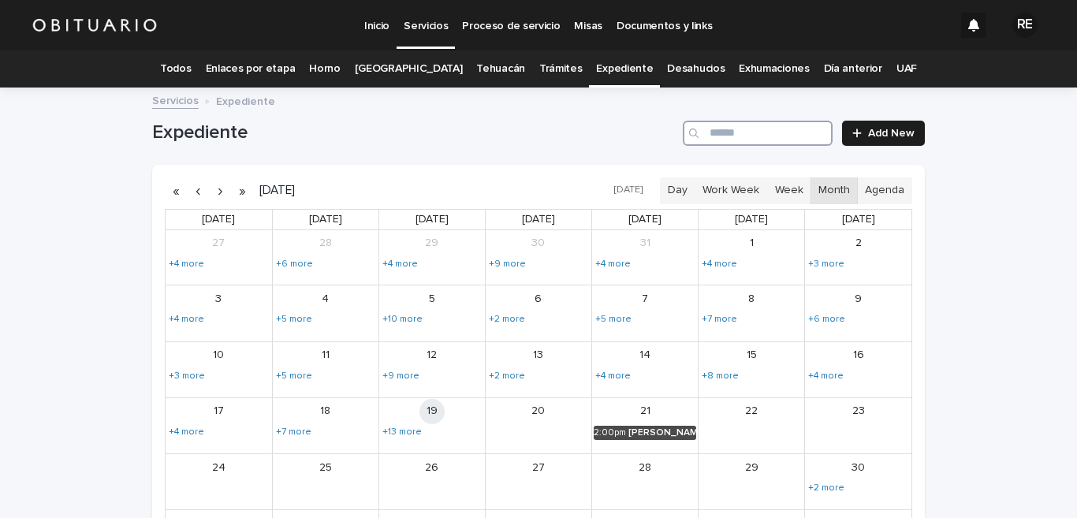
click at [778, 130] on input "Search" at bounding box center [758, 133] width 150 height 25
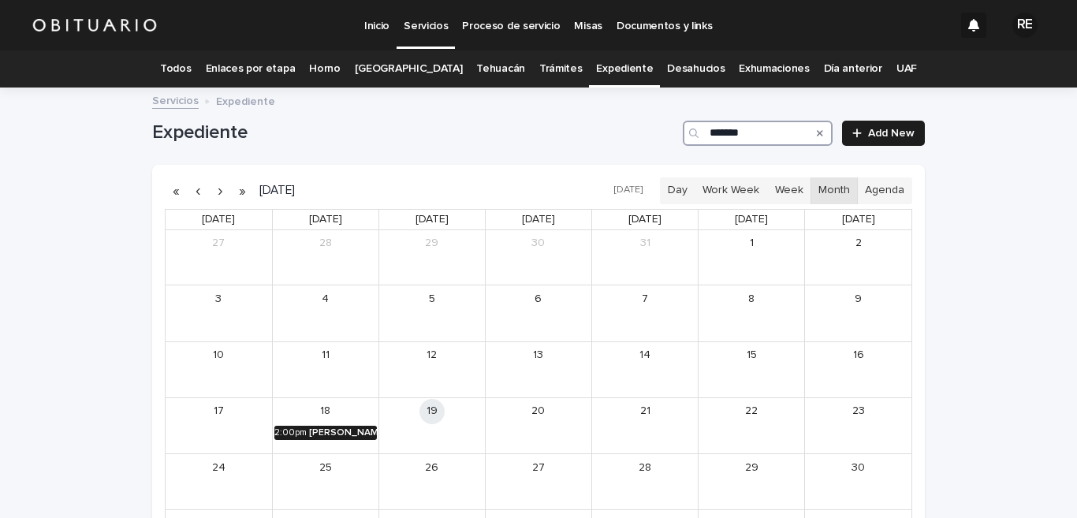
click at [343, 427] on div "[PERSON_NAME] [PERSON_NAME] [PERSON_NAME]" at bounding box center [343, 432] width 68 height 11
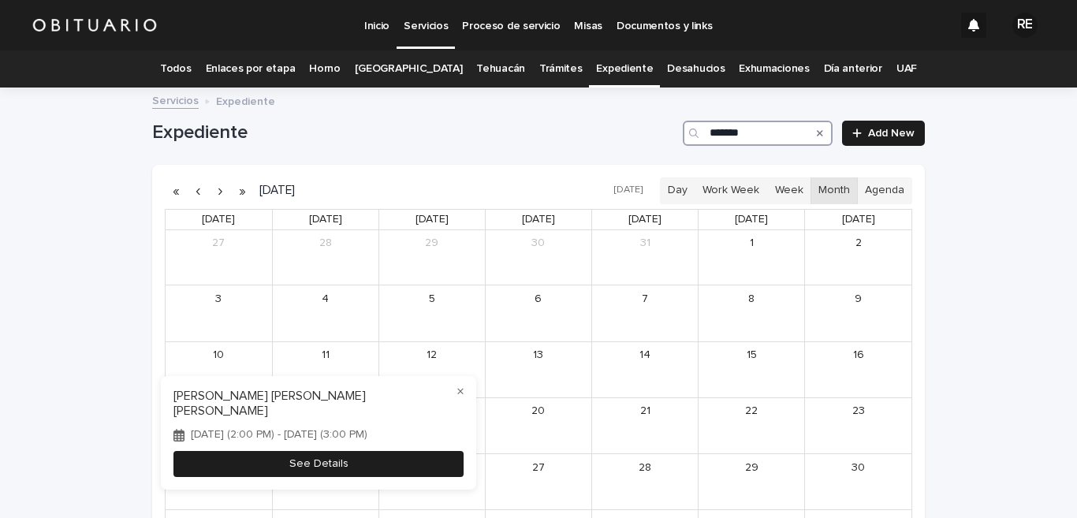
type input "*******"
click at [351, 461] on button "See Details" at bounding box center [318, 464] width 290 height 26
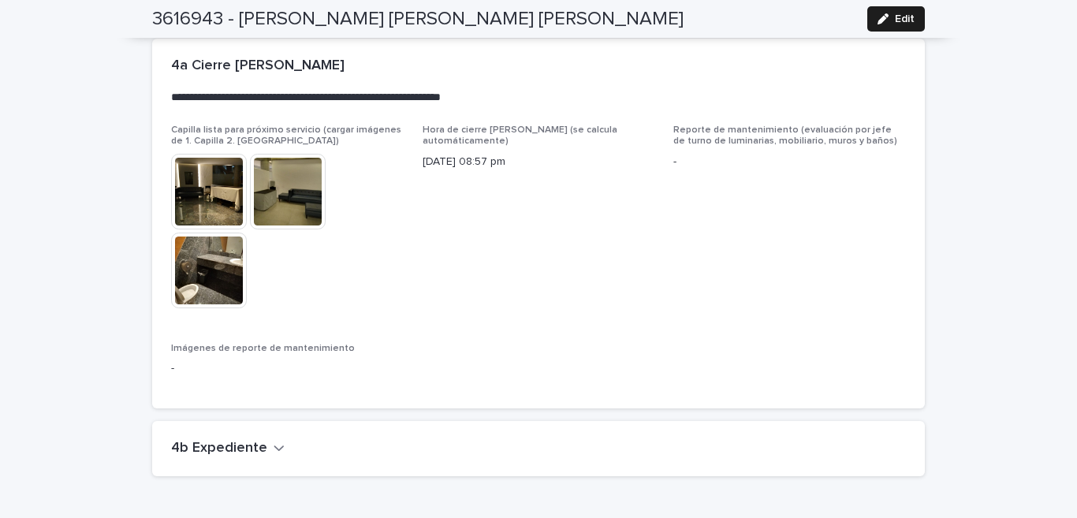
scroll to position [3671, 0]
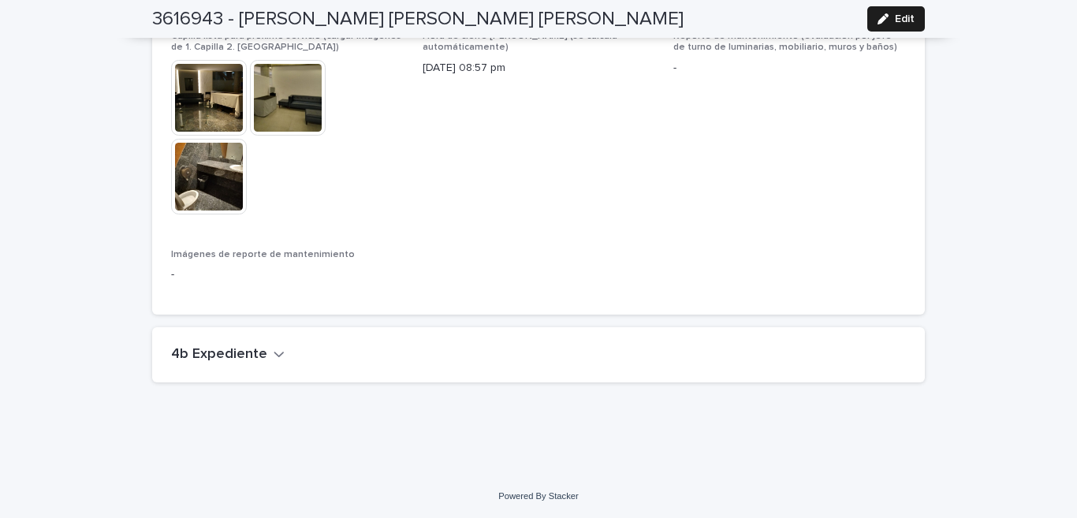
click at [274, 353] on icon "button" at bounding box center [278, 355] width 9 height 6
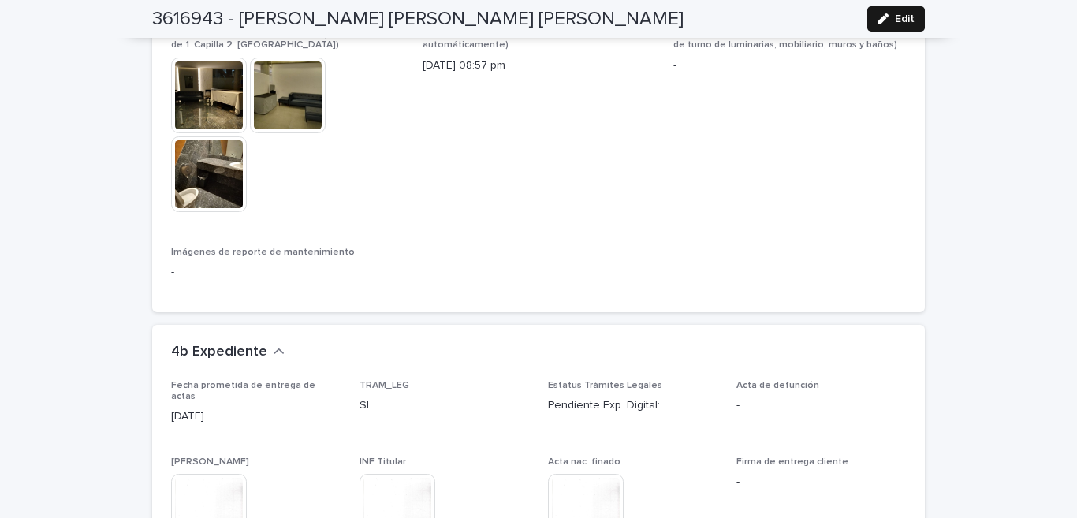
click at [897, 15] on span "Edit" at bounding box center [905, 18] width 20 height 11
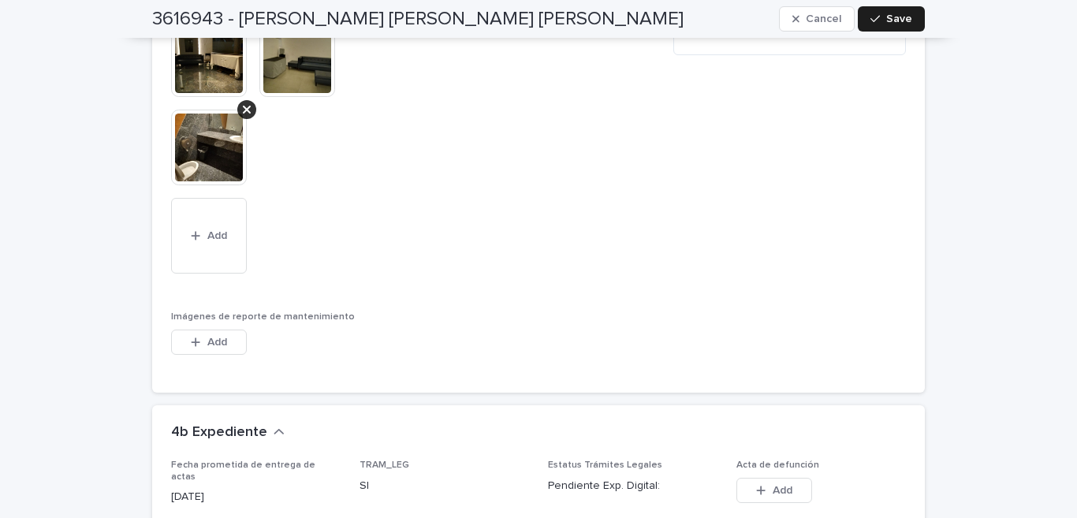
scroll to position [4292, 0]
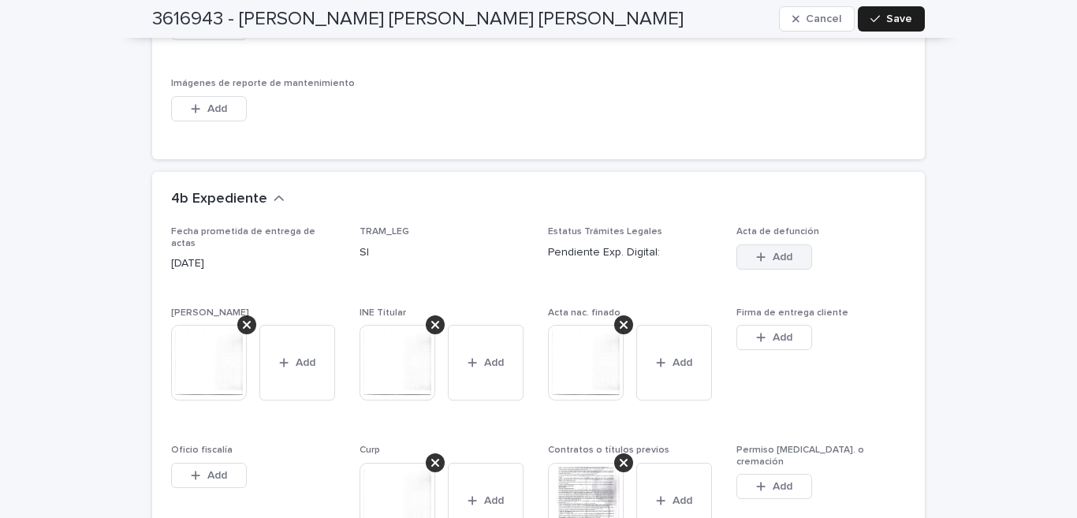
click at [761, 252] on button "Add" at bounding box center [775, 256] width 76 height 25
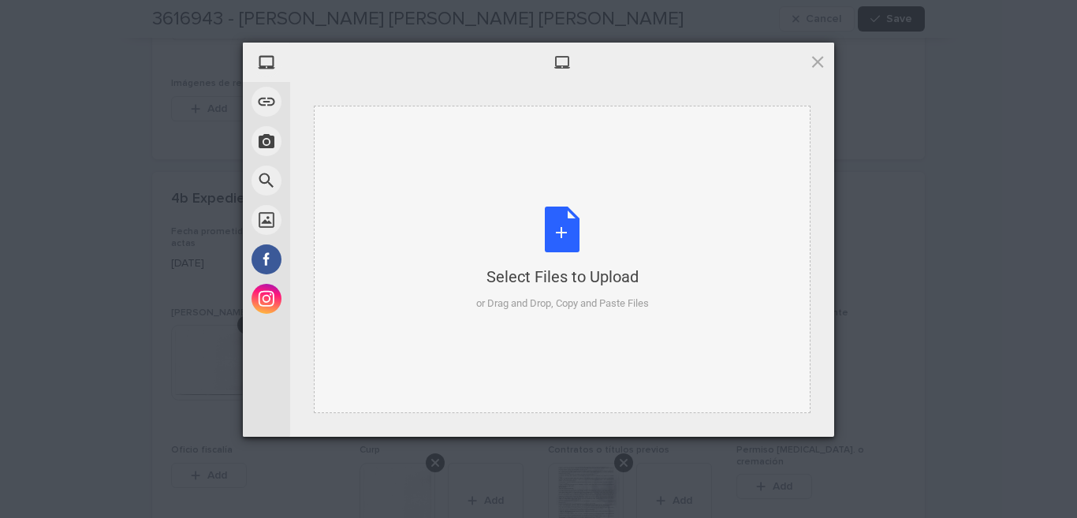
click at [556, 219] on div "Select Files to Upload or Drag and Drop, Copy and Paste Files" at bounding box center [562, 259] width 173 height 105
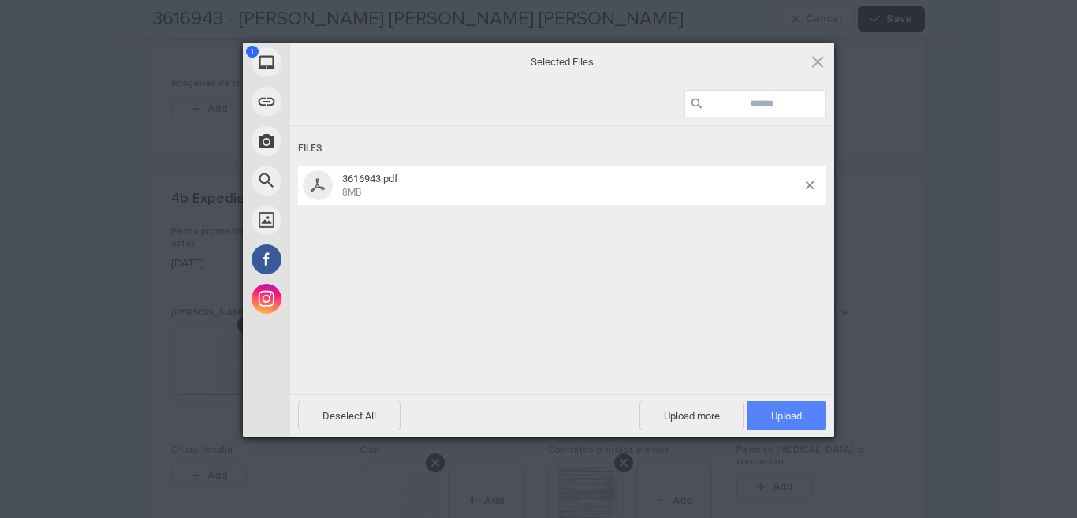
click at [802, 421] on span "Upload 1" at bounding box center [787, 416] width 80 height 30
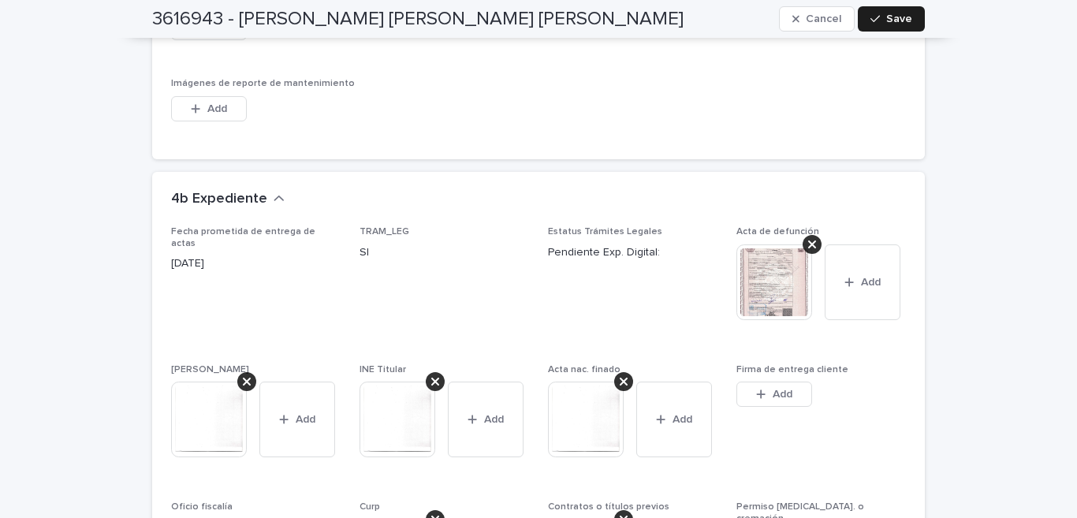
scroll to position [4059, 0]
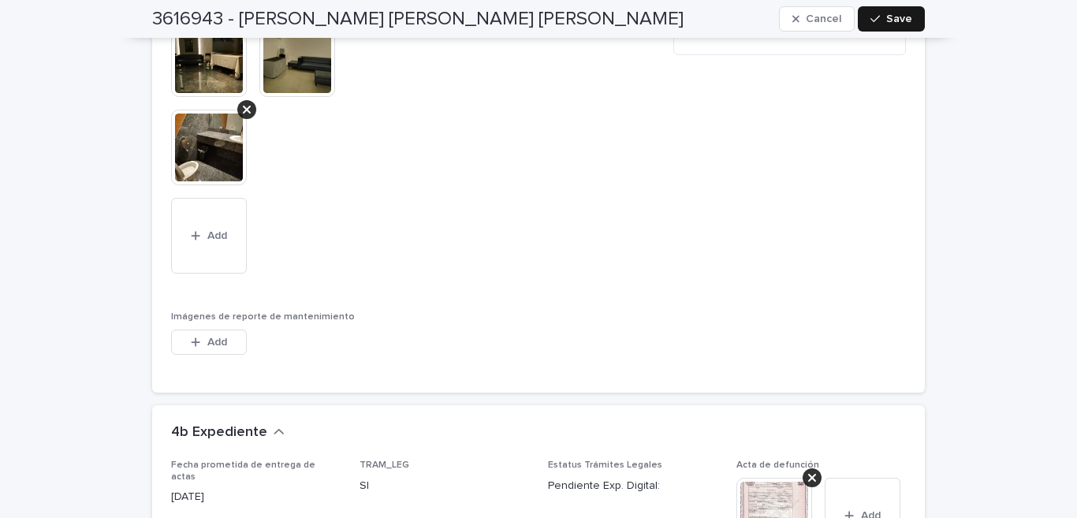
click at [898, 18] on span "Save" at bounding box center [899, 18] width 26 height 11
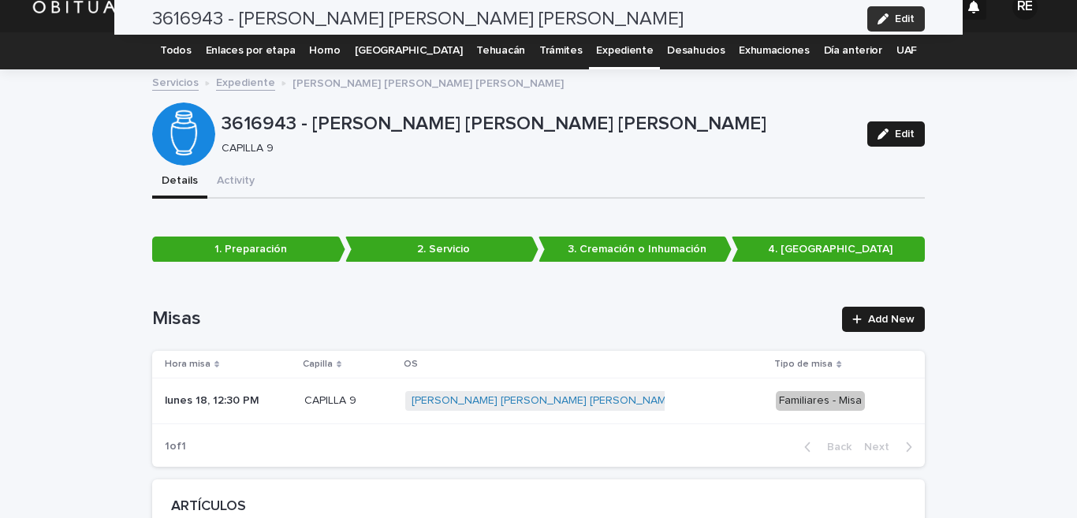
scroll to position [0, 0]
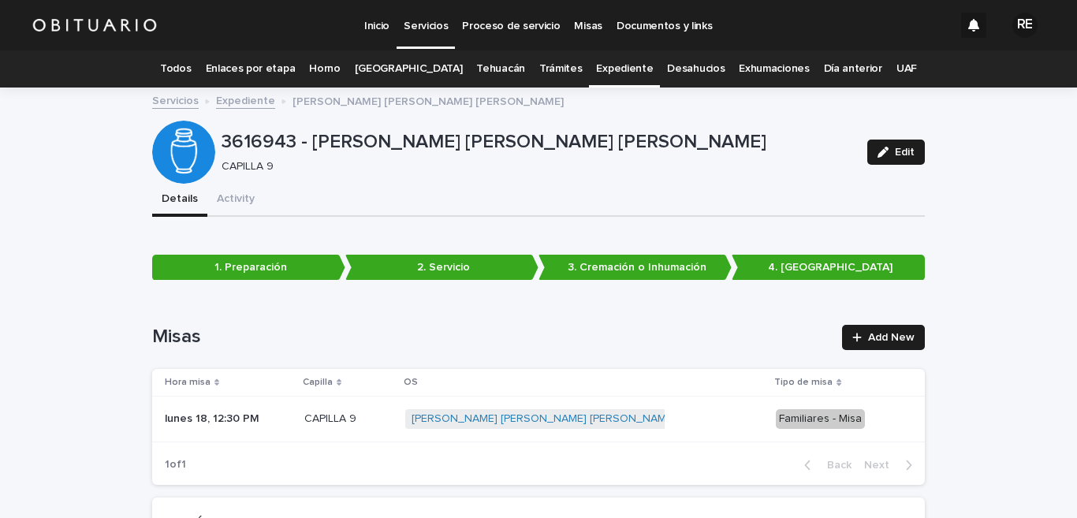
click at [596, 73] on link "Expediente" at bounding box center [624, 68] width 57 height 37
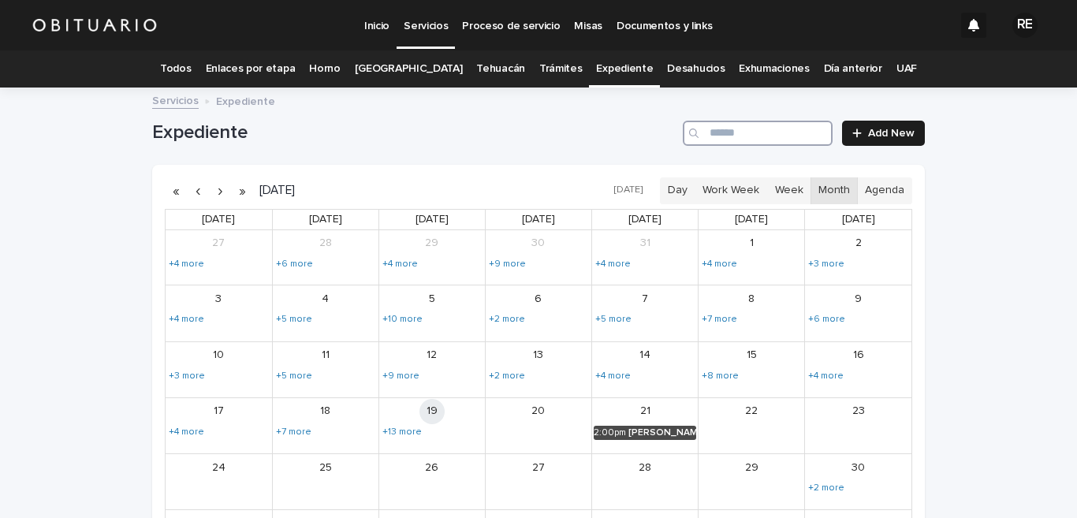
click at [703, 133] on input "Search" at bounding box center [758, 133] width 150 height 25
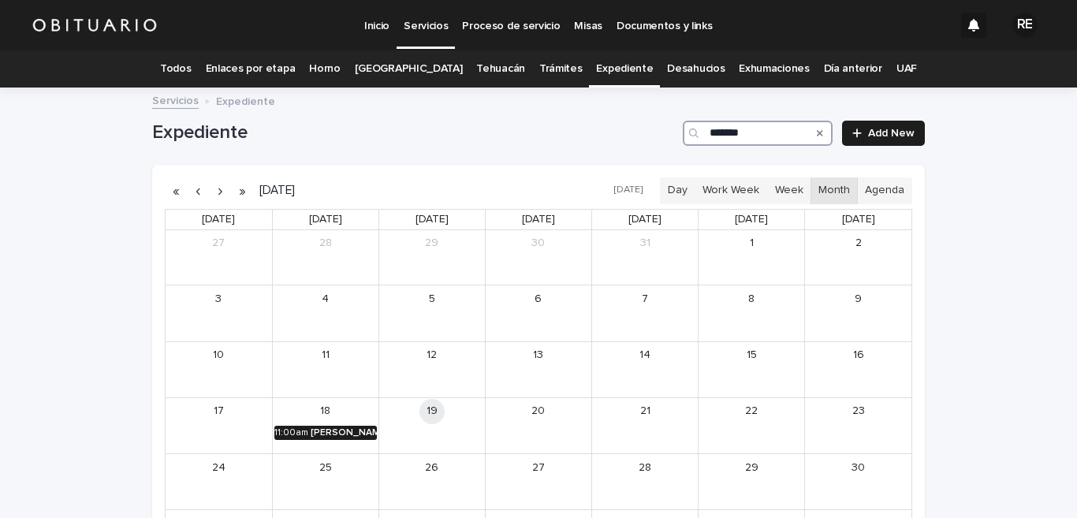
click at [317, 435] on div "[PERSON_NAME] [PERSON_NAME]" at bounding box center [344, 432] width 66 height 11
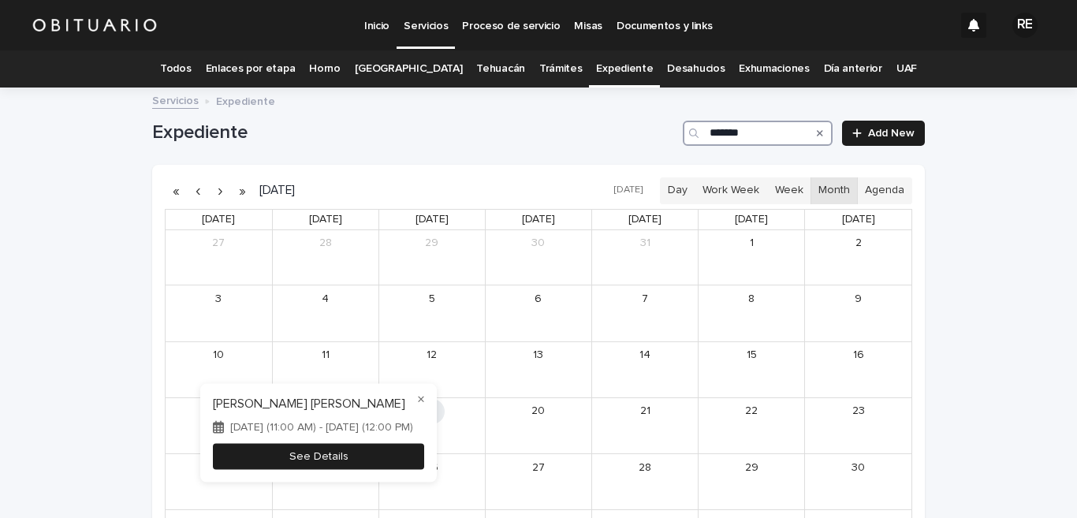
type input "*******"
click at [286, 452] on button "See Details" at bounding box center [318, 456] width 211 height 26
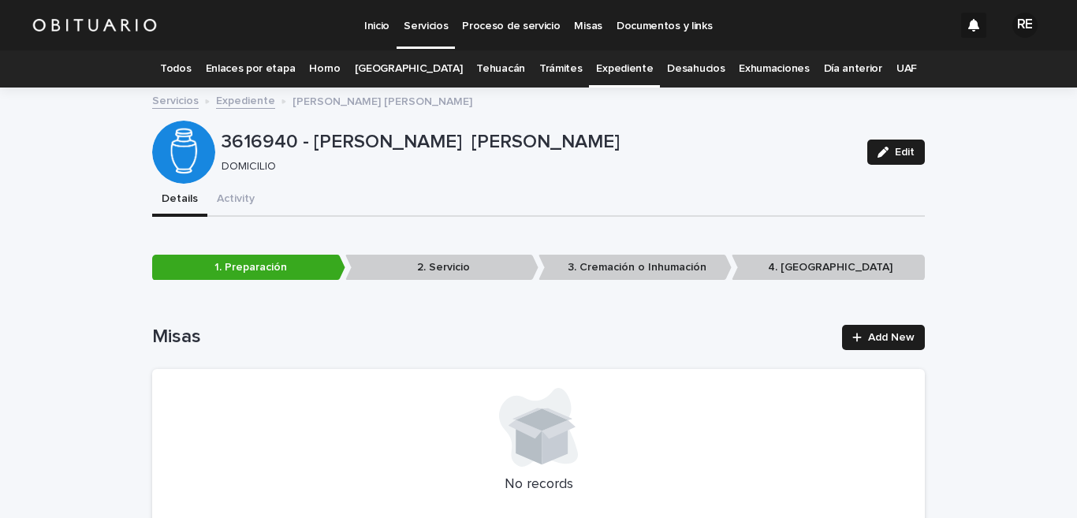
click at [960, 110] on div "Servicios Expediente [PERSON_NAME] [PERSON_NAME]" at bounding box center [538, 102] width 1077 height 22
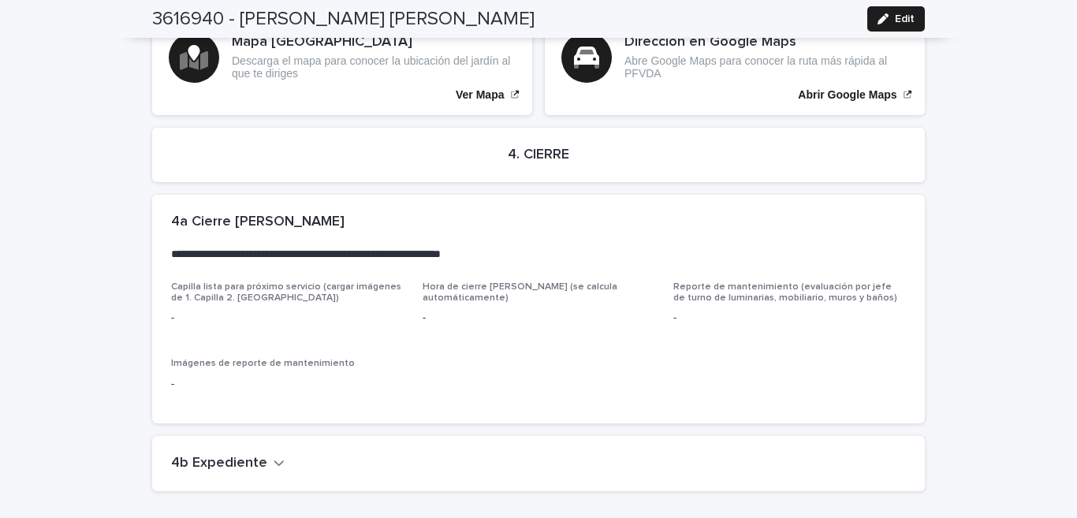
scroll to position [3282, 0]
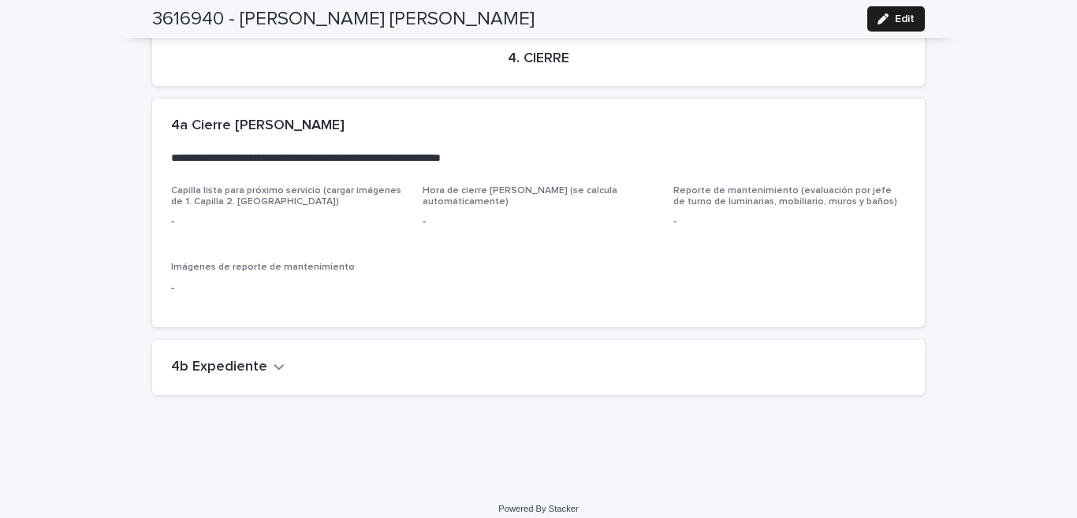
click at [274, 360] on icon "button" at bounding box center [279, 367] width 11 height 14
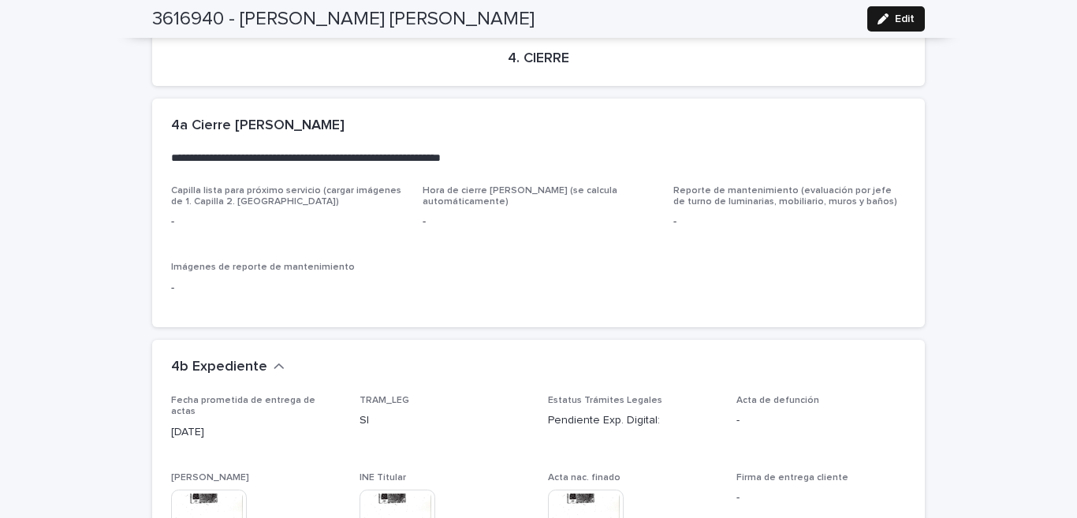
click at [867, 23] on button "Edit" at bounding box center [896, 18] width 58 height 25
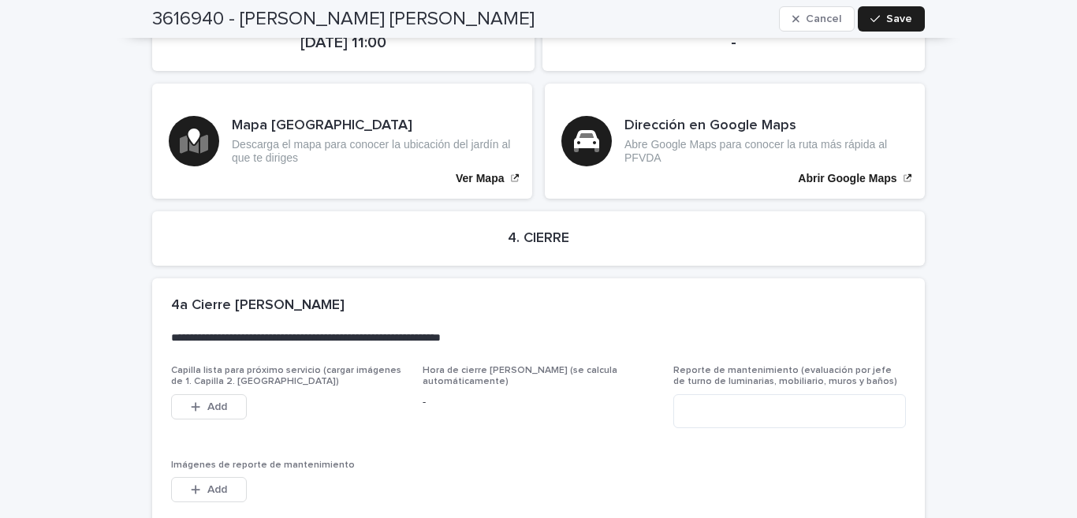
scroll to position [3784, 0]
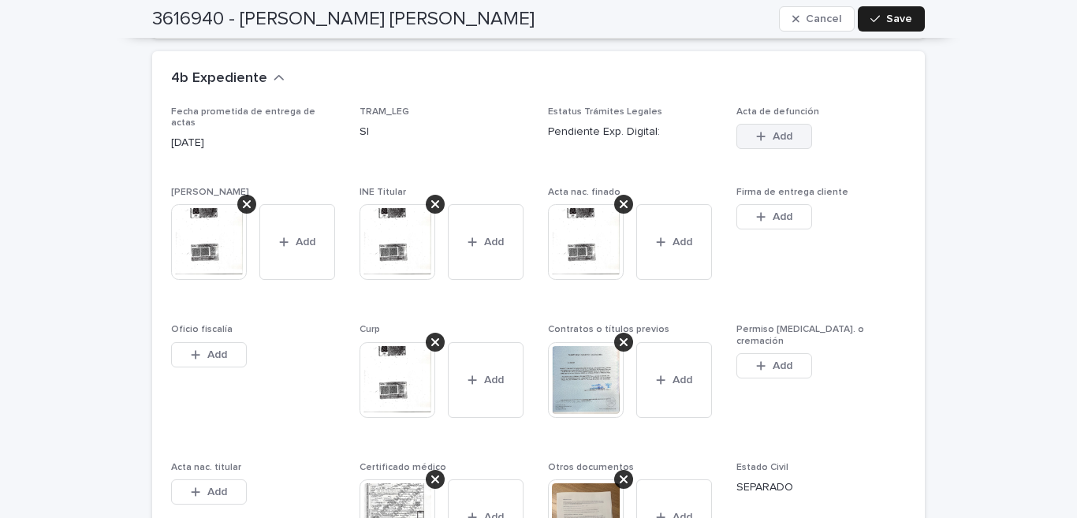
click at [776, 131] on span "Add" at bounding box center [783, 136] width 20 height 11
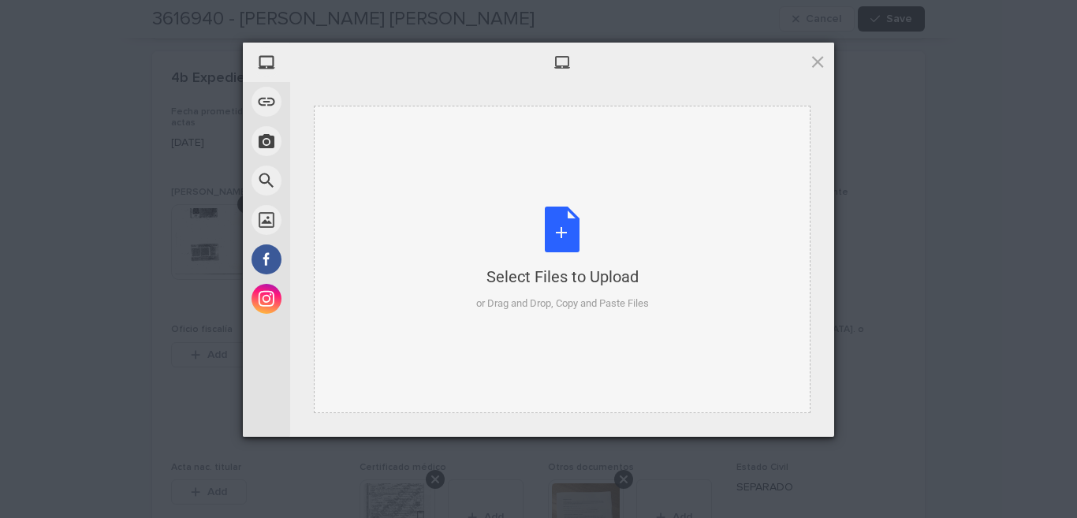
click at [567, 239] on div "Select Files to Upload or Drag and Drop, Copy and Paste Files" at bounding box center [562, 259] width 173 height 105
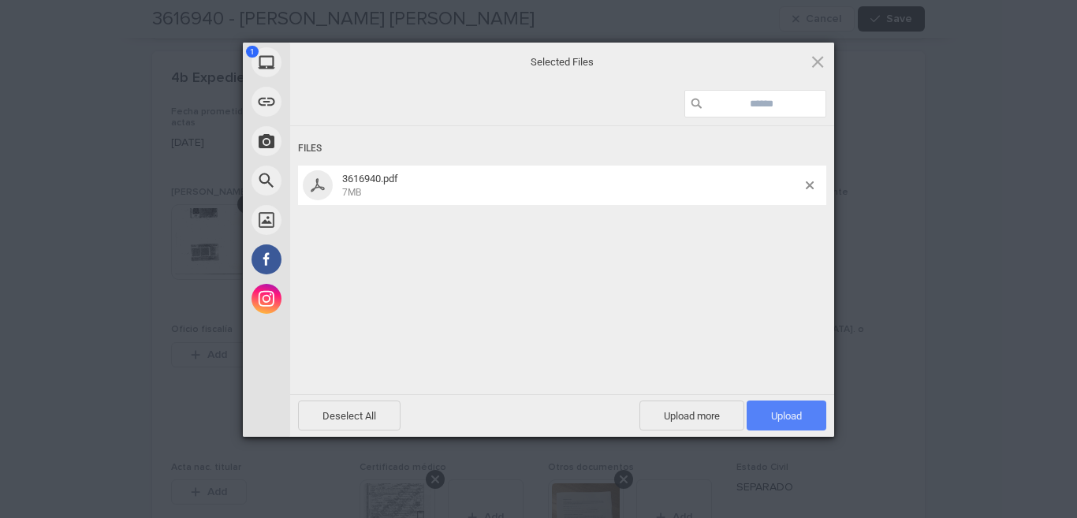
click at [787, 408] on span "Upload 1" at bounding box center [787, 416] width 80 height 30
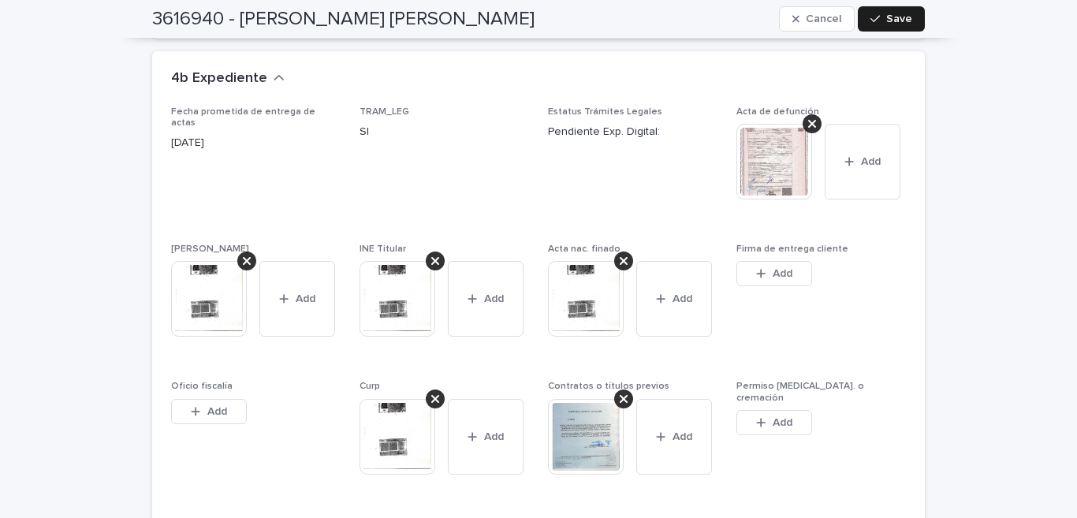
click at [904, 20] on span "Save" at bounding box center [899, 18] width 26 height 11
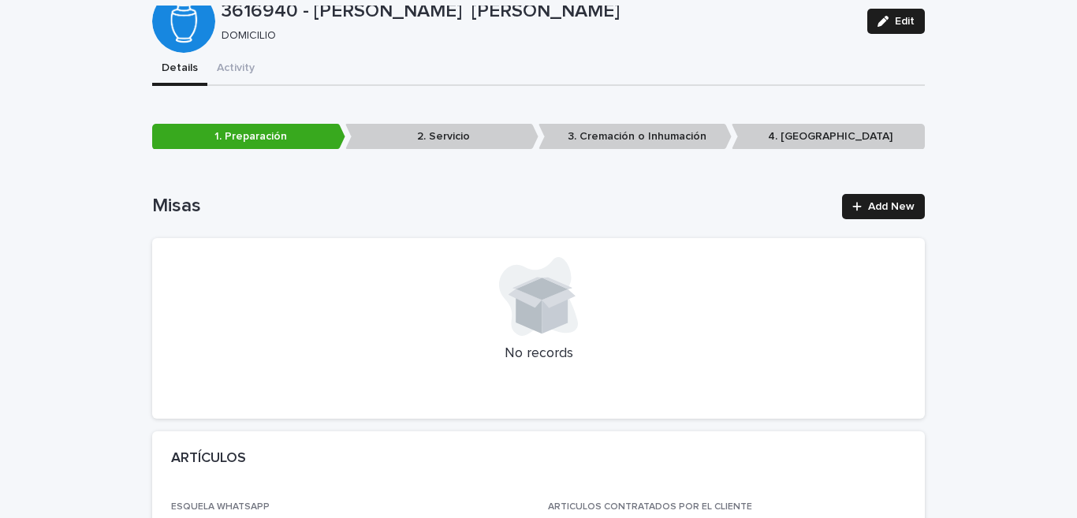
scroll to position [0, 0]
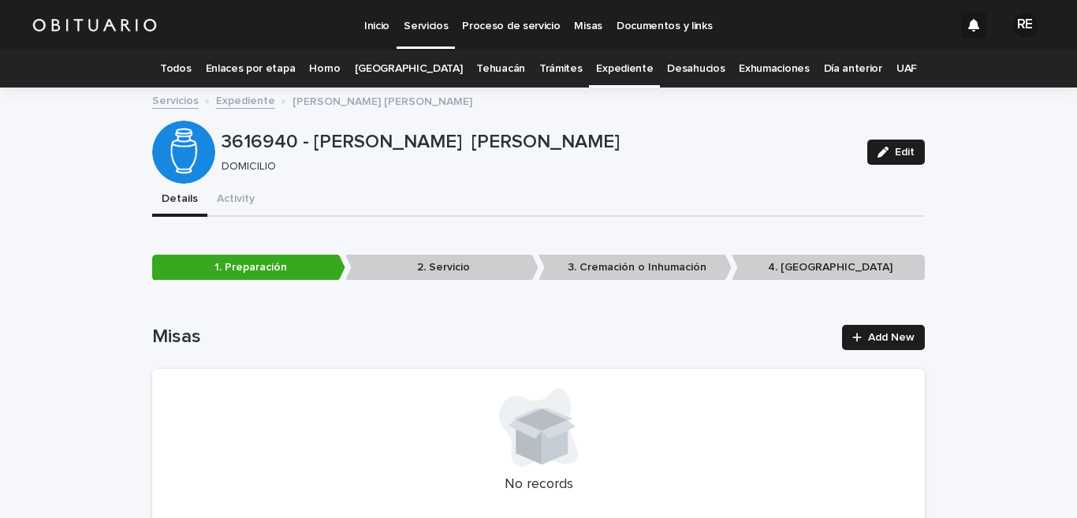
click at [599, 79] on link "Expediente" at bounding box center [624, 68] width 57 height 37
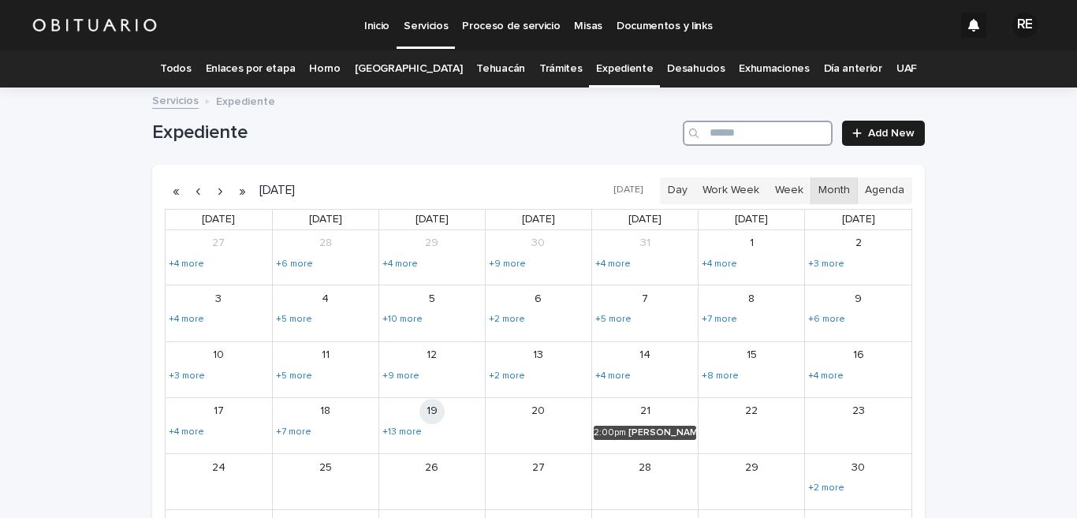
click at [726, 127] on input "Search" at bounding box center [758, 133] width 150 height 25
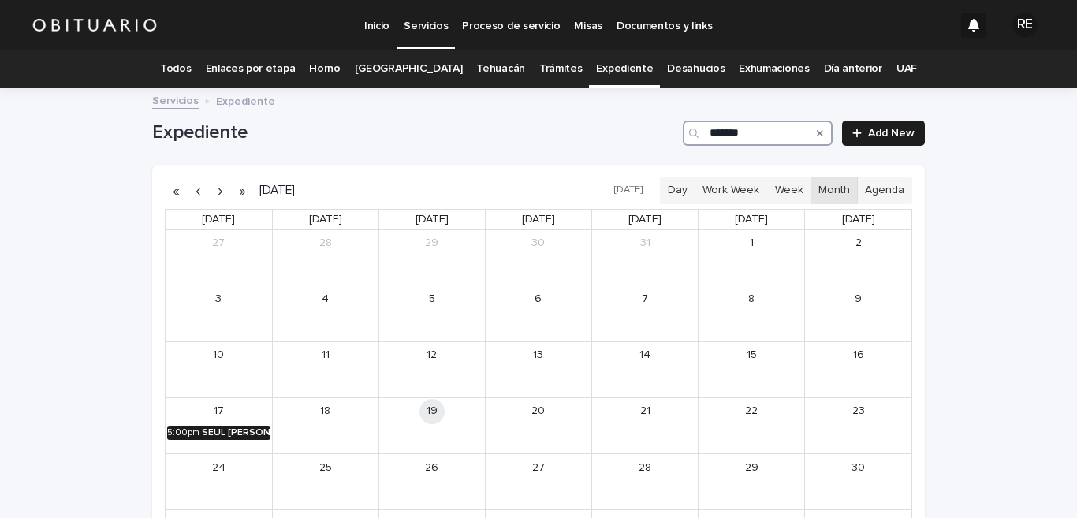
click at [183, 431] on div "5:00pm" at bounding box center [183, 432] width 32 height 11
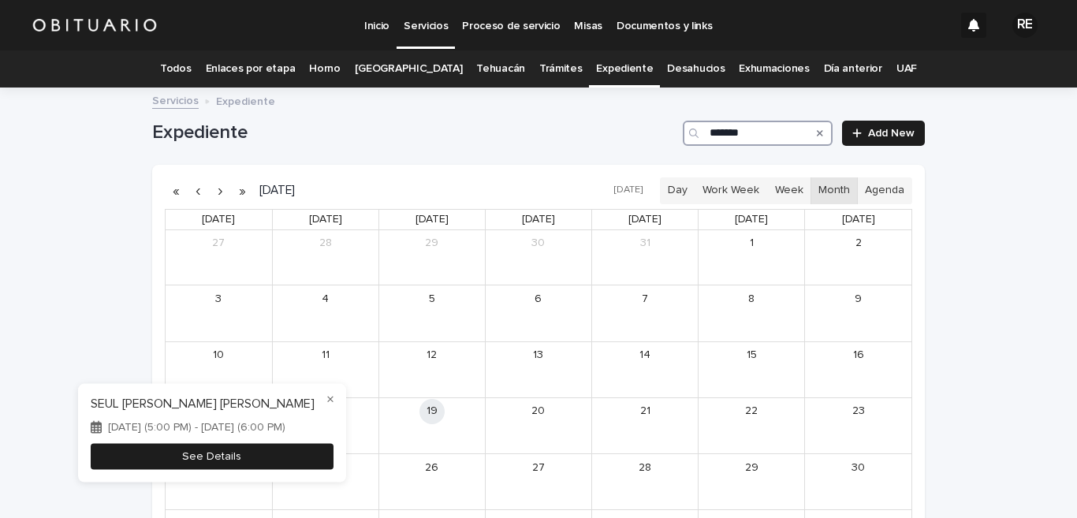
type input "*******"
click at [195, 466] on button "See Details" at bounding box center [212, 456] width 243 height 26
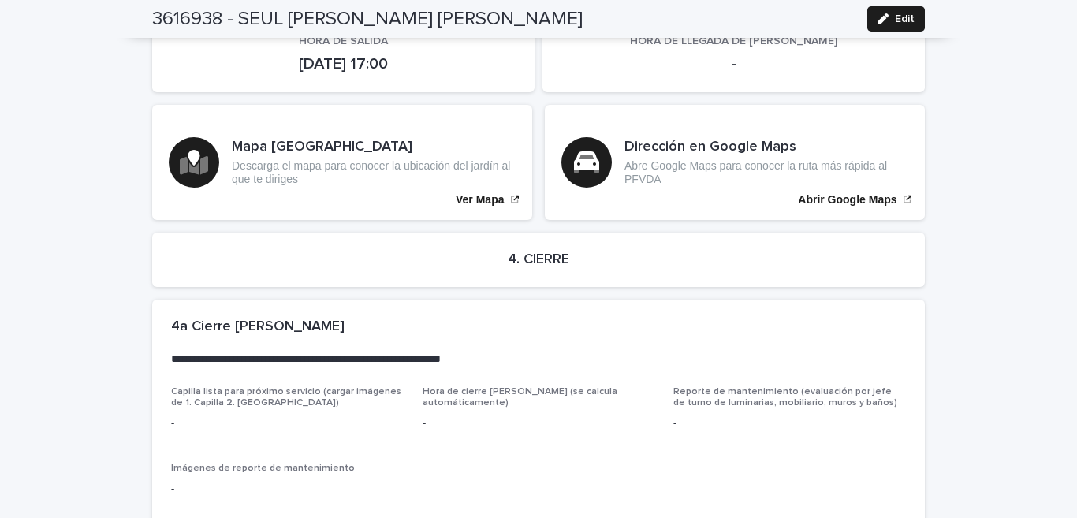
scroll to position [3325, 0]
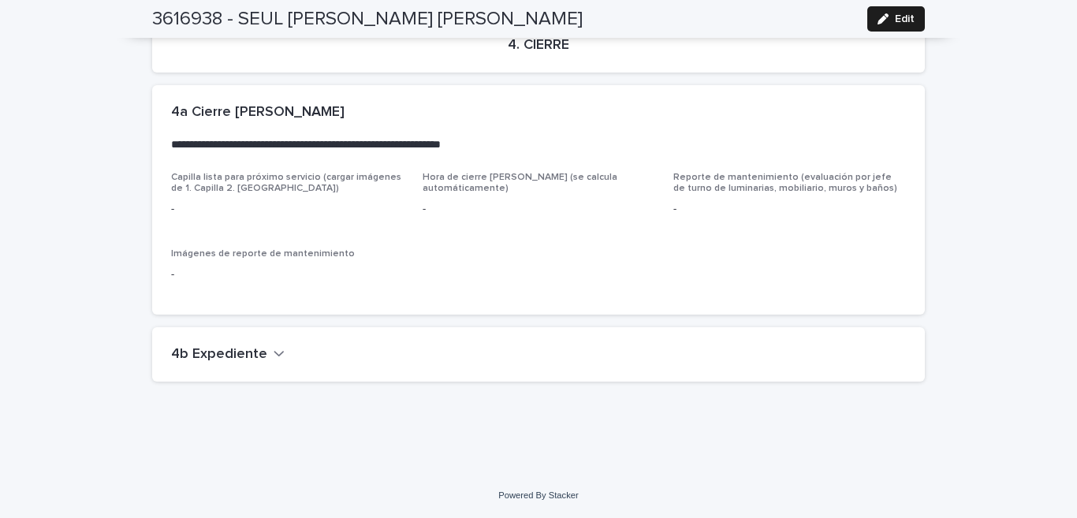
click at [274, 354] on icon "button" at bounding box center [279, 353] width 11 height 14
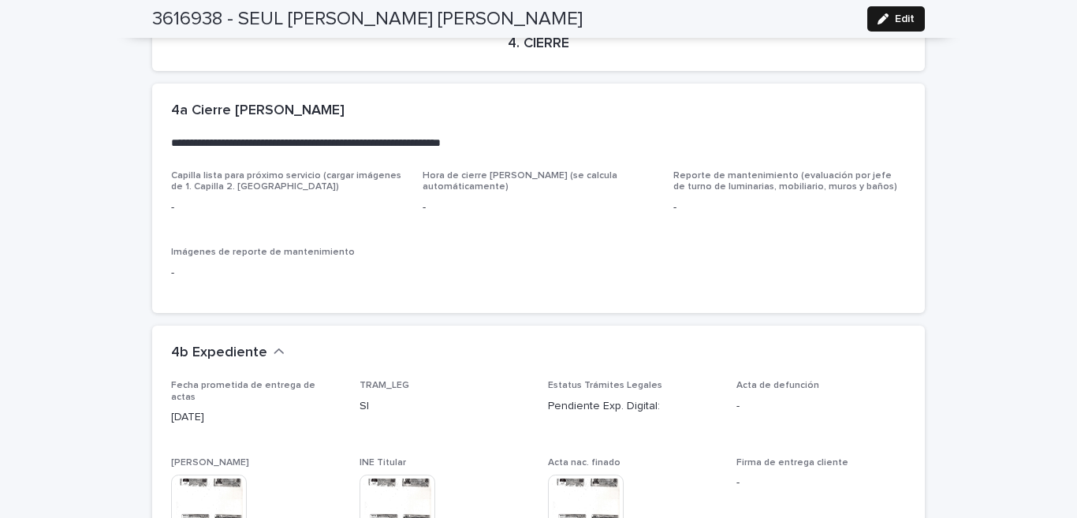
click at [895, 22] on span "Edit" at bounding box center [905, 18] width 20 height 11
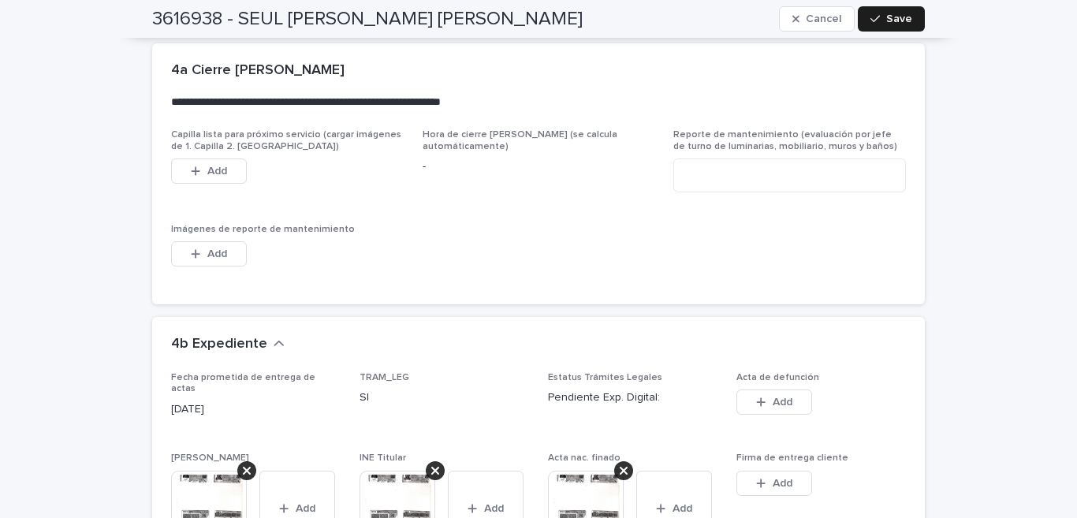
scroll to position [4102, 0]
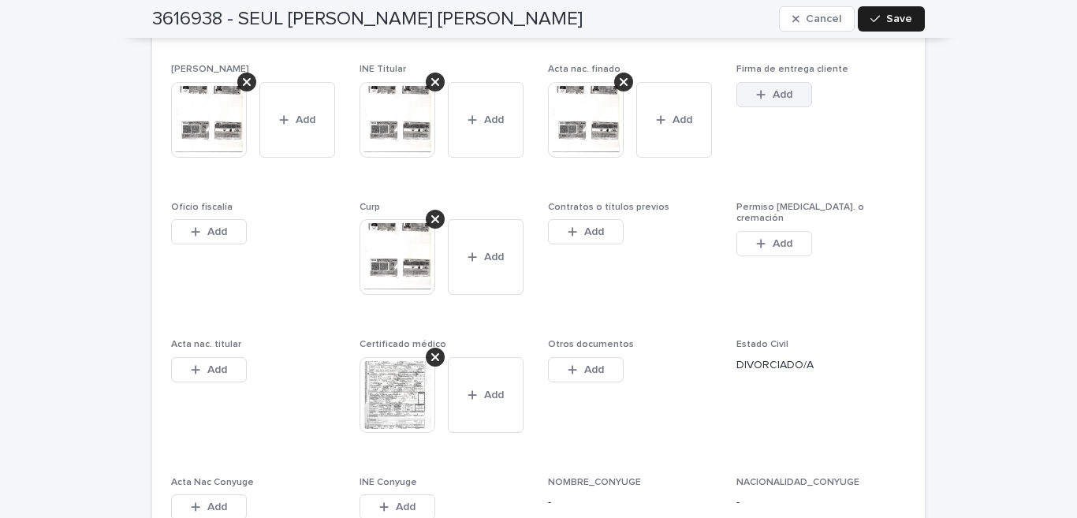
click at [767, 102] on button "Add" at bounding box center [775, 94] width 76 height 25
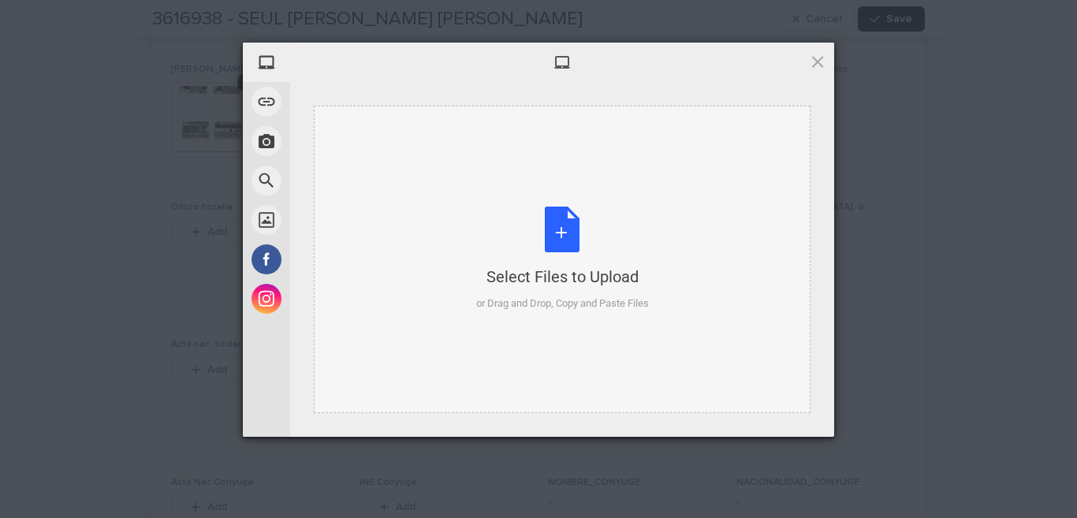
click at [564, 214] on div "Select Files to Upload or Drag and Drop, Copy and Paste Files" at bounding box center [562, 259] width 173 height 105
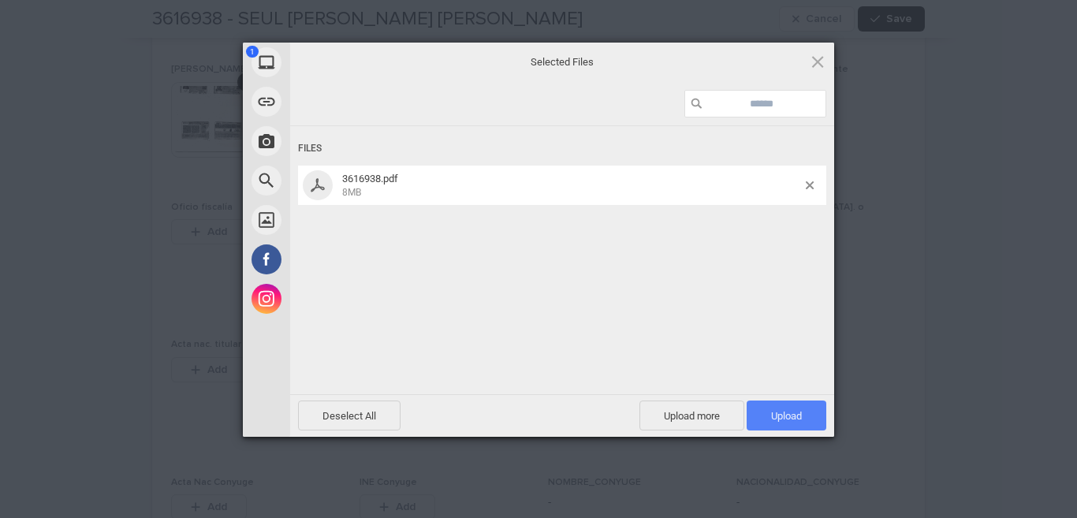
click at [780, 416] on span "Upload 1" at bounding box center [786, 416] width 31 height 12
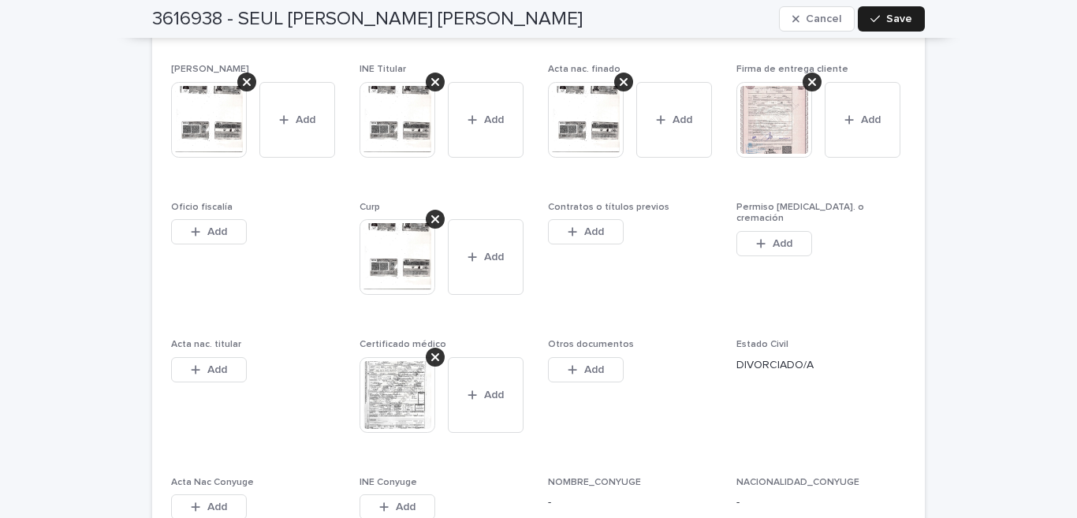
drag, startPoint x: 960, startPoint y: 104, endPoint x: 966, endPoint y: 110, distance: 8.4
click at [869, 8] on button "Save" at bounding box center [891, 18] width 67 height 25
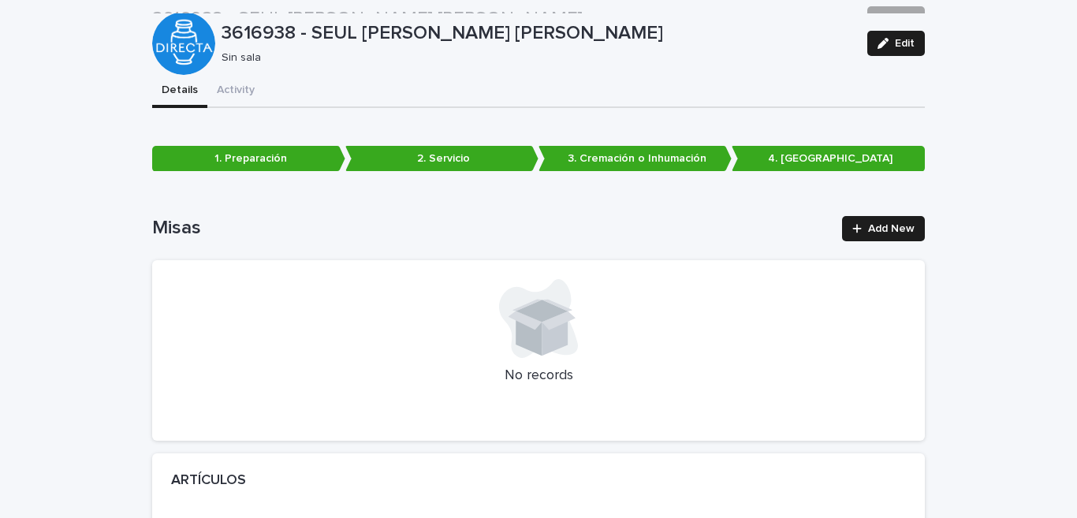
scroll to position [0, 0]
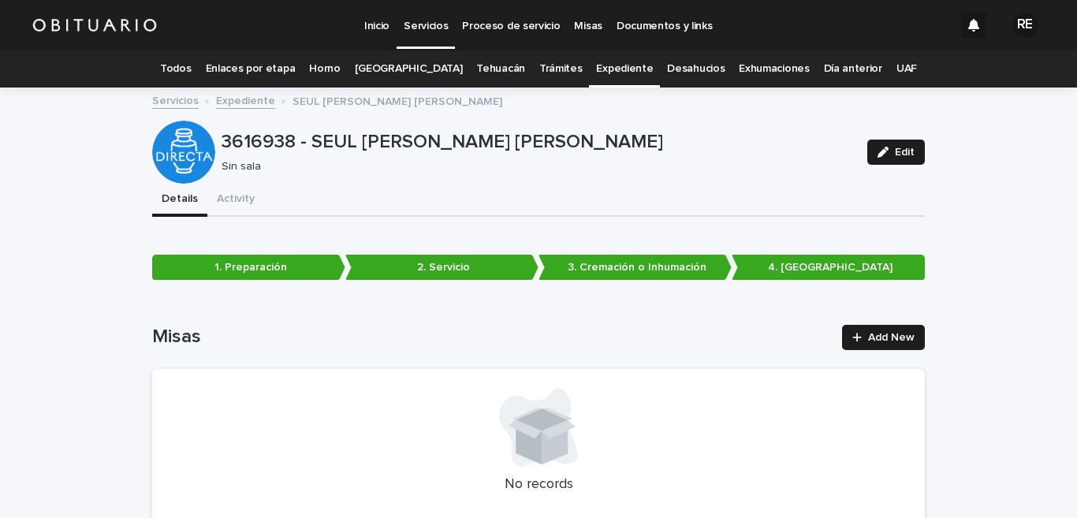
click at [616, 67] on link "Expediente" at bounding box center [624, 68] width 57 height 37
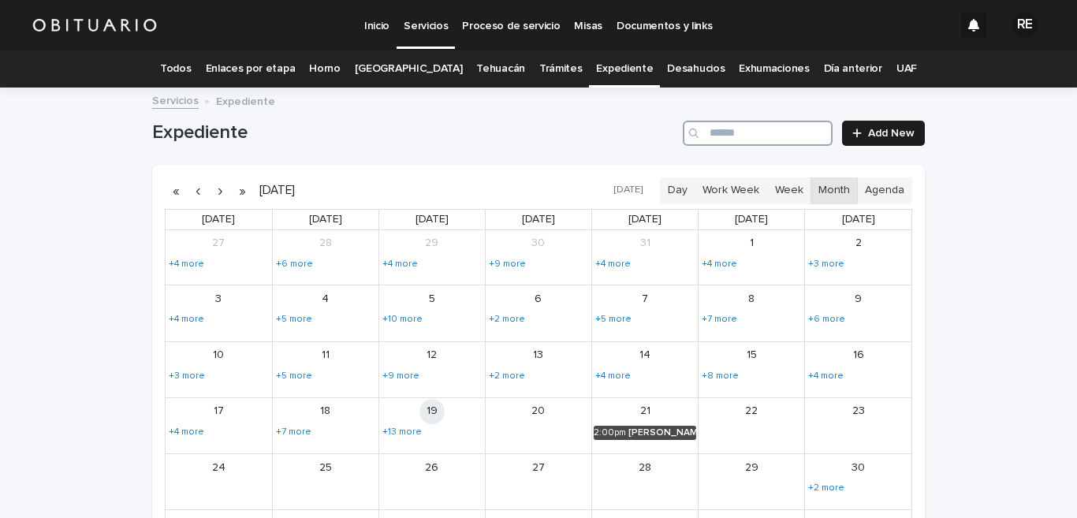
click at [705, 130] on input "Search" at bounding box center [758, 133] width 150 height 25
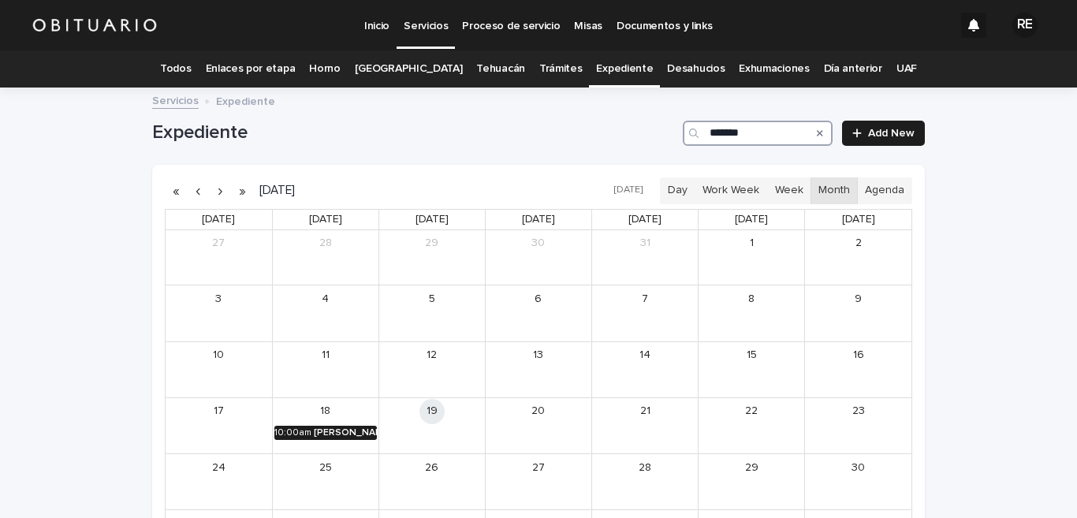
click at [335, 435] on div "[PERSON_NAME] [PERSON_NAME]" at bounding box center [345, 432] width 63 height 11
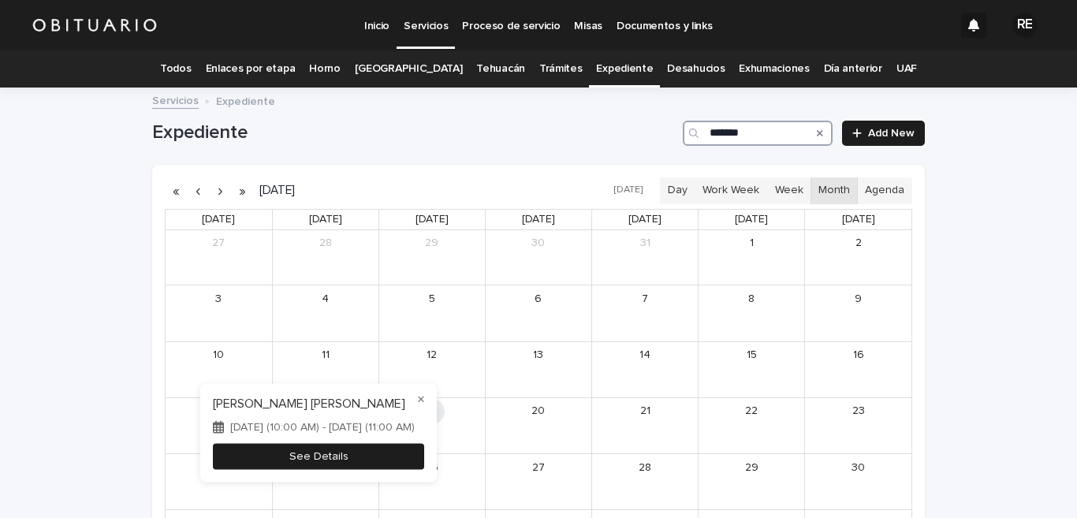
type input "*******"
click at [344, 460] on button "See Details" at bounding box center [318, 456] width 211 height 26
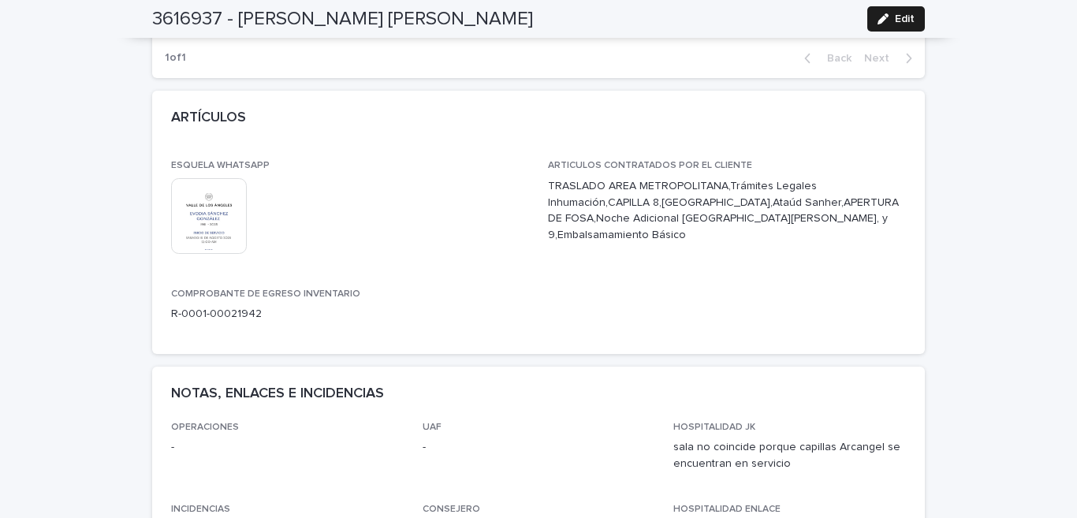
scroll to position [764, 0]
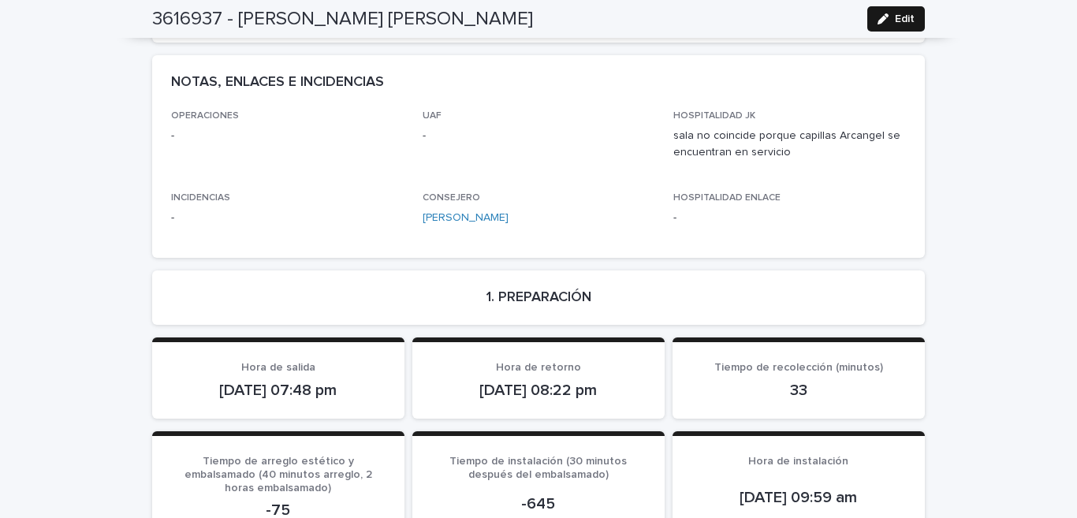
click at [900, 20] on span "Edit" at bounding box center [905, 18] width 20 height 11
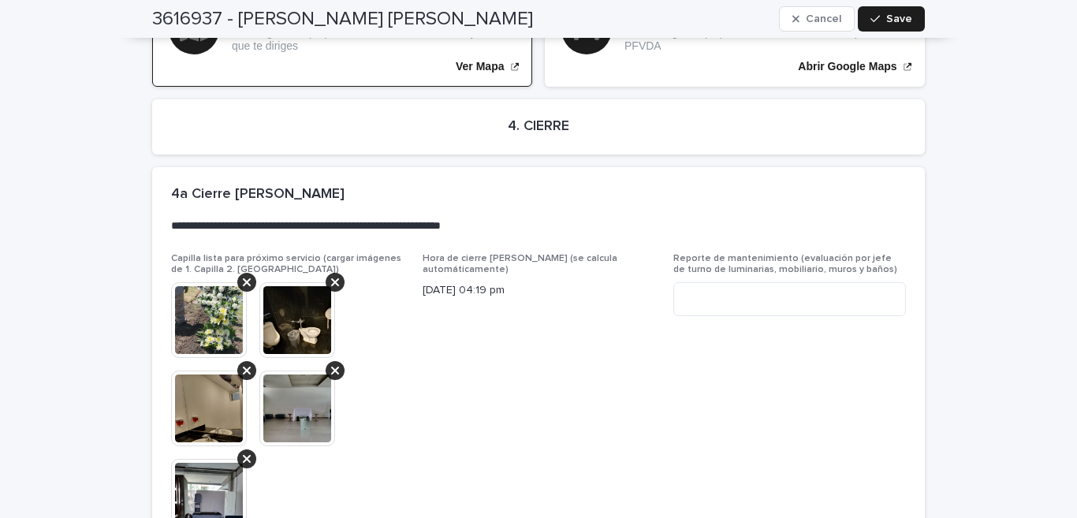
scroll to position [4379, 0]
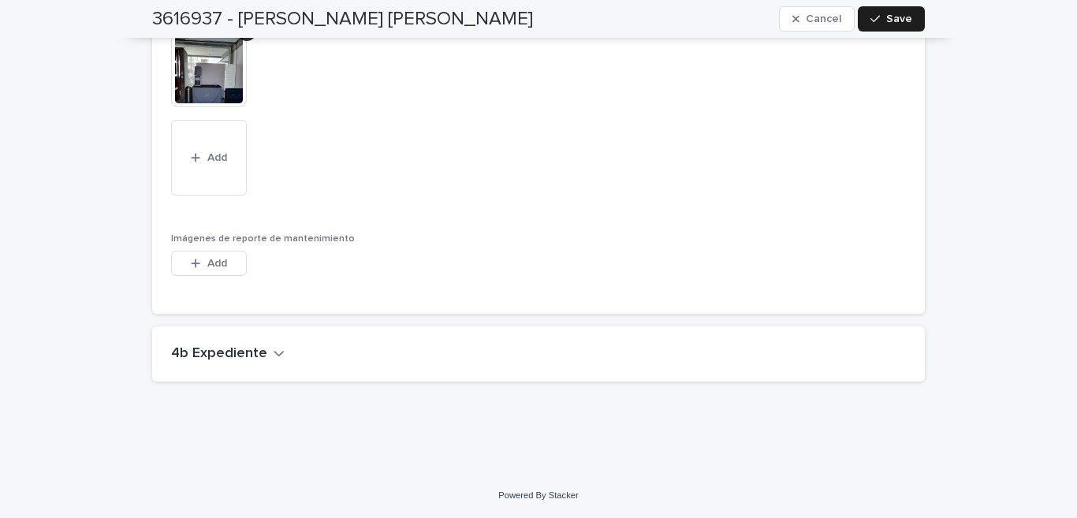
click at [274, 353] on icon "button" at bounding box center [279, 353] width 11 height 14
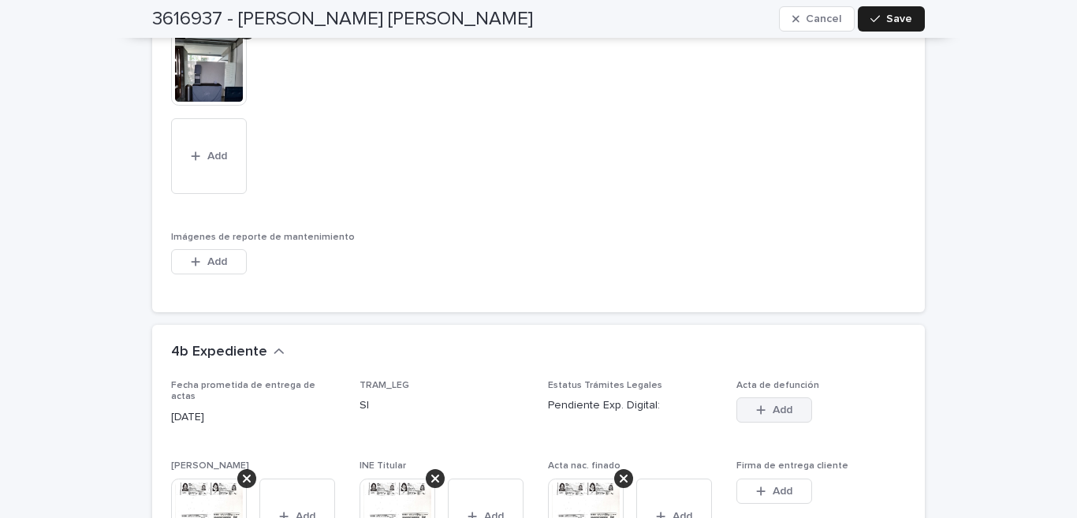
click at [774, 408] on span "Add" at bounding box center [783, 410] width 20 height 11
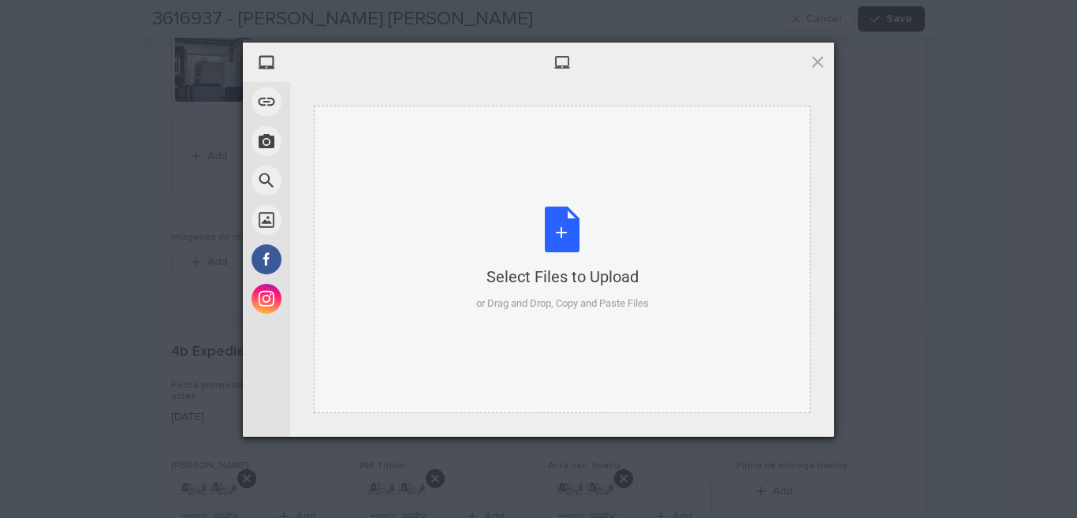
click at [574, 220] on div "Select Files to Upload or Drag and Drop, Copy and Paste Files" at bounding box center [562, 259] width 173 height 105
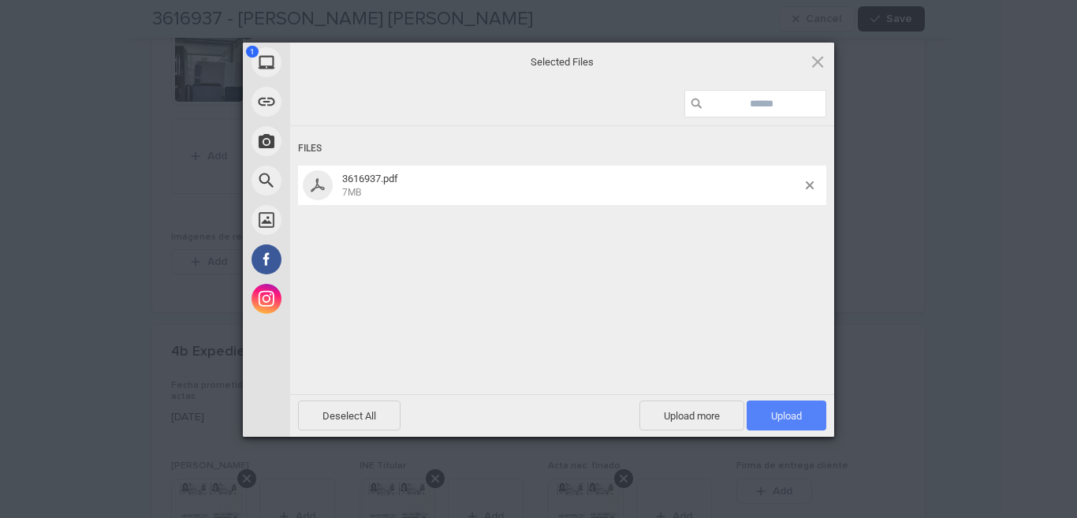
click at [772, 405] on span "Upload 1" at bounding box center [787, 416] width 80 height 30
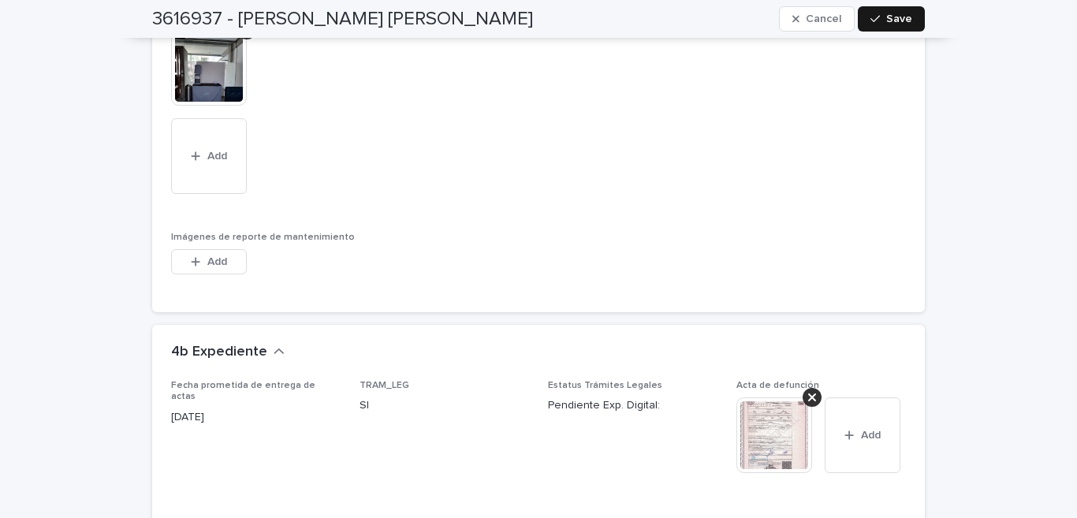
click at [886, 23] on span "Save" at bounding box center [899, 18] width 26 height 11
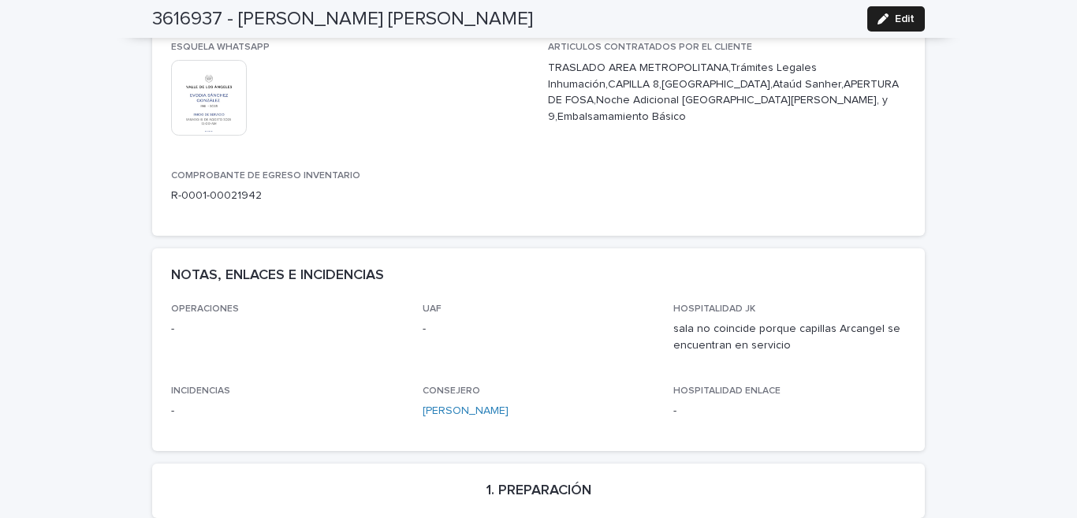
scroll to position [0, 0]
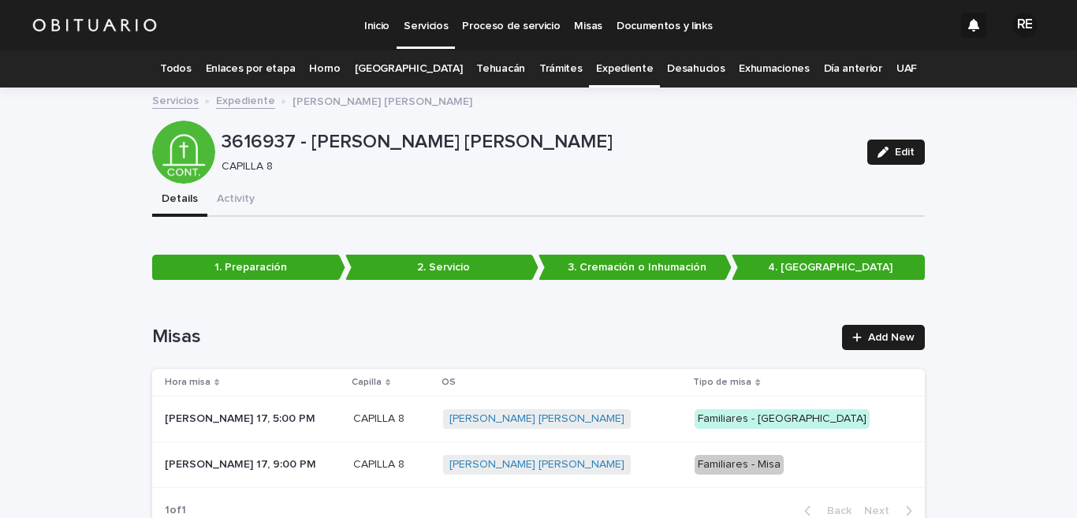
click at [609, 69] on link "Expediente" at bounding box center [624, 68] width 57 height 37
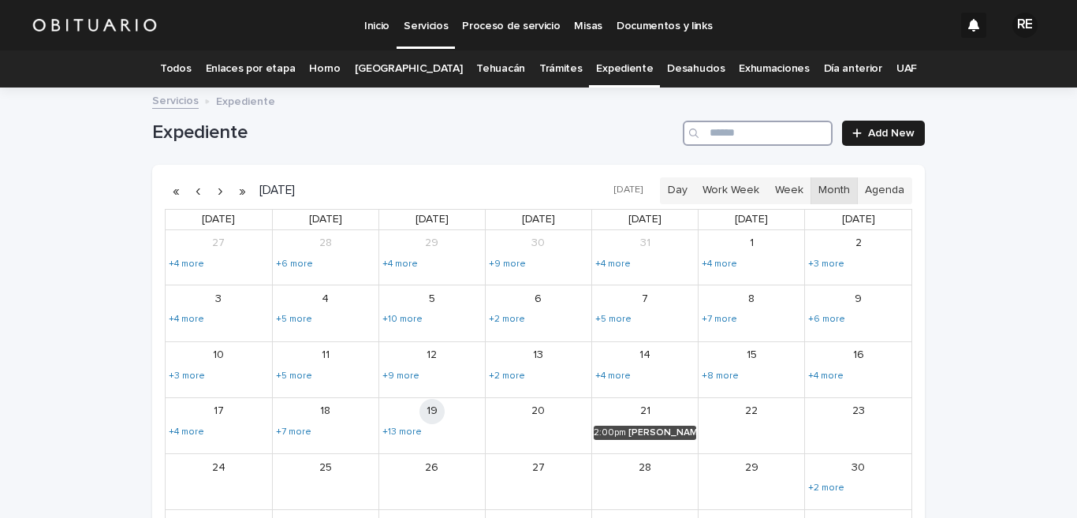
click at [774, 126] on input "Search" at bounding box center [758, 133] width 150 height 25
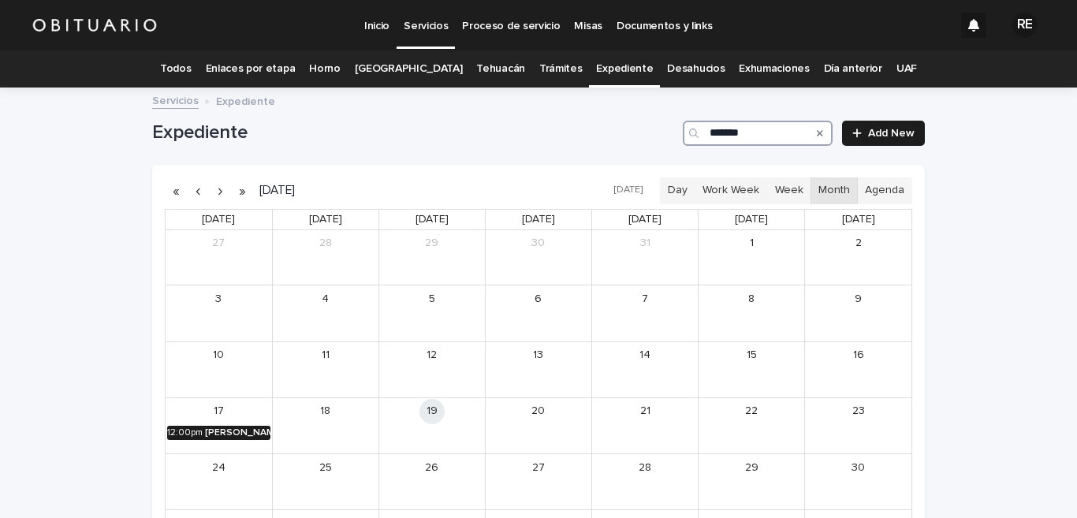
click at [222, 434] on div "[PERSON_NAME] [US_STATE]" at bounding box center [237, 432] width 65 height 11
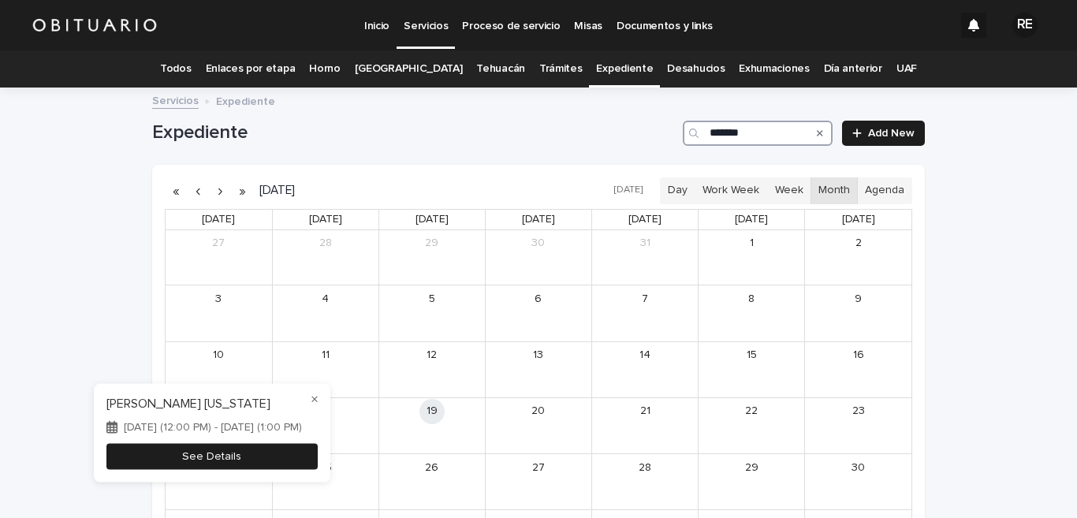
type input "*******"
click at [221, 455] on button "See Details" at bounding box center [211, 456] width 211 height 26
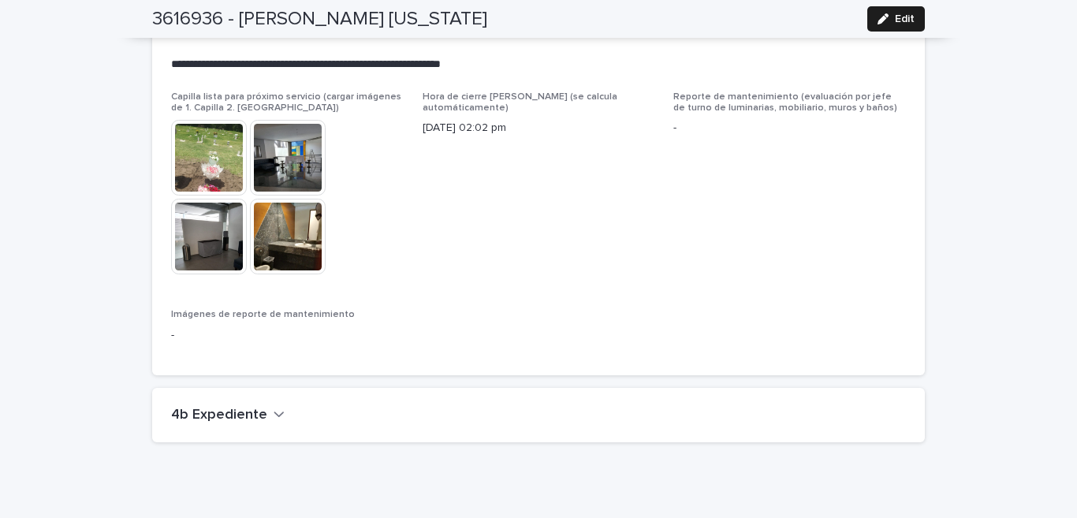
scroll to position [3637, 0]
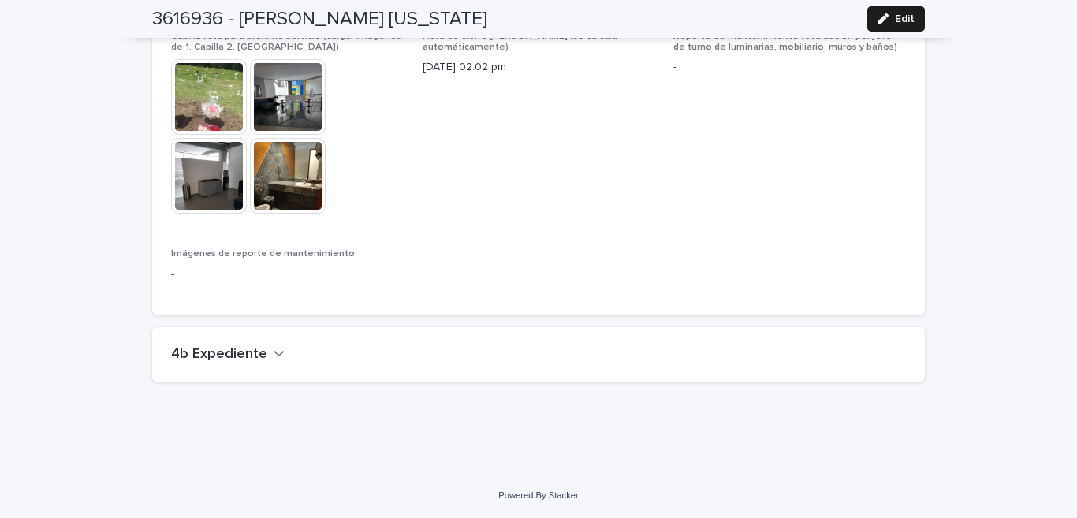
click at [274, 353] on icon "button" at bounding box center [279, 353] width 11 height 14
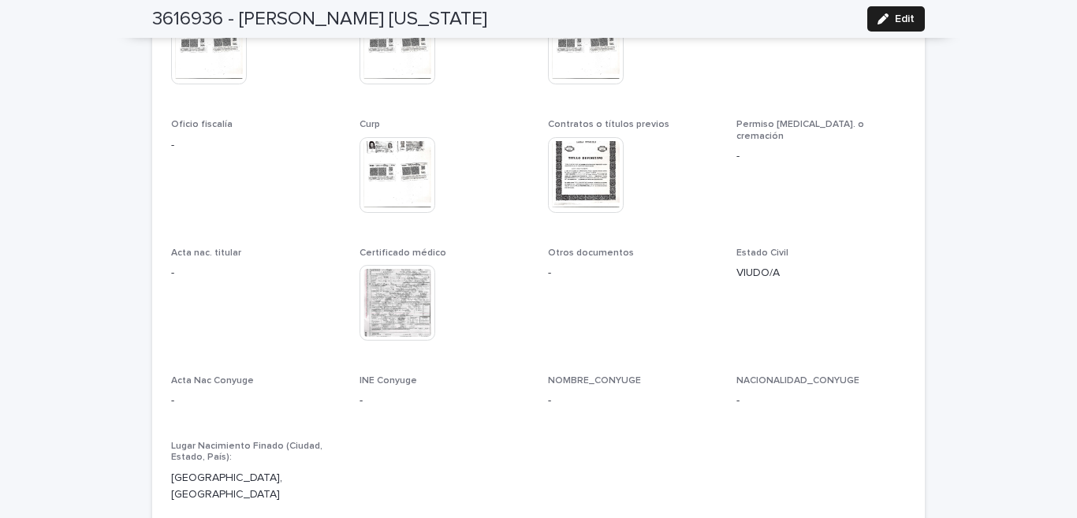
scroll to position [4229, 0]
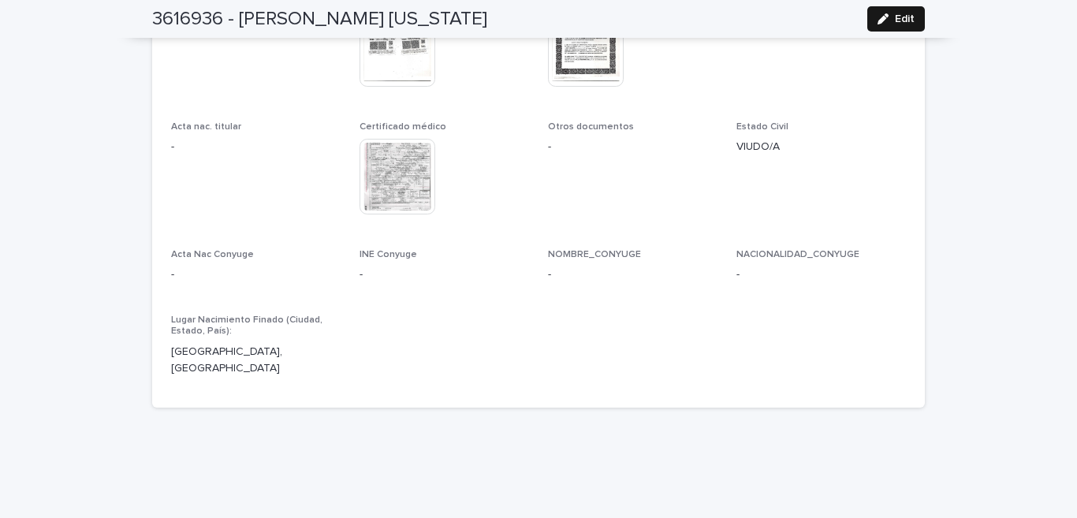
click at [882, 10] on button "Edit" at bounding box center [896, 18] width 58 height 25
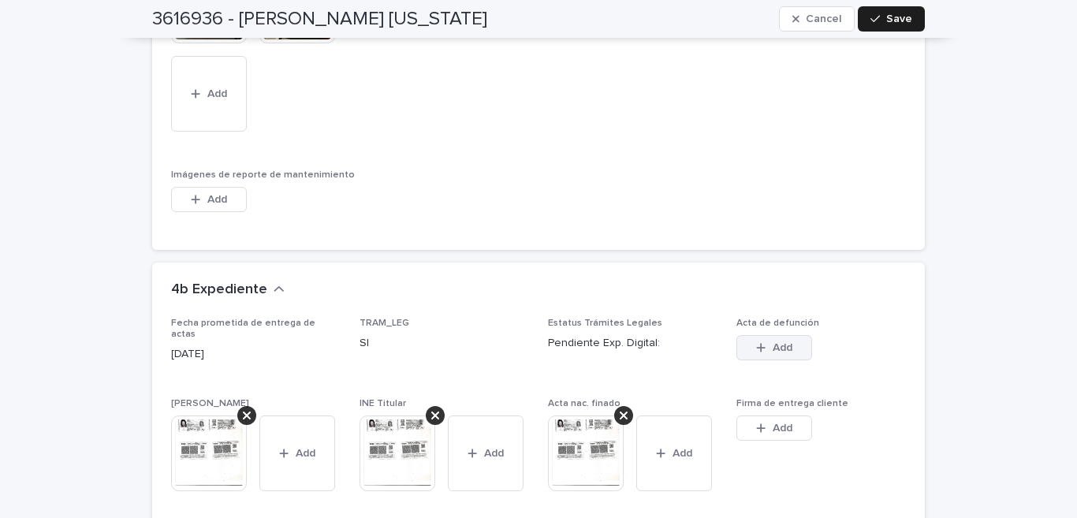
click at [778, 342] on span "Add" at bounding box center [783, 347] width 20 height 11
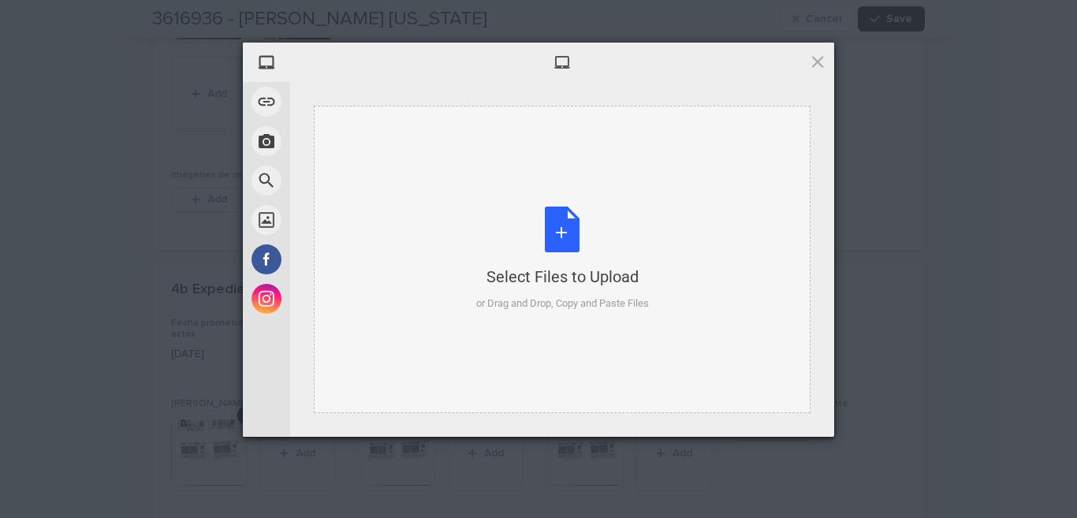
click at [554, 230] on div "Select Files to Upload or Drag and Drop, Copy and Paste Files" at bounding box center [562, 259] width 173 height 105
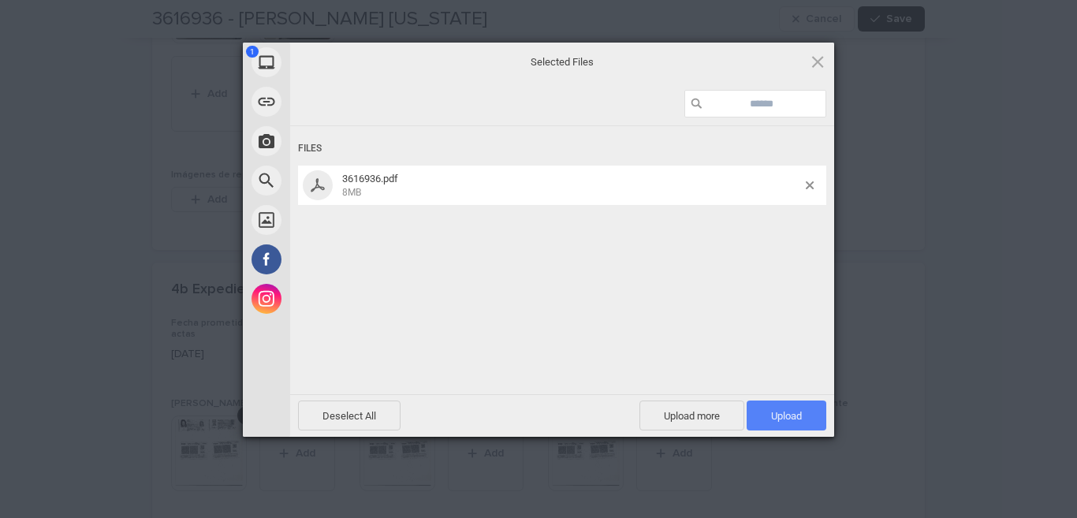
click at [813, 423] on span "Upload 1" at bounding box center [787, 416] width 80 height 30
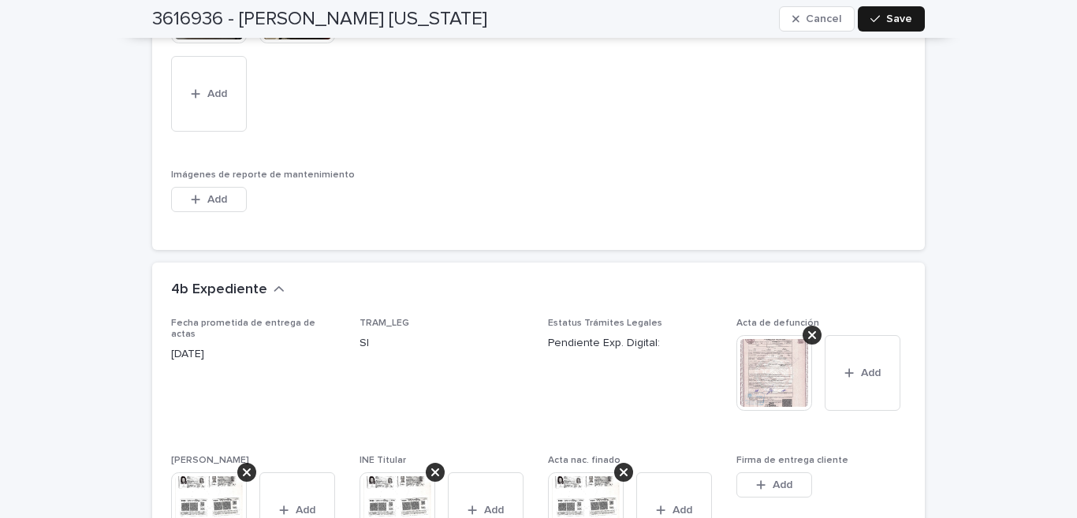
click at [908, 19] on button "Save" at bounding box center [891, 18] width 67 height 25
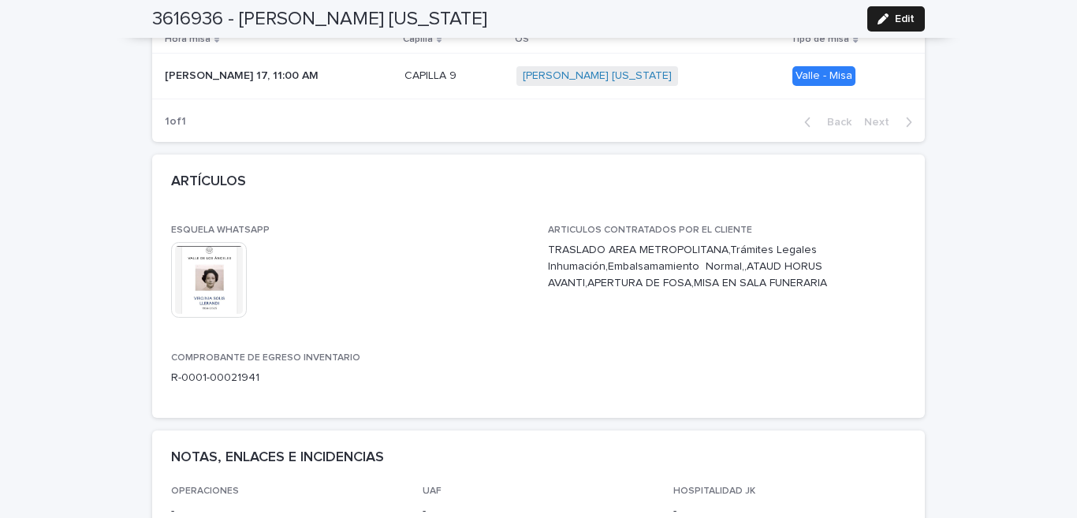
scroll to position [0, 0]
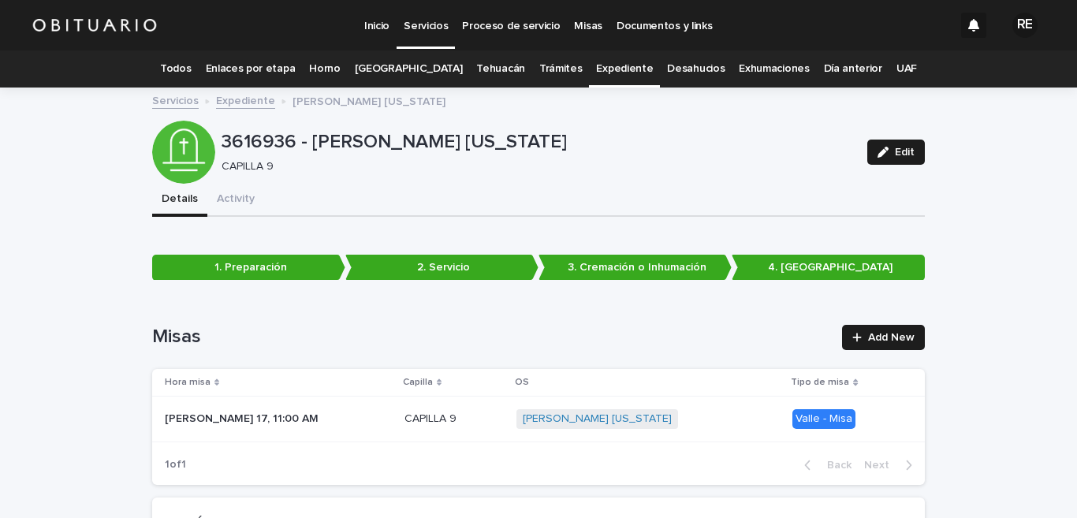
click at [191, 66] on link "Todos" at bounding box center [175, 68] width 31 height 37
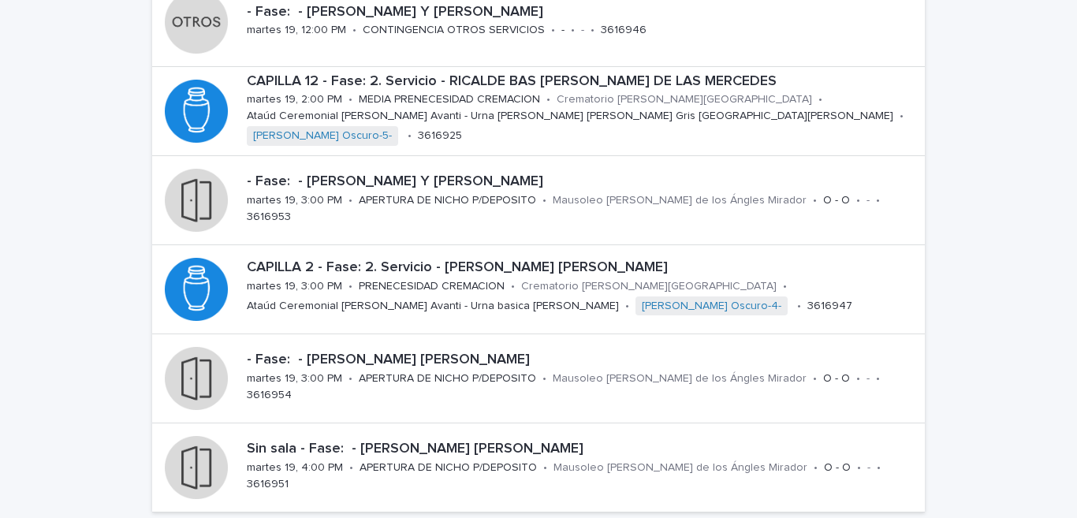
scroll to position [714, 0]
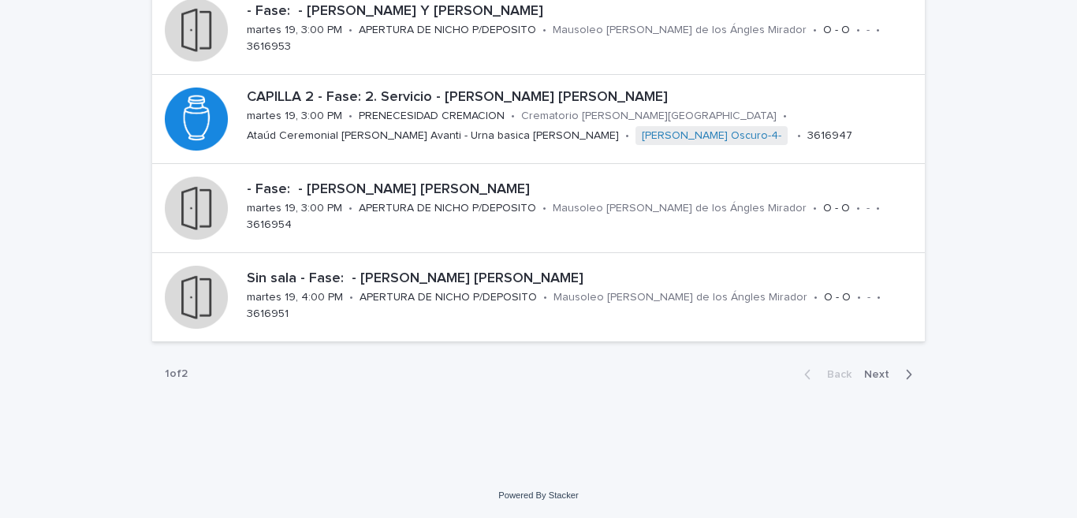
click at [886, 378] on span "Next" at bounding box center [881, 374] width 35 height 11
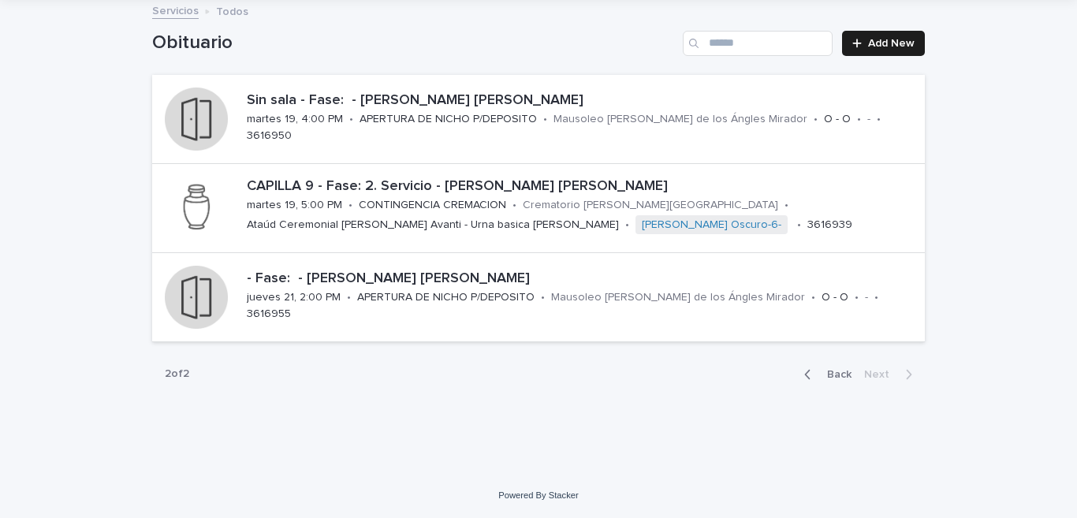
scroll to position [90, 0]
click at [811, 368] on button "Back" at bounding box center [825, 374] width 66 height 14
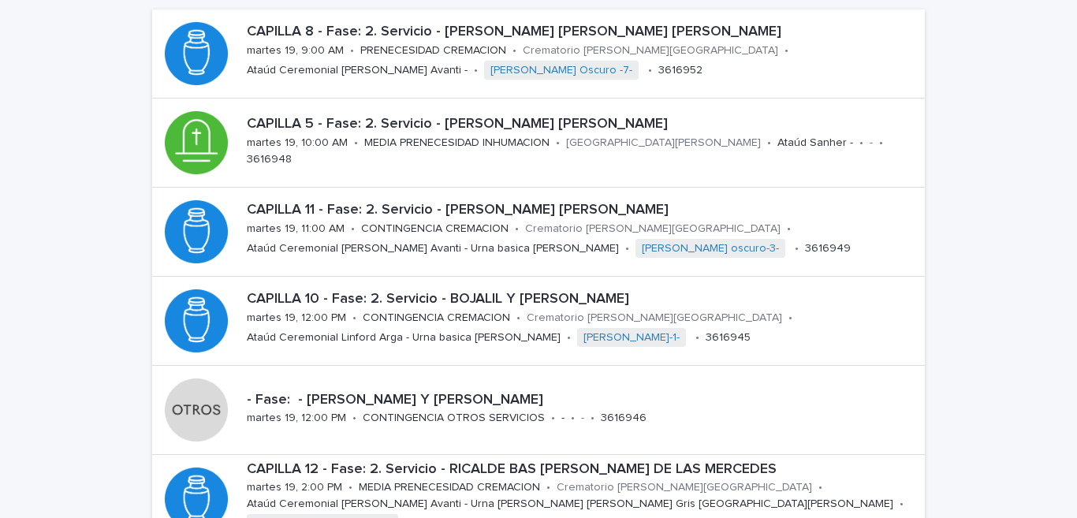
scroll to position [77, 0]
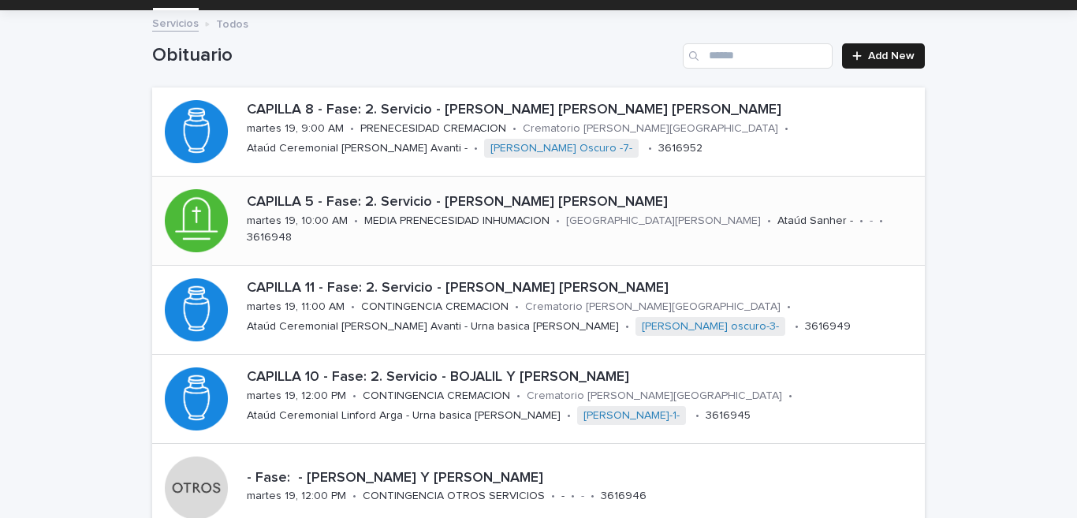
click at [365, 211] on p "CAPILLA 5 - Fase: 2. Servicio - [PERSON_NAME] [PERSON_NAME]" at bounding box center [583, 202] width 672 height 17
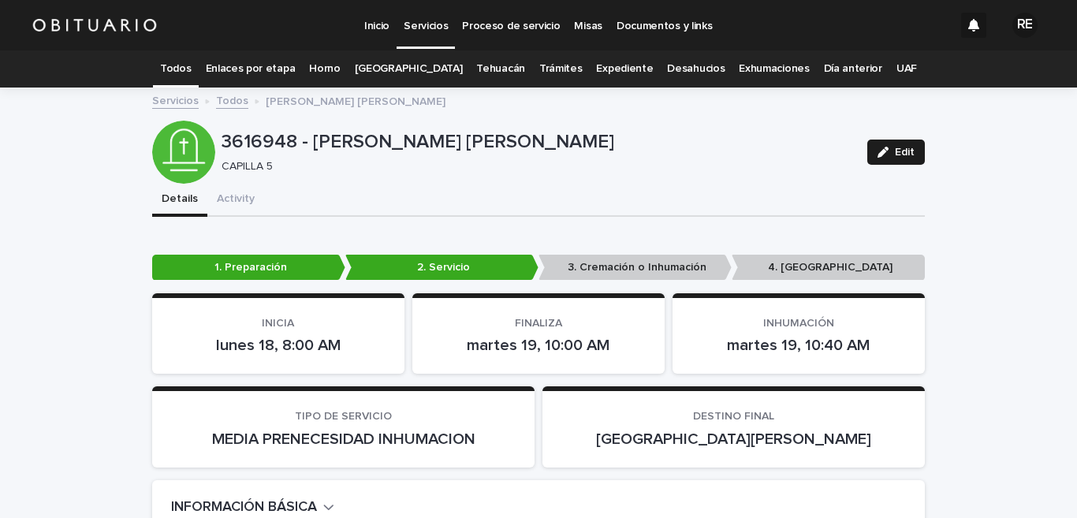
click at [191, 69] on link "Todos" at bounding box center [175, 68] width 31 height 37
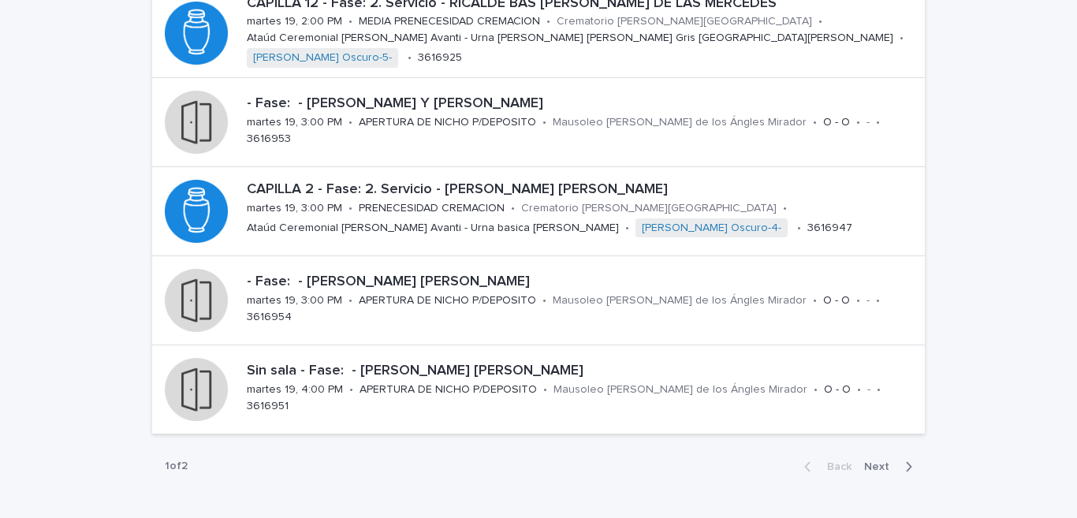
scroll to position [714, 0]
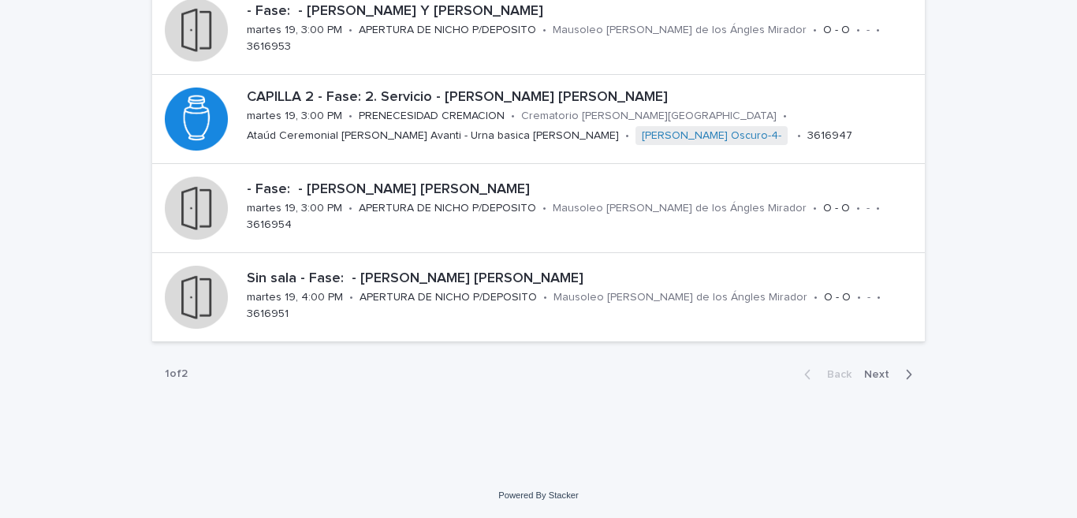
click at [879, 379] on span "Next" at bounding box center [881, 374] width 35 height 11
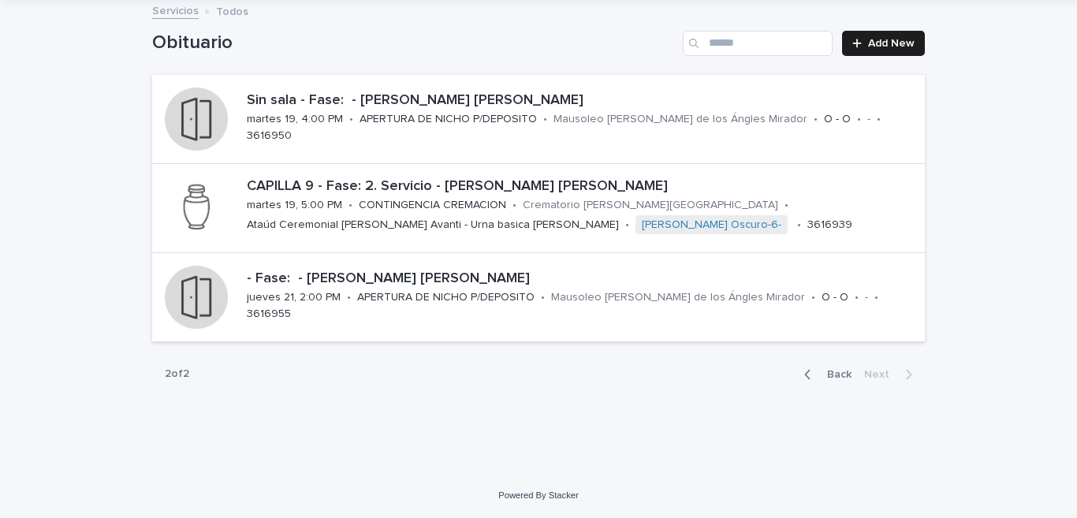
scroll to position [90, 0]
click at [831, 369] on span "Back" at bounding box center [835, 374] width 34 height 11
